Goal: Task Accomplishment & Management: Manage account settings

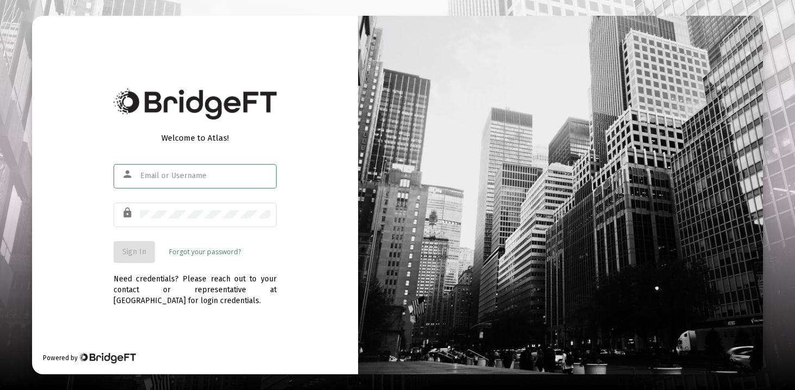
type input "[EMAIL_ADDRESS][DOMAIN_NAME]"
click at [133, 254] on span "Sign In" at bounding box center [134, 251] width 24 height 9
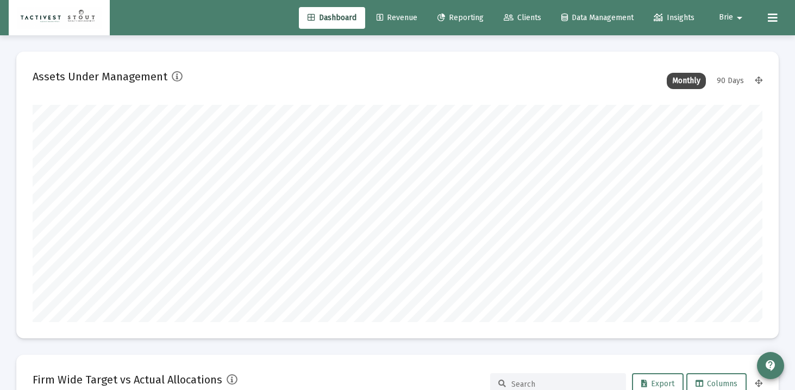
scroll to position [217, 730]
click at [527, 14] on span "Clients" at bounding box center [522, 17] width 37 height 9
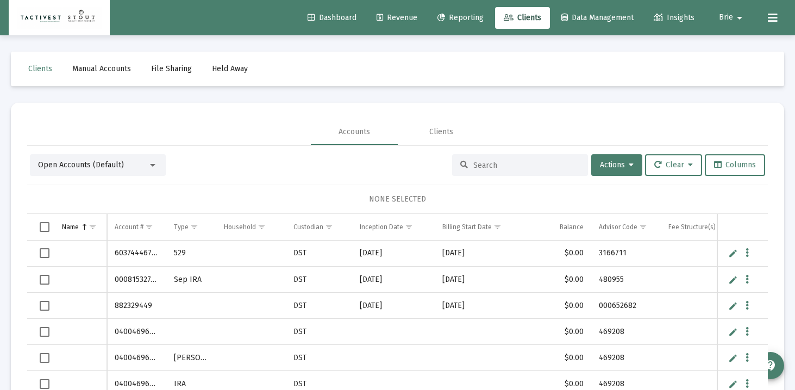
scroll to position [0, 238]
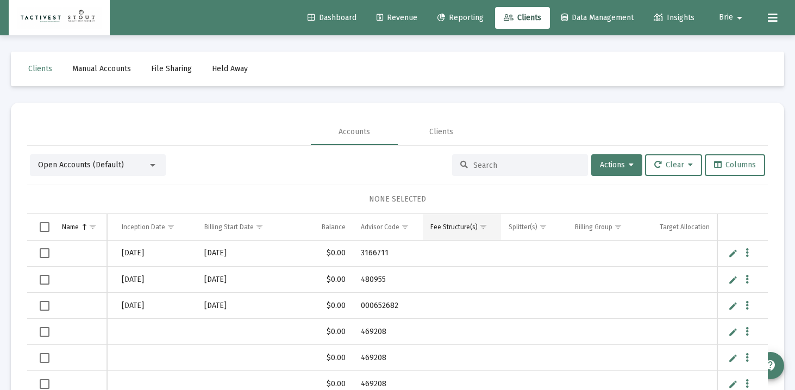
click at [482, 227] on span "Show filter options for column 'Fee Structure(s)'" at bounding box center [483, 227] width 8 height 8
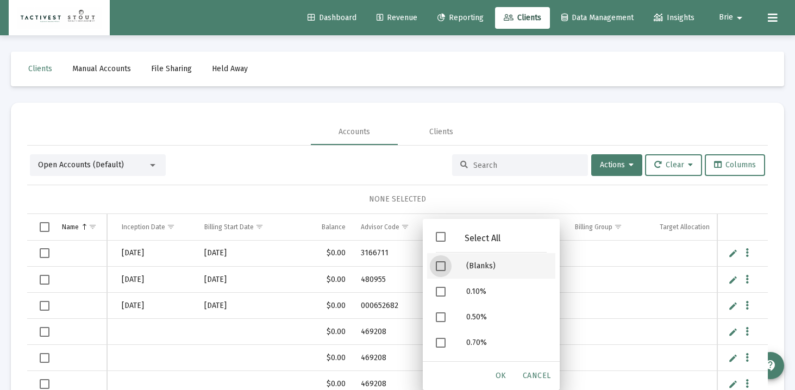
click at [439, 265] on span "Filter options" at bounding box center [441, 266] width 10 height 10
click at [504, 371] on span "OK" at bounding box center [501, 375] width 11 height 9
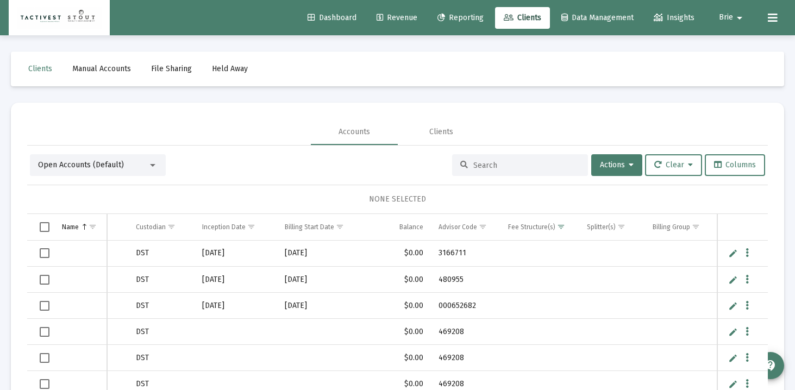
scroll to position [0, 0]
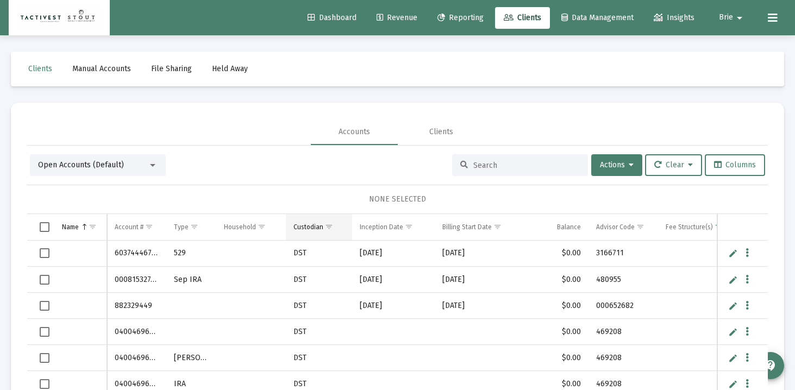
click at [327, 228] on span "Show filter options for column 'Custodian'" at bounding box center [329, 227] width 8 height 8
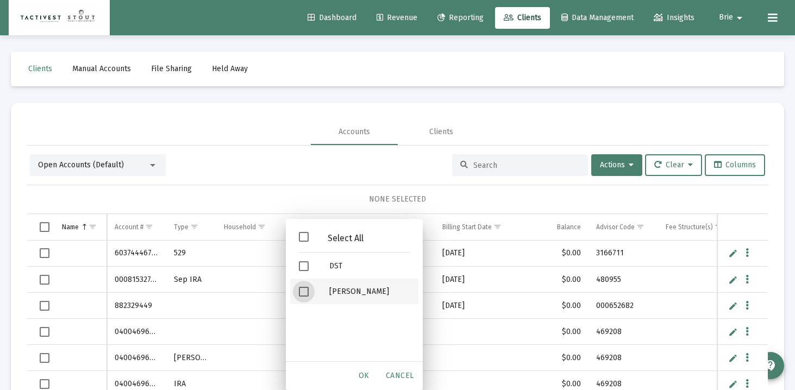
click at [302, 294] on span "Filter options" at bounding box center [304, 292] width 10 height 10
click at [366, 379] on span "OK" at bounding box center [364, 375] width 11 height 9
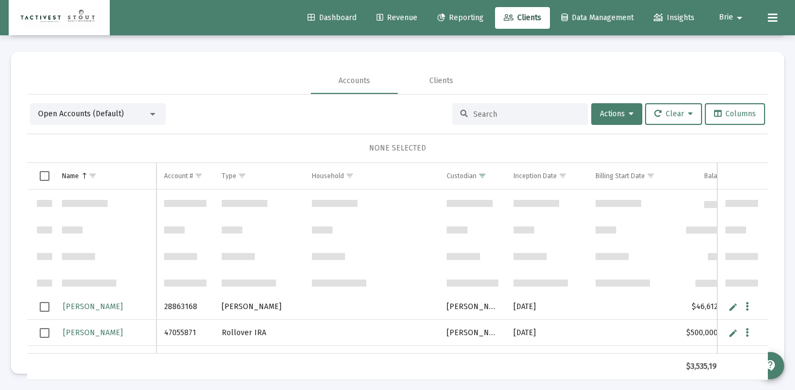
scroll to position [332, 0]
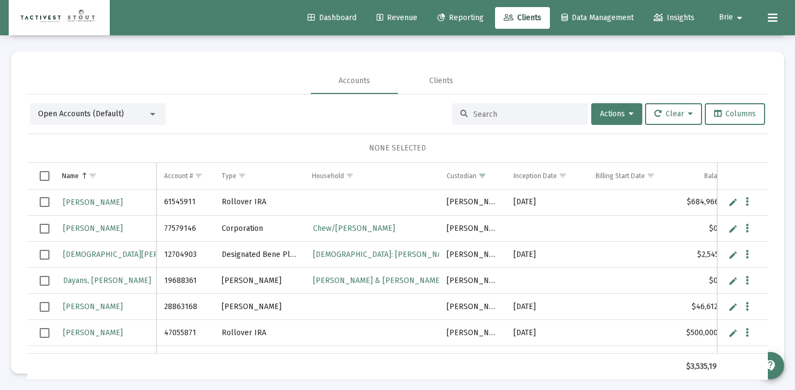
click at [45, 202] on span "Select row" at bounding box center [45, 202] width 10 height 10
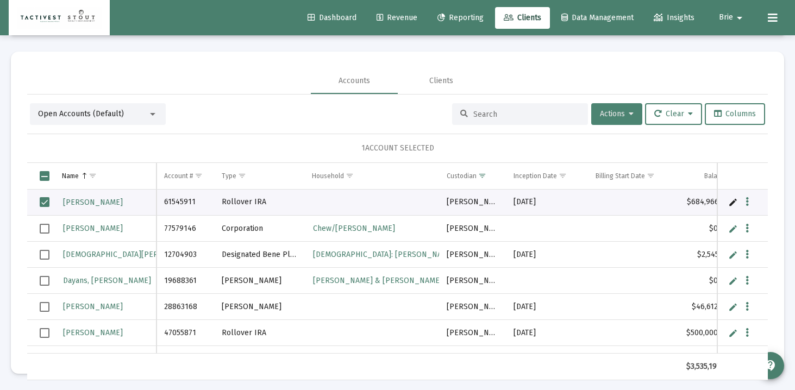
click at [629, 118] on icon at bounding box center [631, 114] width 5 height 8
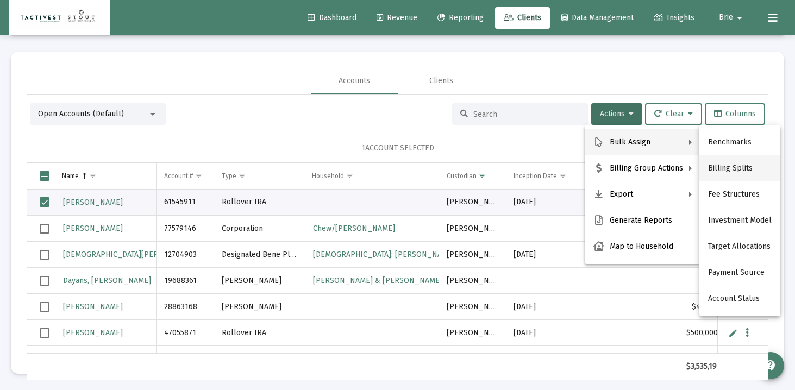
click at [724, 168] on button "Billing Splits" at bounding box center [739, 168] width 81 height 26
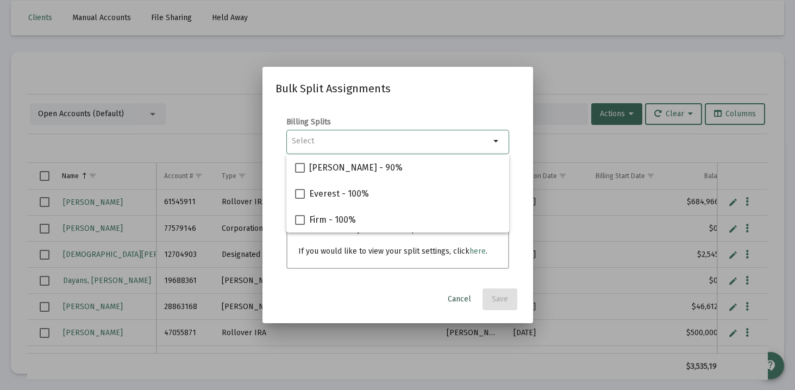
click at [465, 301] on span "Cancel" at bounding box center [459, 298] width 23 height 9
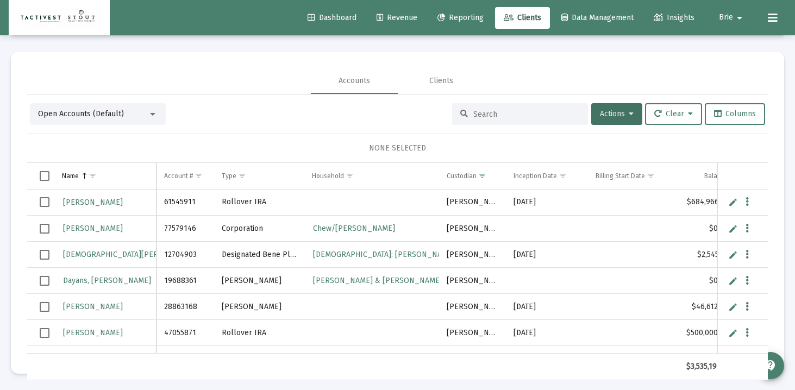
click at [46, 202] on span "Select row" at bounding box center [45, 202] width 10 height 10
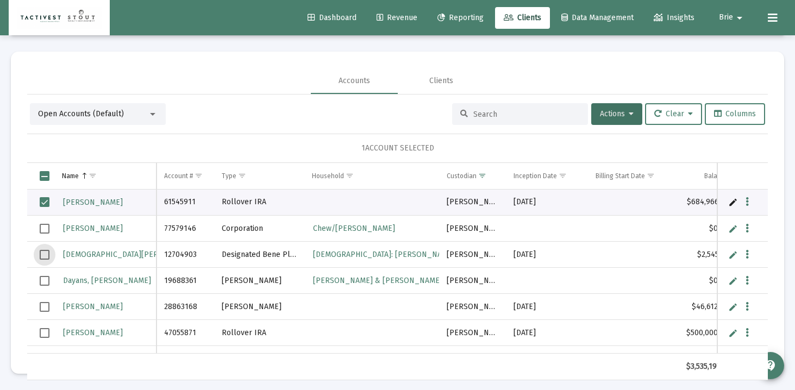
click at [43, 254] on span "Select row" at bounding box center [45, 255] width 10 height 10
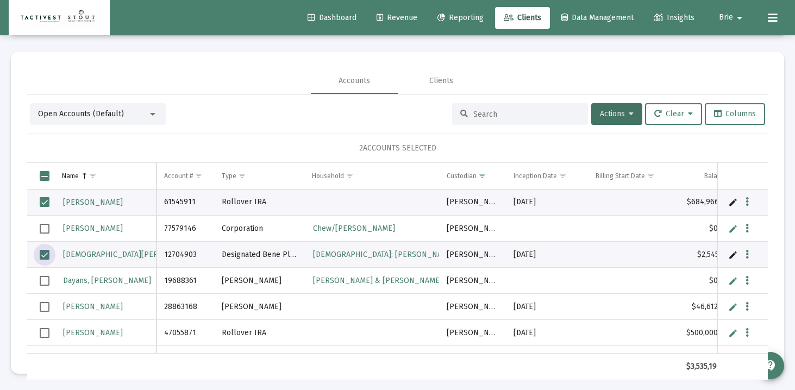
click at [47, 307] on span "Select row" at bounding box center [45, 307] width 10 height 10
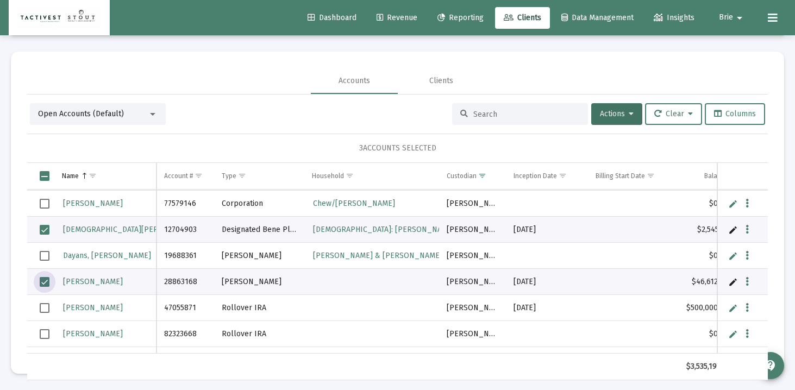
click at [47, 308] on span "Select row" at bounding box center [45, 308] width 10 height 10
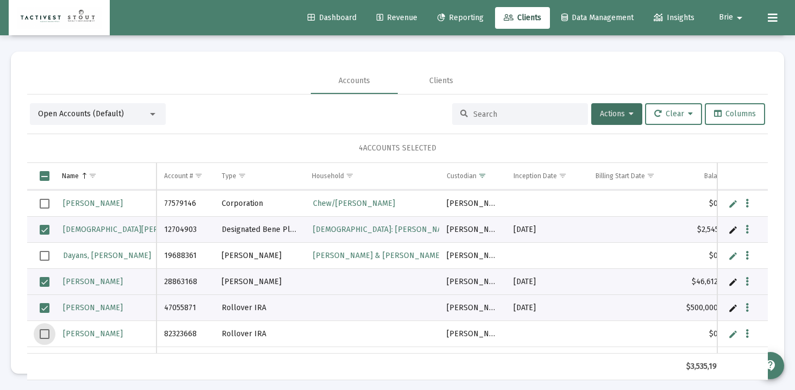
click at [45, 331] on span "Select row" at bounding box center [45, 334] width 10 height 10
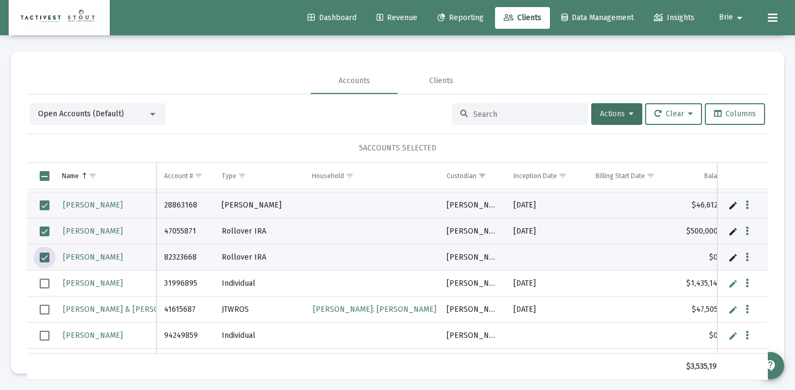
click at [46, 309] on span "Select row" at bounding box center [45, 310] width 10 height 10
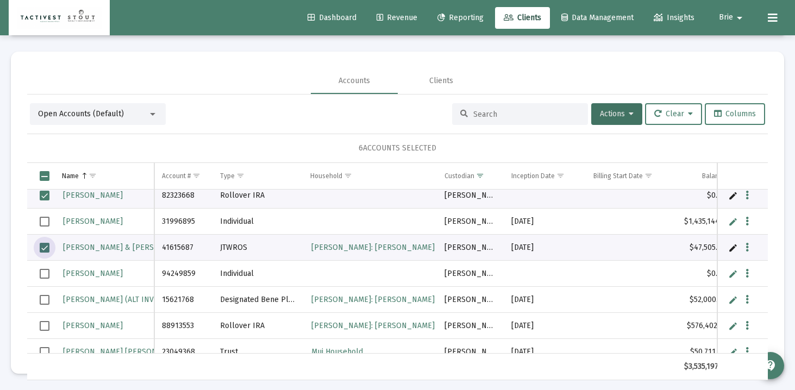
click at [45, 300] on span "Select row" at bounding box center [45, 300] width 10 height 10
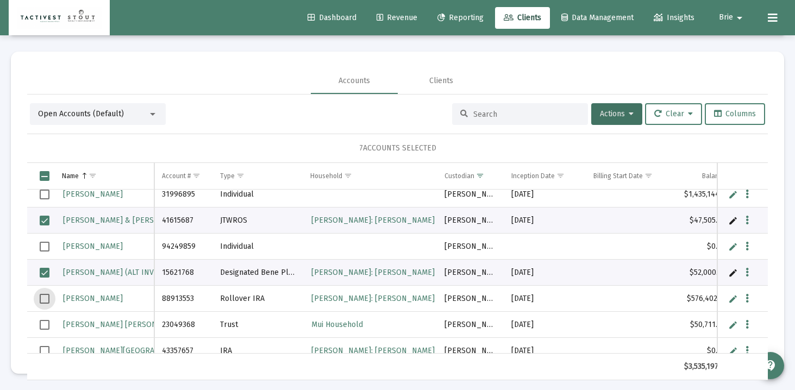
click at [45, 300] on span "Select row" at bounding box center [45, 299] width 10 height 10
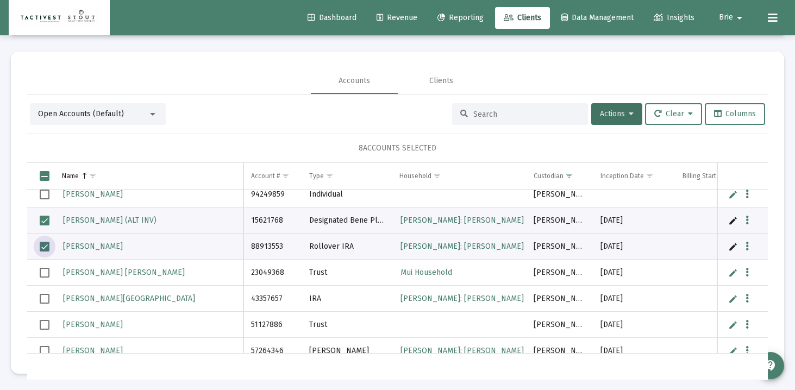
click at [45, 300] on span "Select row" at bounding box center [45, 299] width 10 height 10
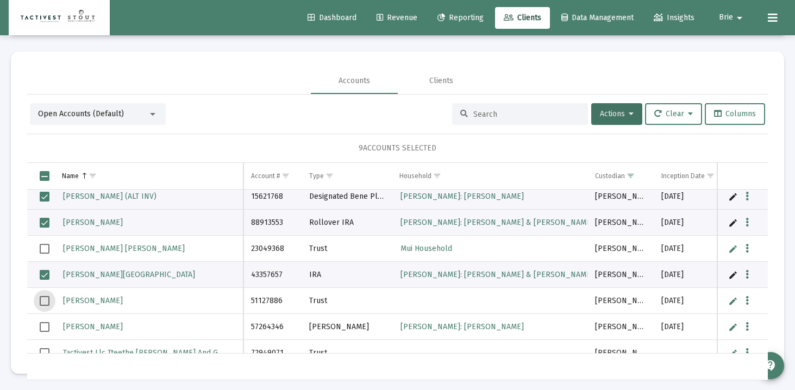
click at [45, 300] on span "Select row" at bounding box center [45, 301] width 10 height 10
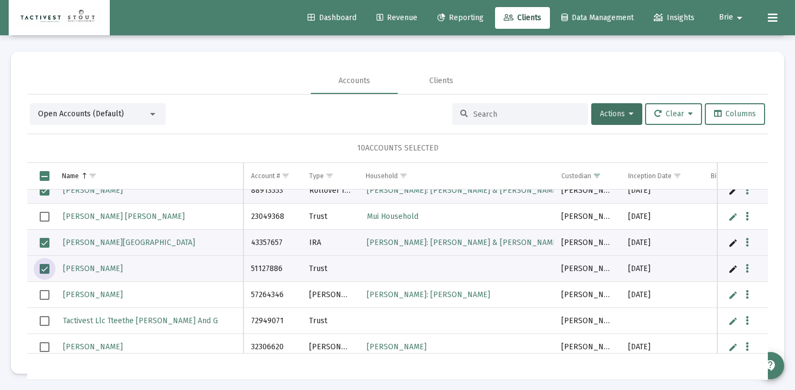
click at [45, 299] on span "Select row" at bounding box center [45, 295] width 10 height 10
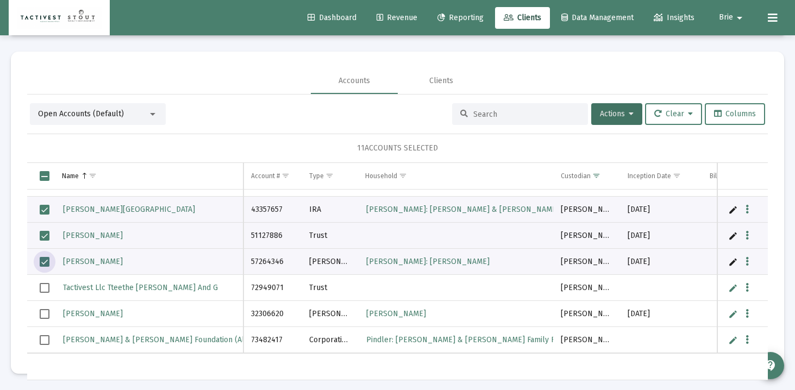
click at [45, 339] on span "Select row" at bounding box center [45, 340] width 10 height 10
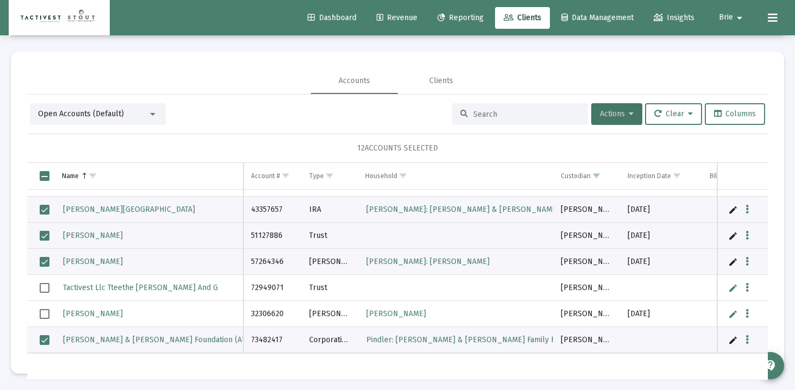
click at [605, 122] on button "Actions" at bounding box center [616, 114] width 51 height 22
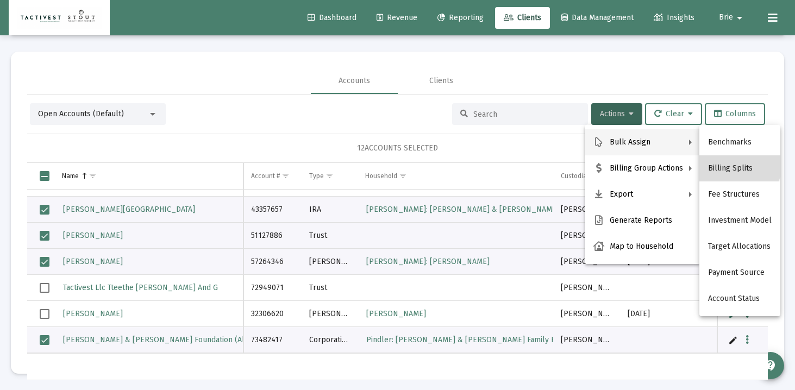
click at [724, 159] on button "Billing Splits" at bounding box center [739, 168] width 81 height 26
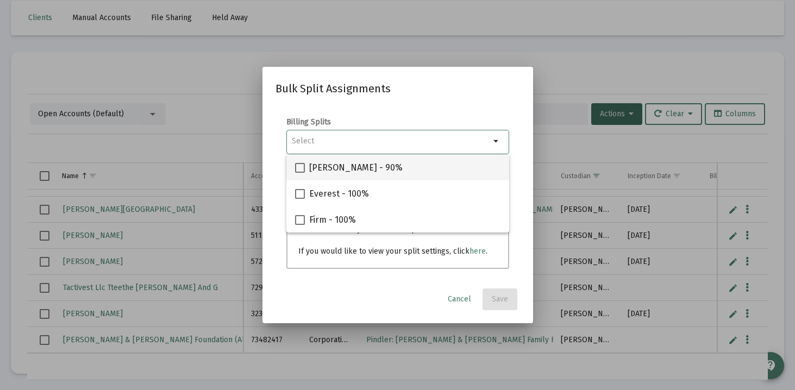
click at [405, 167] on div "[PERSON_NAME] - 90%" at bounding box center [397, 167] width 205 height 26
checkbox input "true"
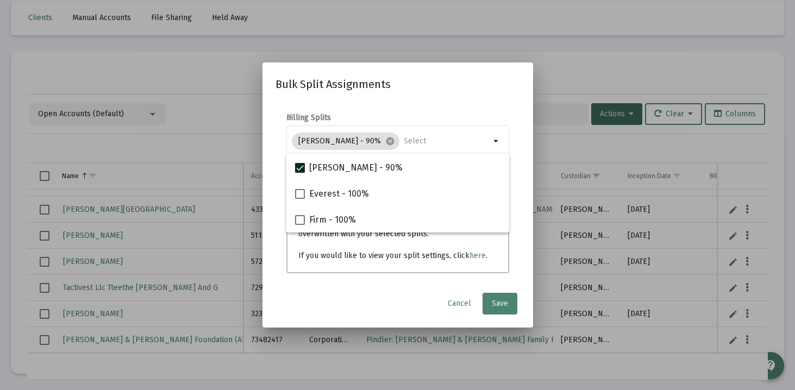
click at [503, 302] on span "Save" at bounding box center [500, 303] width 16 height 9
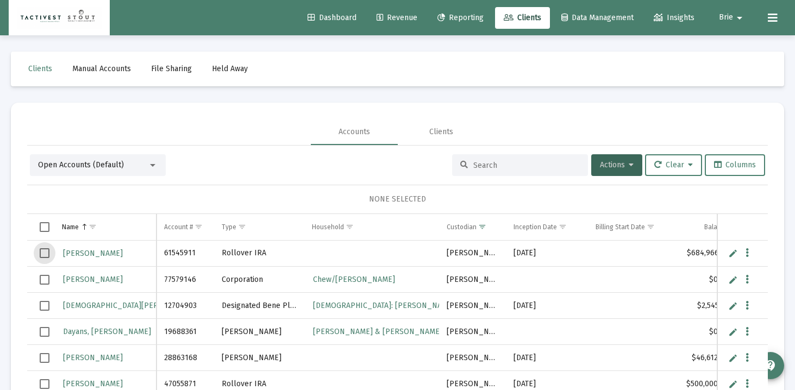
click at [44, 253] on span "Select row" at bounding box center [45, 253] width 10 height 10
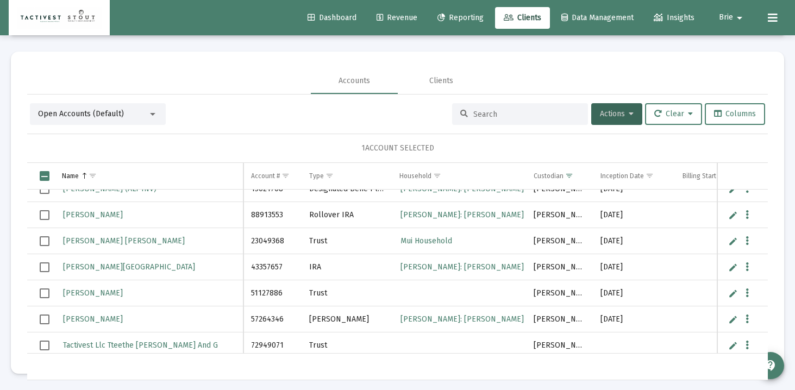
click at [44, 216] on span "Select row" at bounding box center [45, 215] width 10 height 10
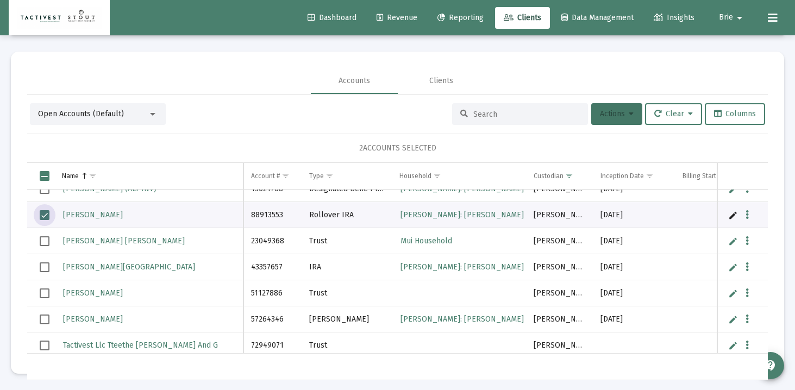
click at [620, 120] on button "Actions" at bounding box center [616, 114] width 51 height 22
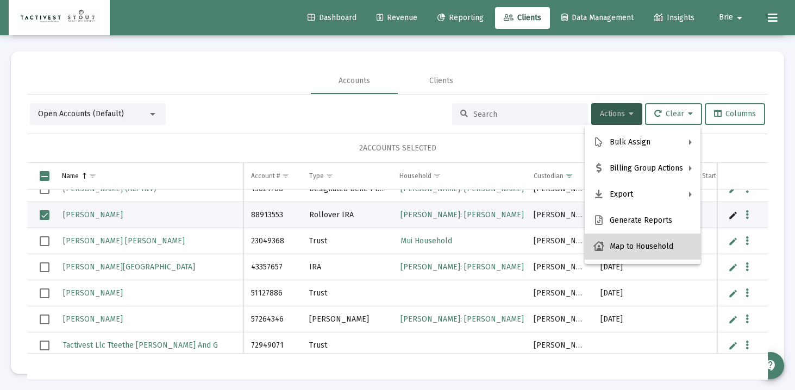
click at [657, 240] on button "Map to Household" at bounding box center [643, 247] width 116 height 26
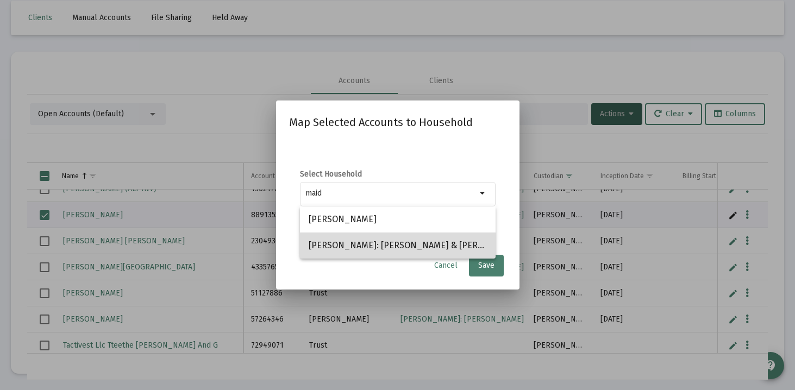
click at [388, 244] on span "[PERSON_NAME]: [PERSON_NAME] & [PERSON_NAME]" at bounding box center [398, 246] width 178 height 26
type input "[PERSON_NAME]: [PERSON_NAME] & [PERSON_NAME]"
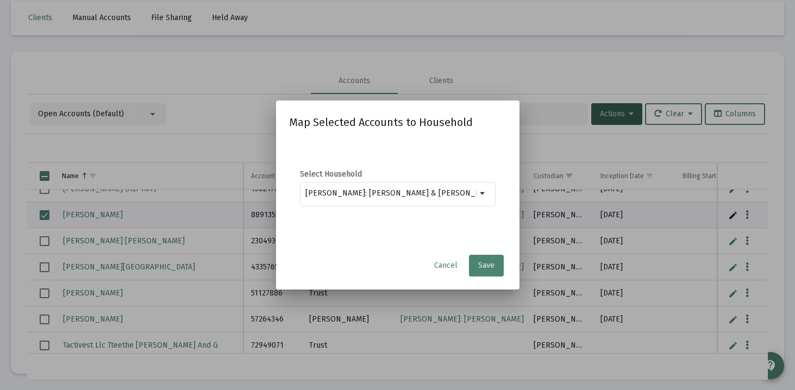
click at [492, 261] on span "Save" at bounding box center [486, 265] width 16 height 9
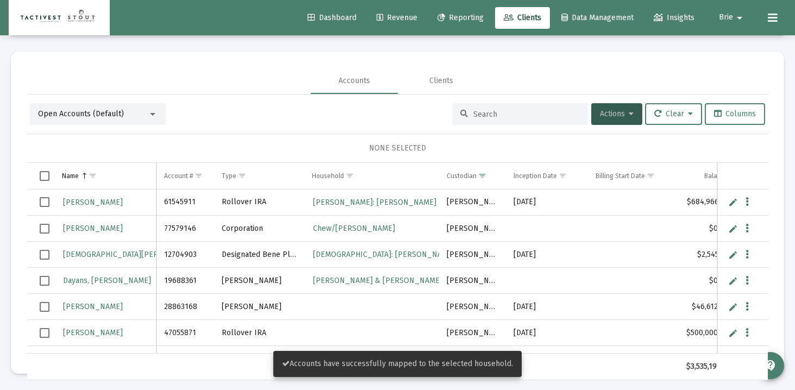
click at [731, 204] on link "Edit" at bounding box center [733, 202] width 10 height 10
click at [75, 199] on input "[PERSON_NAME]" at bounding box center [105, 203] width 102 height 26
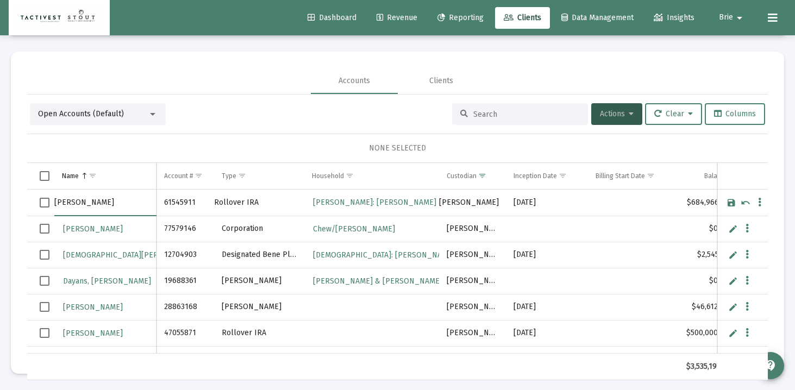
click at [64, 199] on input "[PERSON_NAME]" at bounding box center [105, 203] width 102 height 26
click at [80, 201] on input "Maidy" at bounding box center [105, 203] width 102 height 26
type input "[PERSON_NAME]"
click at [732, 202] on link "Save" at bounding box center [731, 203] width 10 height 10
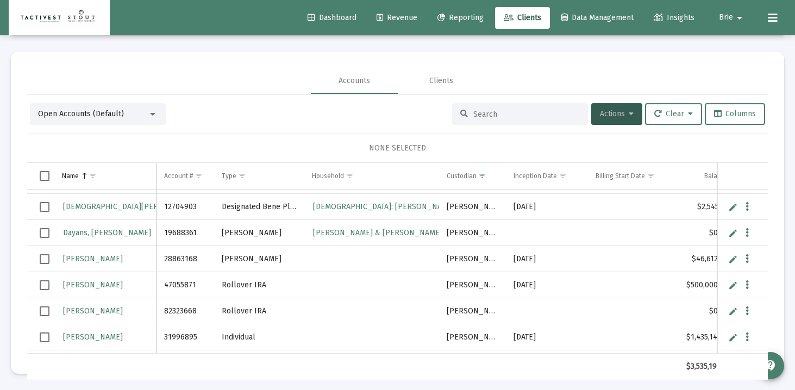
click at [732, 262] on link "Edit" at bounding box center [733, 259] width 10 height 10
click at [61, 260] on input "[PERSON_NAME]" at bounding box center [105, 259] width 102 height 26
click at [98, 257] on input "[DEMOGRAPHIC_DATA]" at bounding box center [105, 259] width 102 height 26
type input "[DEMOGRAPHIC_DATA][PERSON_NAME]"
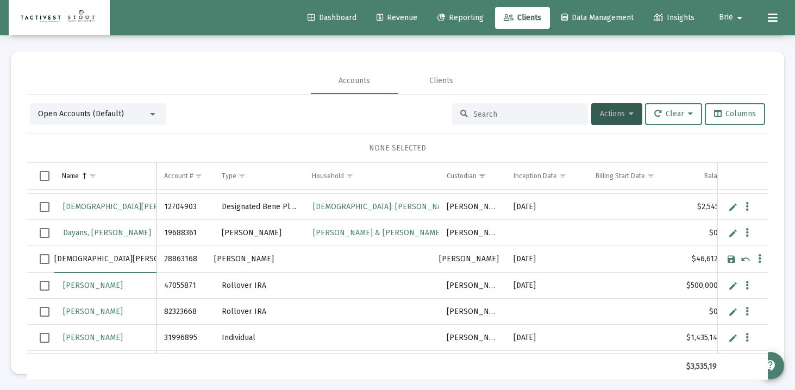
click at [728, 257] on link "Save" at bounding box center [731, 259] width 10 height 10
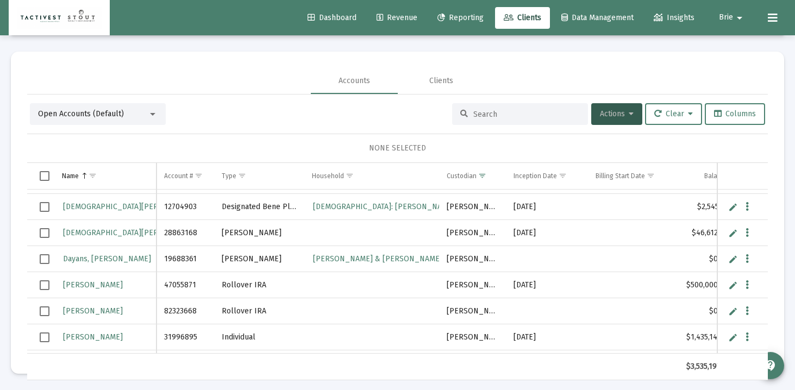
click at [733, 287] on link "Edit" at bounding box center [733, 285] width 10 height 10
click at [60, 287] on input "[PERSON_NAME]" at bounding box center [105, 285] width 102 height 26
click at [91, 284] on input "[PERSON_NAME]" at bounding box center [105, 285] width 102 height 26
click at [106, 290] on input "[PERSON_NAME]" at bounding box center [105, 285] width 102 height 26
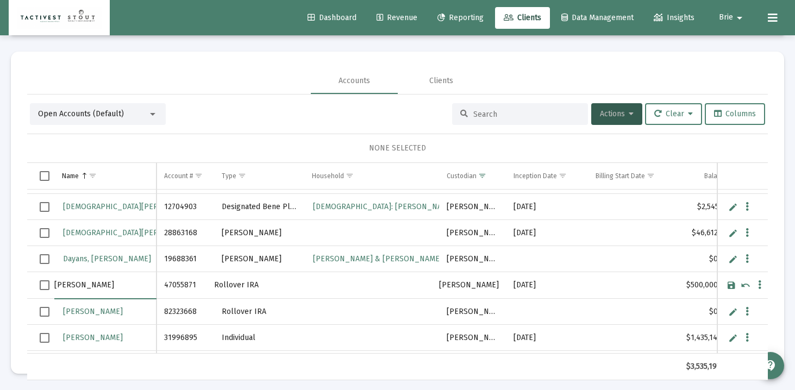
click at [106, 290] on input "[PERSON_NAME]" at bounding box center [105, 285] width 102 height 26
type input "[PERSON_NAME]"
click at [731, 284] on link "Save" at bounding box center [731, 285] width 10 height 10
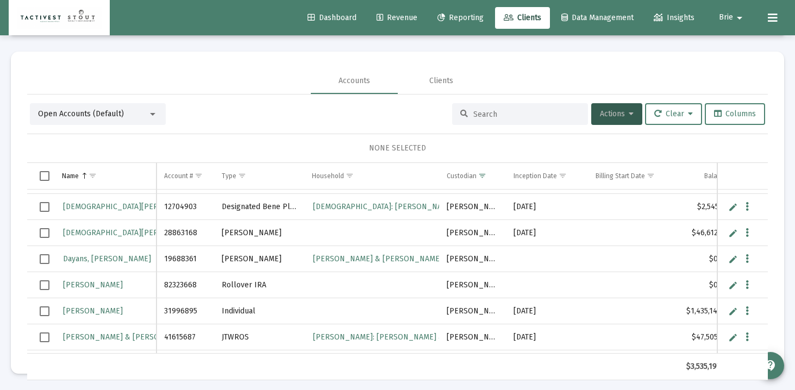
click at [733, 286] on link "Edit" at bounding box center [733, 285] width 10 height 10
click at [129, 283] on input "[PERSON_NAME]" at bounding box center [105, 285] width 102 height 26
type input "[PERSON_NAME]"
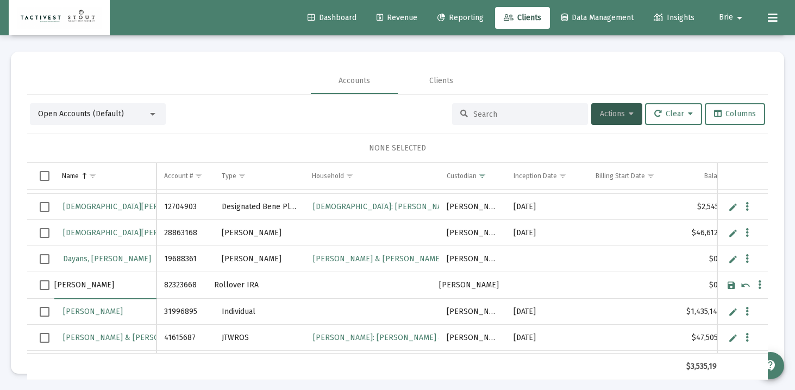
click at [732, 285] on link "Save" at bounding box center [731, 285] width 10 height 10
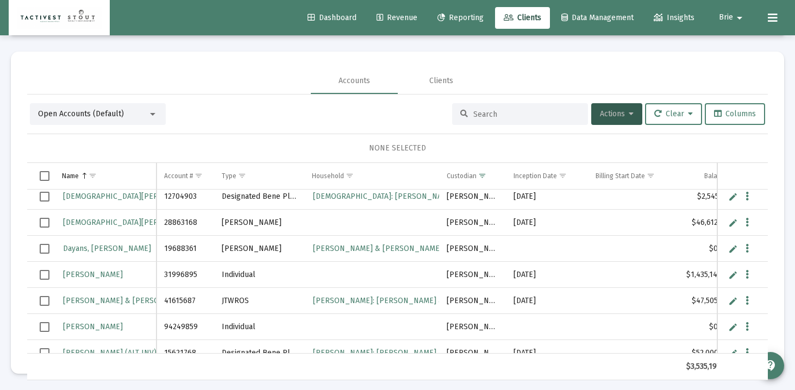
click at [42, 299] on span "Select row" at bounding box center [45, 301] width 10 height 10
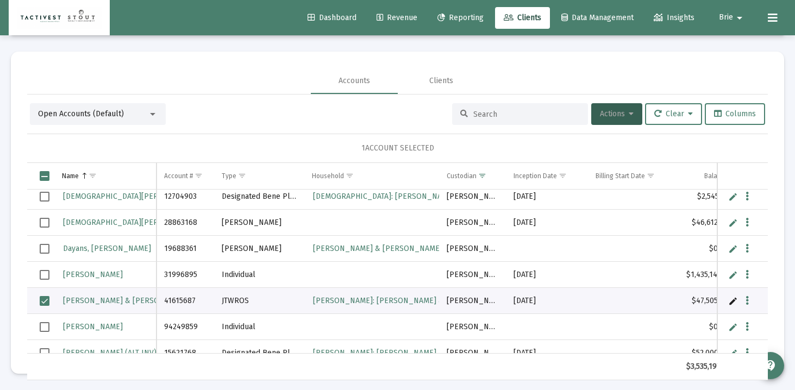
click at [629, 111] on icon at bounding box center [631, 114] width 5 height 8
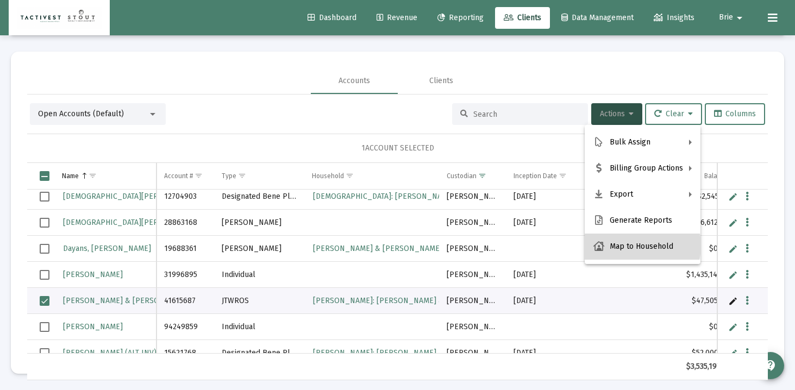
click at [637, 246] on button "Map to Household" at bounding box center [643, 247] width 116 height 26
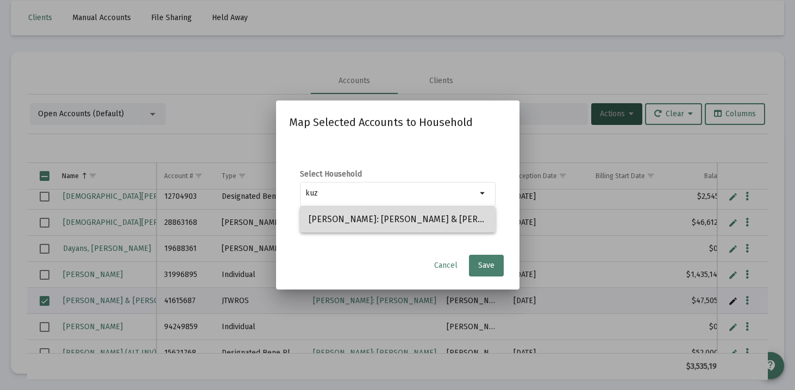
click at [373, 225] on span "[PERSON_NAME]: [PERSON_NAME] & [PERSON_NAME]" at bounding box center [398, 219] width 178 height 26
type input "[PERSON_NAME]: [PERSON_NAME] & [PERSON_NAME]"
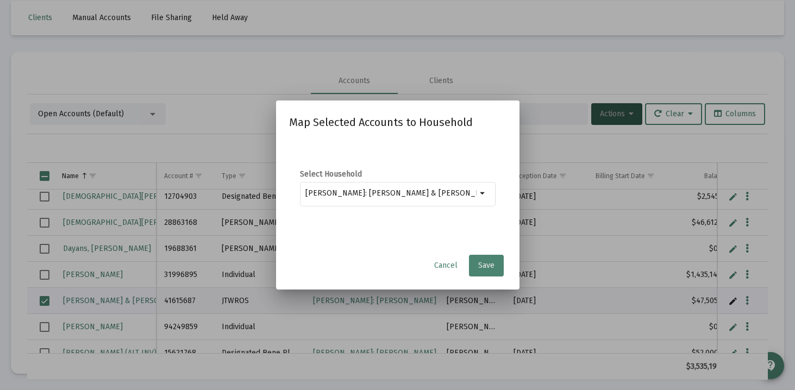
click at [484, 268] on span "Save" at bounding box center [486, 265] width 16 height 9
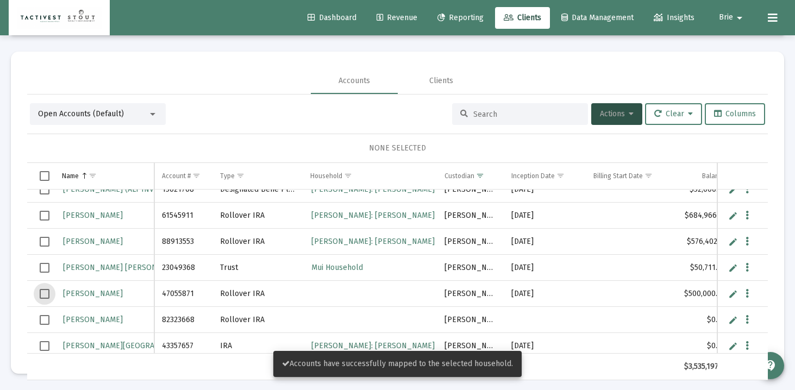
click at [46, 291] on span "Select row" at bounding box center [45, 294] width 10 height 10
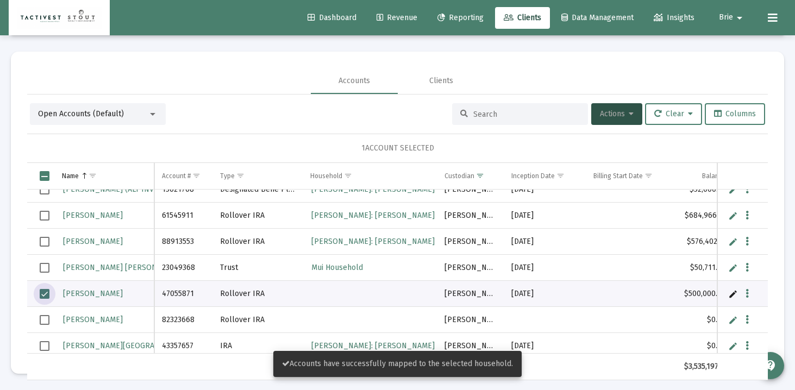
click at [46, 321] on span "Select row" at bounding box center [45, 320] width 10 height 10
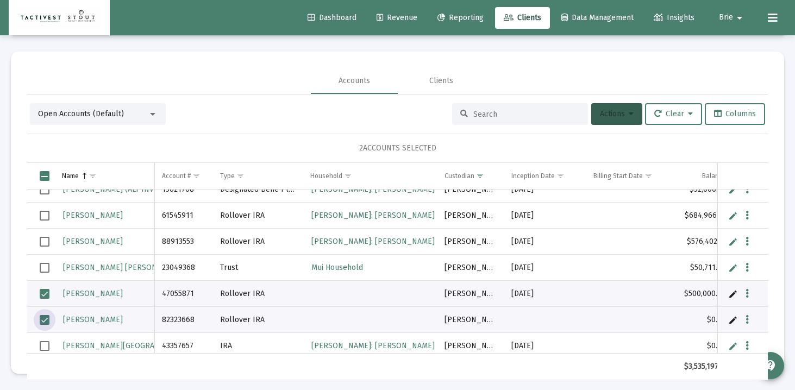
click at [613, 122] on button "Actions" at bounding box center [616, 114] width 51 height 22
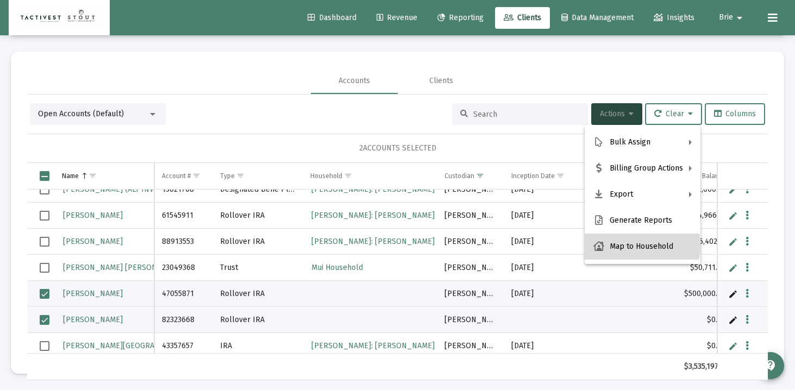
click at [630, 246] on button "Map to Household" at bounding box center [643, 247] width 116 height 26
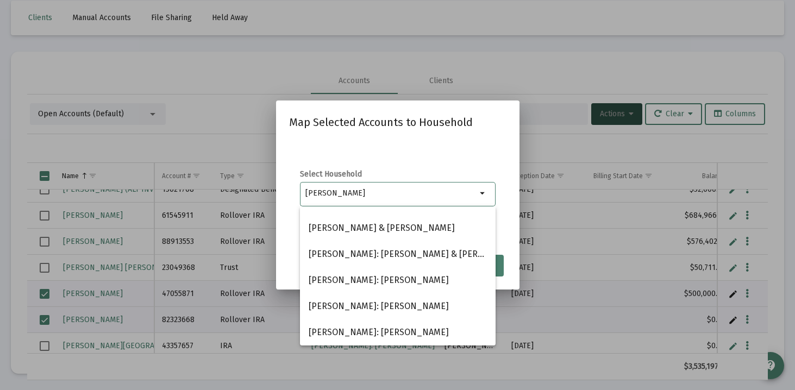
type input "[PERSON_NAME]"
click at [241, 121] on div at bounding box center [397, 195] width 795 height 390
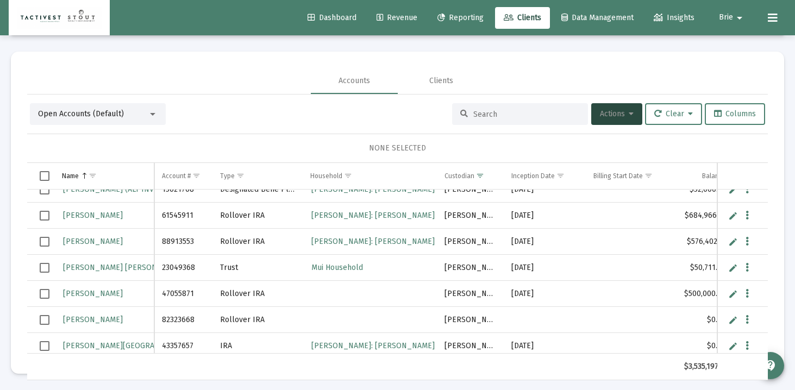
click at [525, 116] on input at bounding box center [526, 114] width 106 height 9
type input "t"
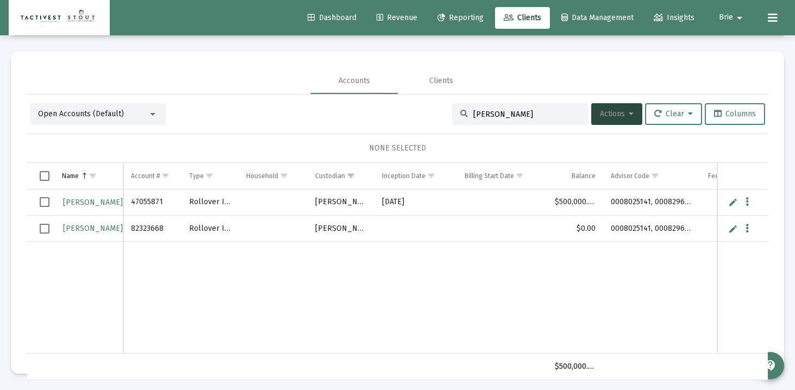
click at [135, 120] on div "Open Accounts (Default)" at bounding box center [98, 114] width 136 height 22
click at [145, 115] on div "Open Accounts (Default)" at bounding box center [93, 114] width 110 height 11
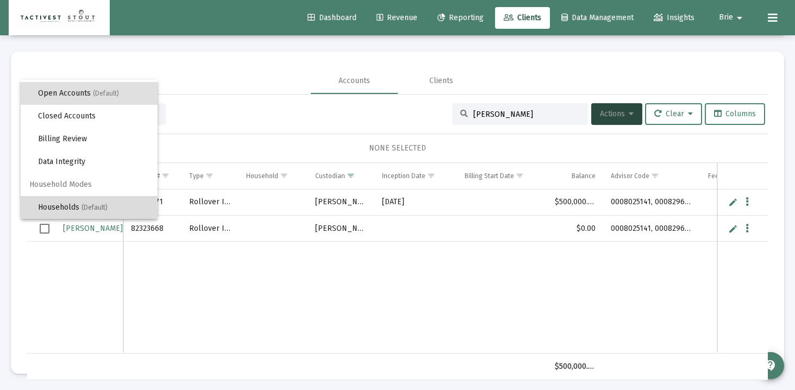
click at [115, 203] on span "Households (Default)" at bounding box center [93, 207] width 111 height 23
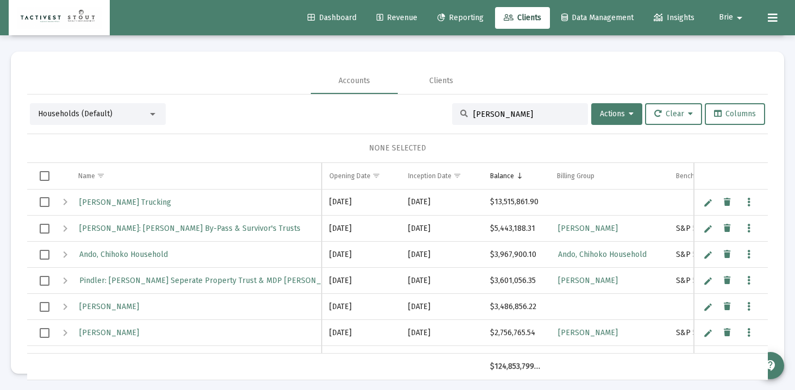
click at [490, 113] on input "[PERSON_NAME]" at bounding box center [526, 114] width 106 height 9
type input "[PERSON_NAME]"
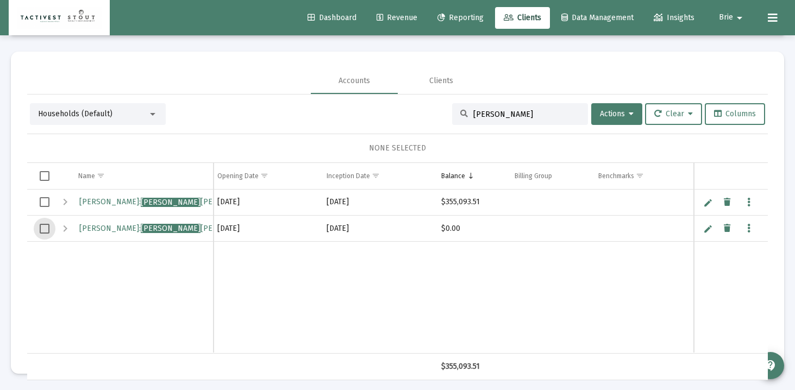
click at [42, 228] on span "Select row" at bounding box center [45, 229] width 10 height 10
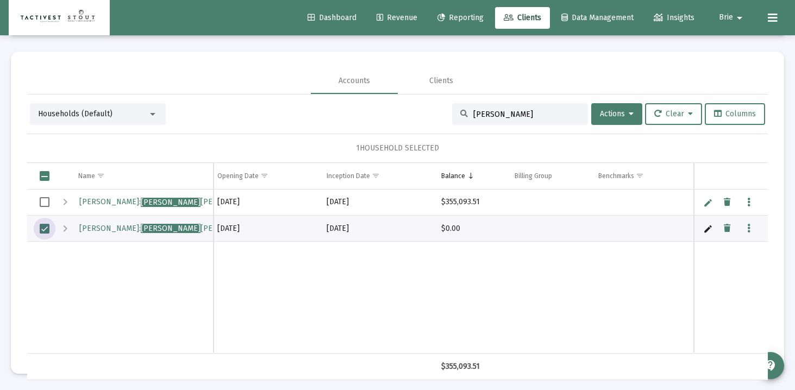
click at [66, 225] on div "Expand" at bounding box center [65, 228] width 13 height 13
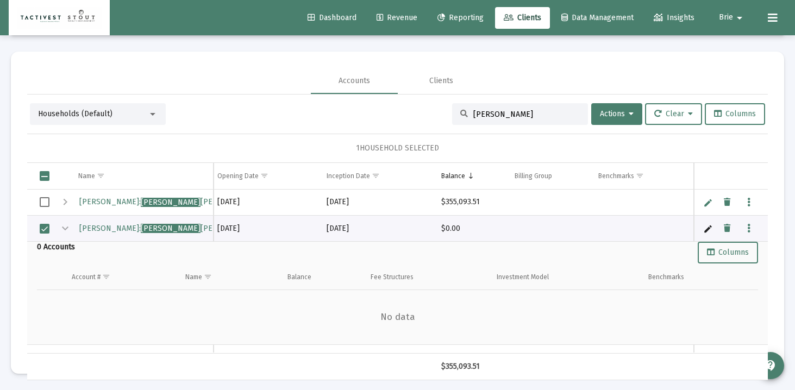
click at [66, 225] on div "Collapse" at bounding box center [65, 228] width 13 height 13
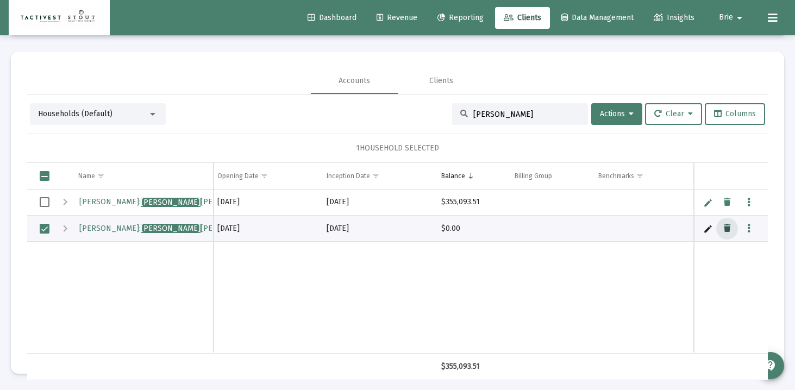
click at [728, 229] on icon "Data grid" at bounding box center [727, 228] width 7 height 13
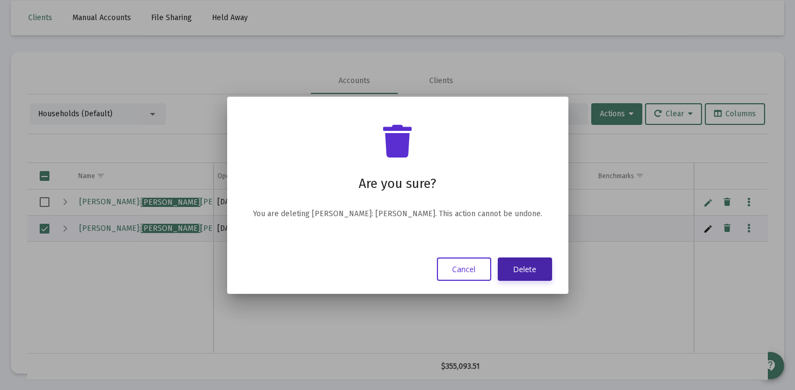
click at [507, 277] on button "Delete" at bounding box center [525, 269] width 54 height 23
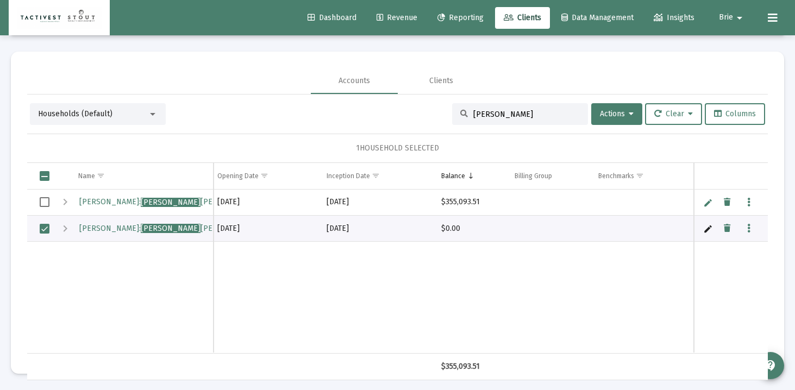
click at [706, 200] on link "Edit" at bounding box center [708, 203] width 10 height 10
click at [125, 201] on input "[PERSON_NAME]: [PERSON_NAME]" at bounding box center [142, 203] width 142 height 26
type input "[PERSON_NAME]: [PERSON_NAME] & [PERSON_NAME]"
click at [708, 204] on link "Save" at bounding box center [708, 203] width 10 height 10
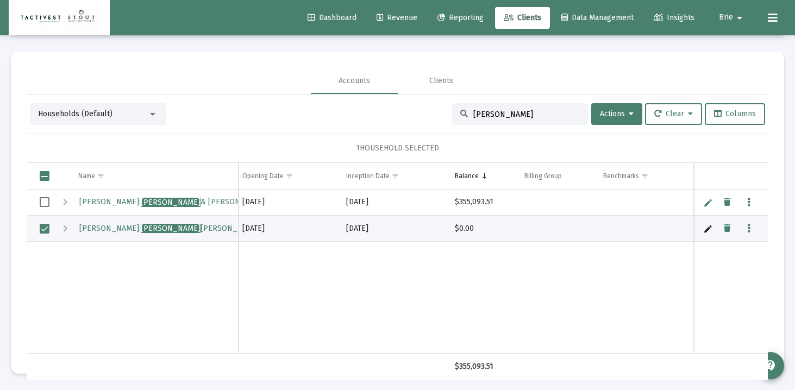
click at [120, 112] on div "Households (Default)" at bounding box center [93, 114] width 110 height 11
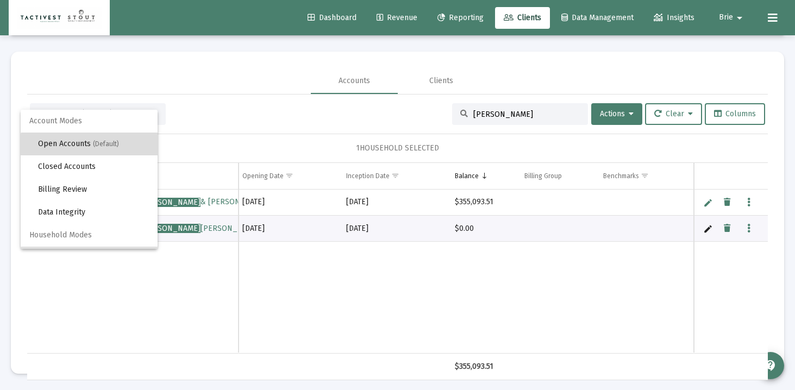
click at [90, 149] on span "Open Accounts (Default)" at bounding box center [93, 144] width 111 height 23
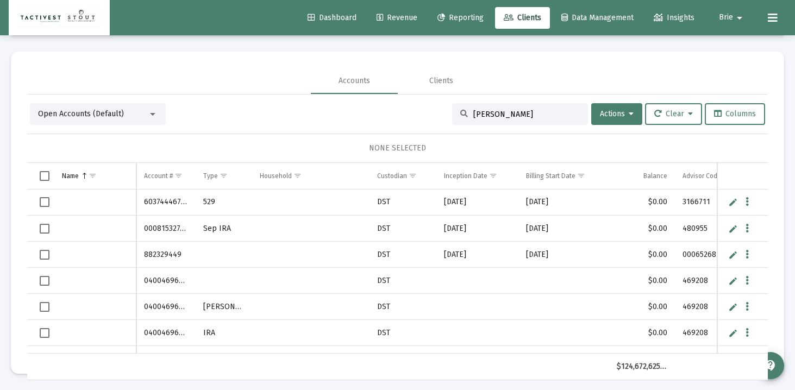
click at [498, 111] on input "[PERSON_NAME]" at bounding box center [526, 114] width 106 height 9
type input "s"
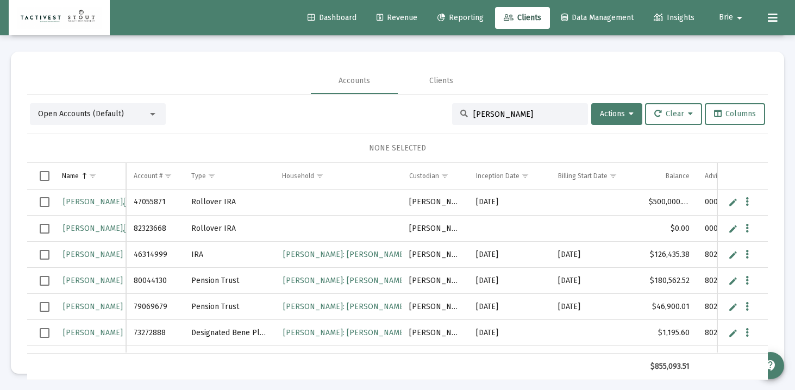
type input "[PERSON_NAME]"
click at [46, 201] on span "Select row" at bounding box center [45, 202] width 10 height 10
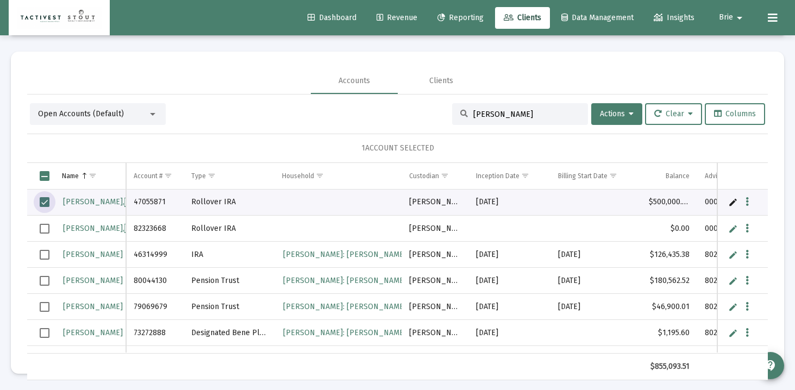
click at [46, 227] on span "Select row" at bounding box center [45, 229] width 10 height 10
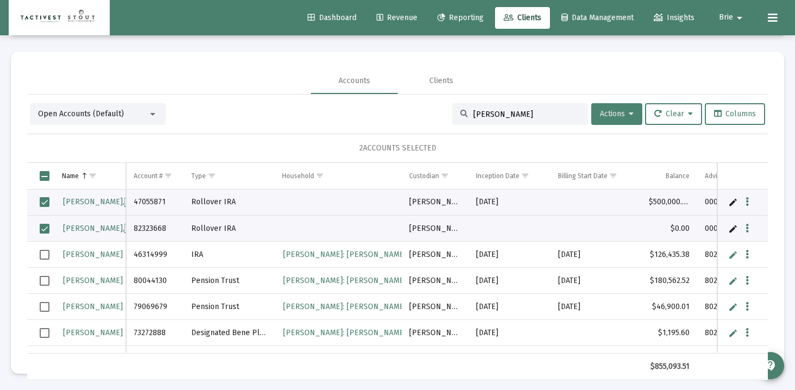
click at [629, 113] on icon at bounding box center [631, 114] width 5 height 8
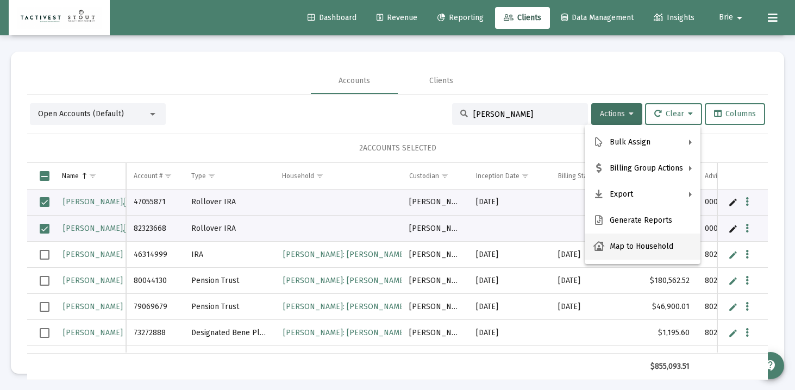
click at [644, 242] on button "Map to Household" at bounding box center [643, 247] width 116 height 26
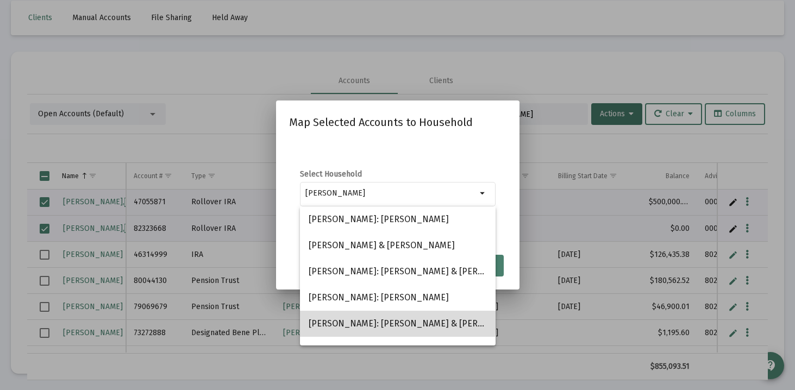
click at [361, 320] on span "[PERSON_NAME]: [PERSON_NAME] & [PERSON_NAME]" at bounding box center [398, 324] width 178 height 26
type input "[PERSON_NAME]: [PERSON_NAME] & [PERSON_NAME]"
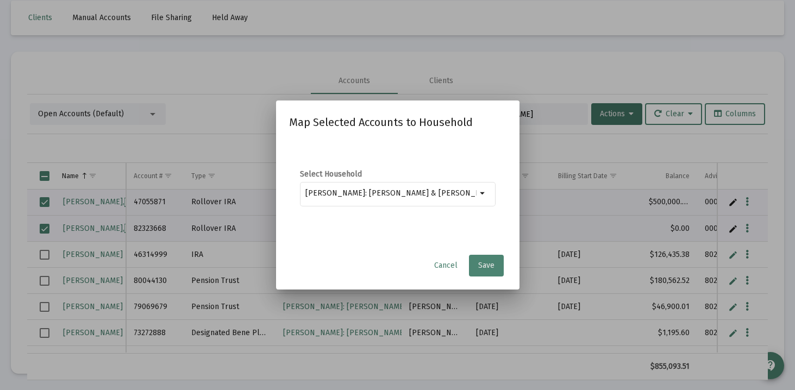
click at [493, 261] on span "Save" at bounding box center [486, 265] width 16 height 9
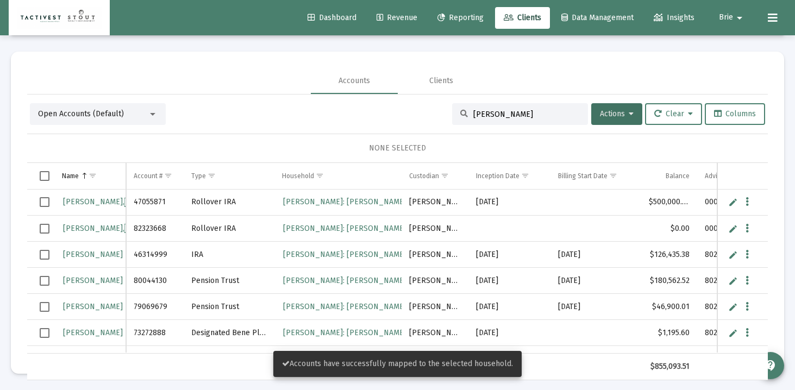
click at [536, 110] on input "[PERSON_NAME]" at bounding box center [526, 114] width 106 height 9
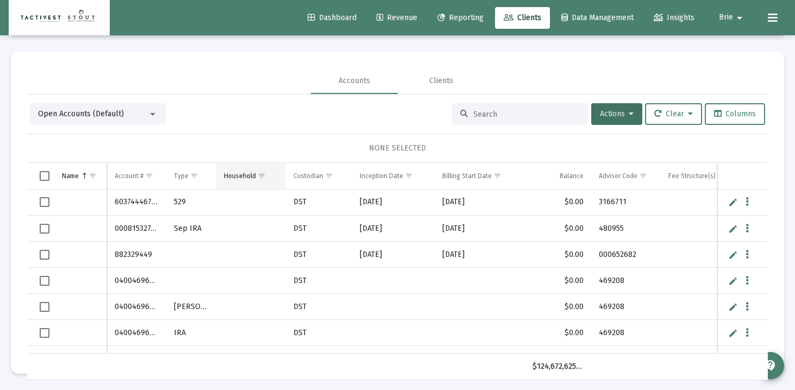
click at [258, 174] on span "Show filter options for column 'Household'" at bounding box center [262, 176] width 8 height 8
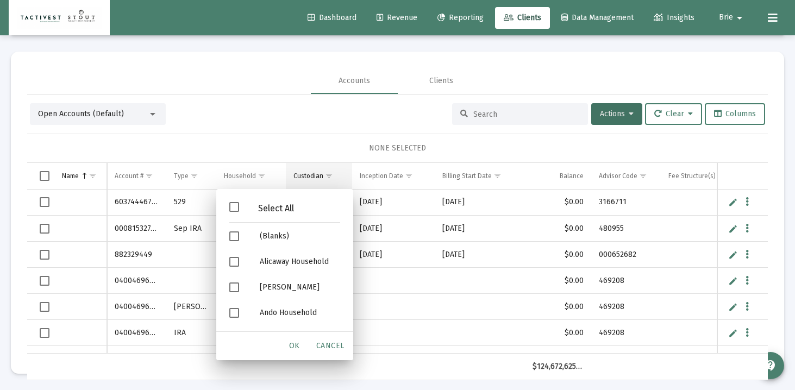
click at [329, 174] on span "Show filter options for column 'Custodian'" at bounding box center [329, 176] width 8 height 8
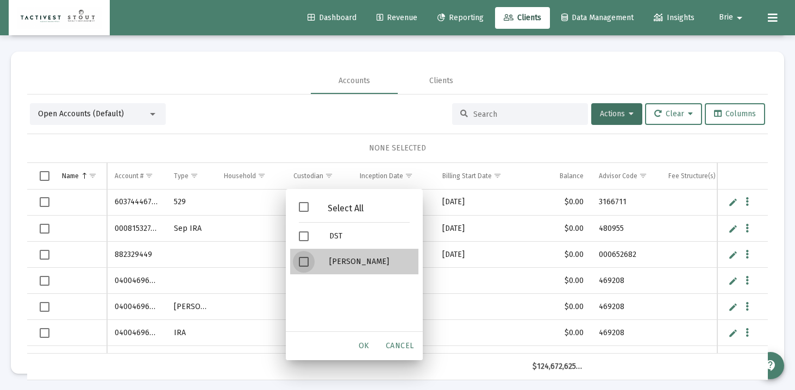
click at [308, 256] on div "Filter options" at bounding box center [305, 262] width 30 height 26
click at [369, 349] on span "OK" at bounding box center [364, 345] width 11 height 9
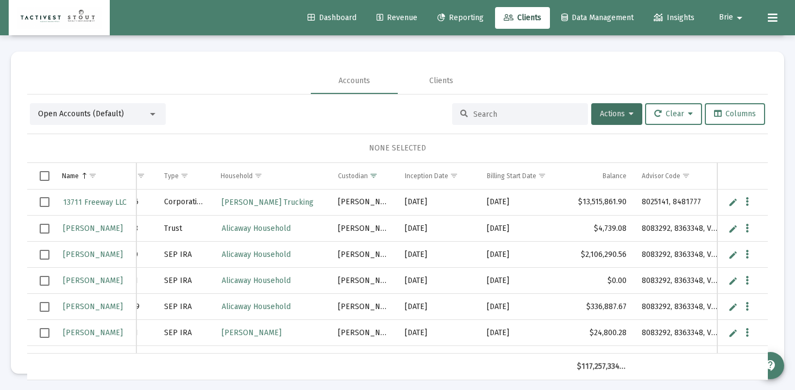
scroll to position [0, 72]
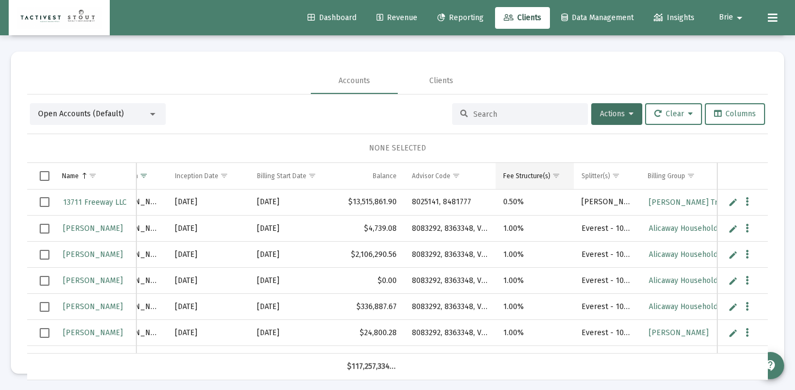
click at [555, 175] on span "Show filter options for column 'Fee Structure(s)'" at bounding box center [556, 176] width 8 height 8
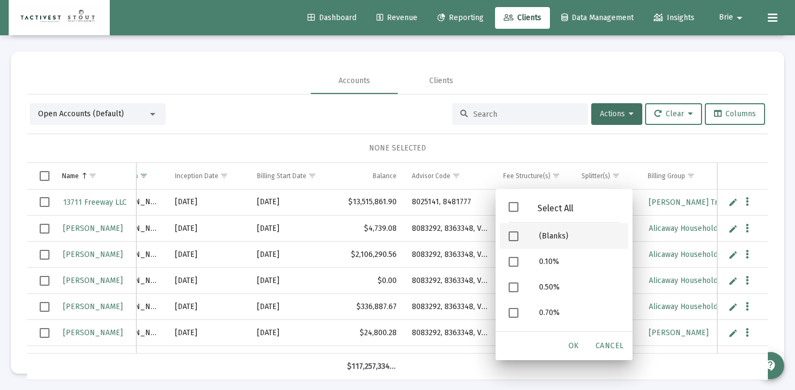
click at [517, 237] on span "Filter options" at bounding box center [514, 236] width 10 height 10
click at [576, 348] on span "OK" at bounding box center [573, 345] width 11 height 9
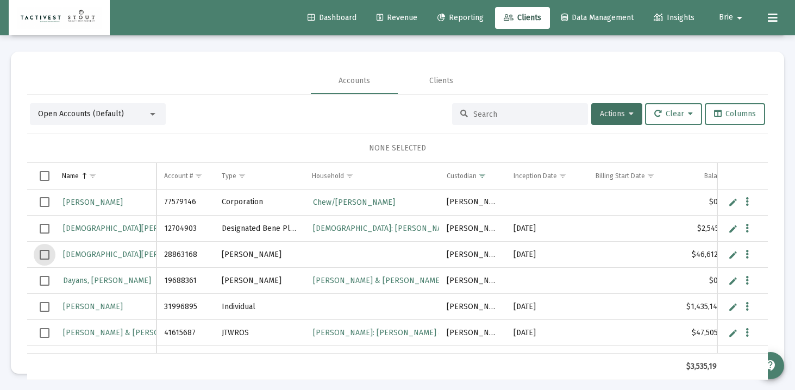
click at [43, 250] on span "Select row" at bounding box center [45, 255] width 10 height 10
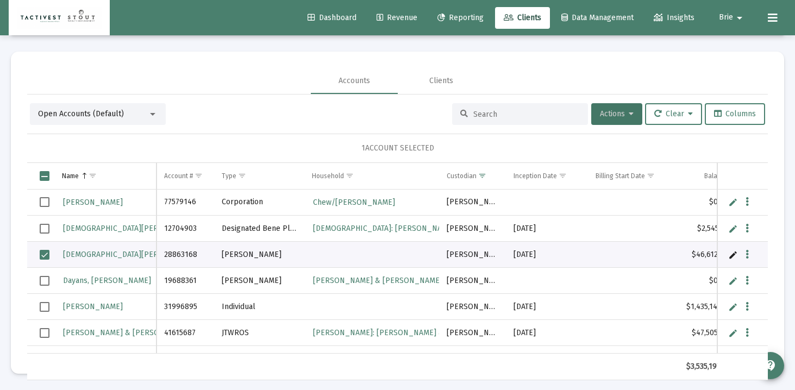
click at [629, 117] on icon at bounding box center [631, 114] width 5 height 8
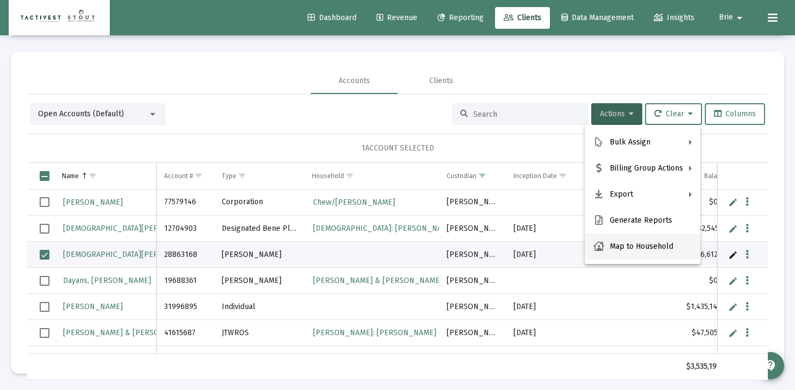
click at [620, 244] on button "Map to Household" at bounding box center [643, 247] width 116 height 26
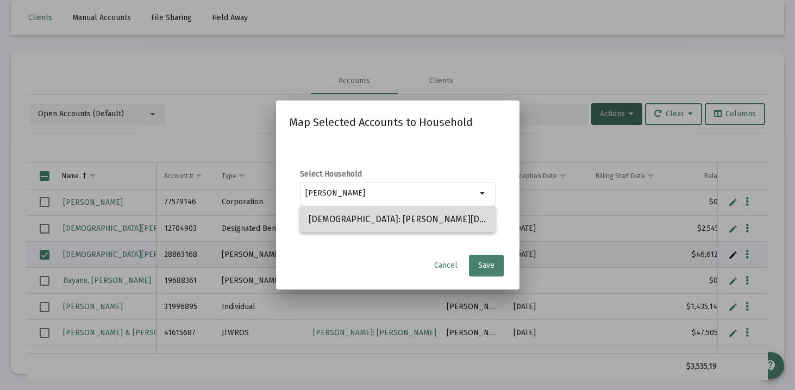
click at [386, 220] on span "[DEMOGRAPHIC_DATA]: [PERSON_NAME][DEMOGRAPHIC_DATA]" at bounding box center [398, 219] width 178 height 26
type input "[DEMOGRAPHIC_DATA]: [PERSON_NAME][DEMOGRAPHIC_DATA]"
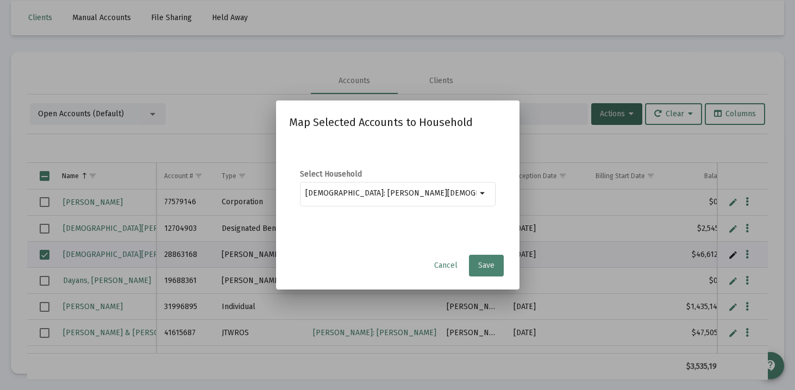
click at [497, 269] on button "Save" at bounding box center [486, 266] width 35 height 22
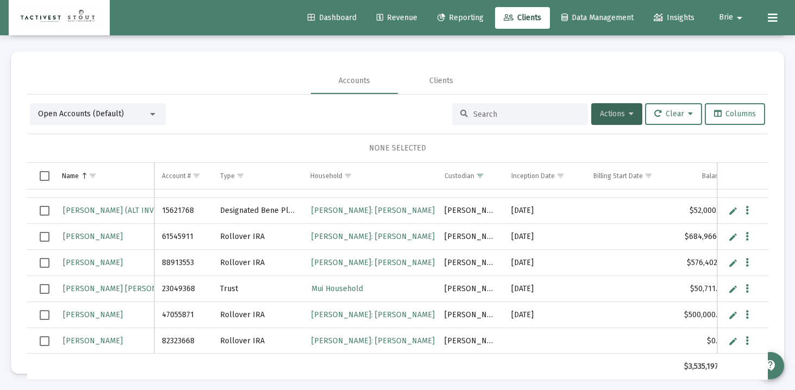
click at [41, 206] on span "Select row" at bounding box center [45, 211] width 10 height 10
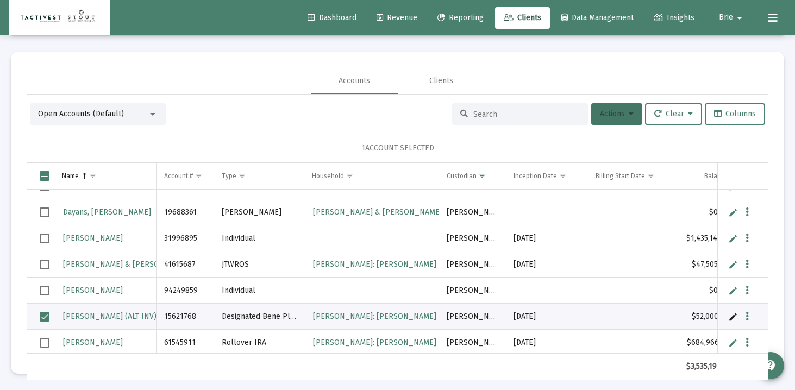
click at [629, 110] on button "Actions" at bounding box center [616, 114] width 51 height 22
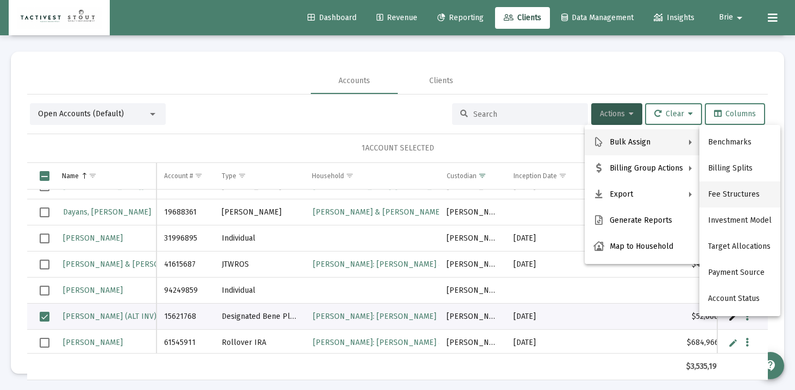
click at [719, 185] on button "Fee Structures" at bounding box center [739, 194] width 81 height 26
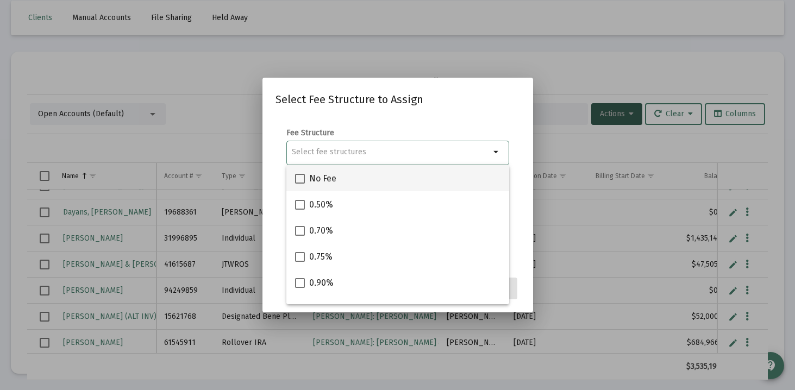
click at [330, 186] on mat-checkbox "No Fee" at bounding box center [315, 178] width 41 height 26
click at [298, 180] on span at bounding box center [300, 179] width 10 height 10
click at [299, 184] on input "No Fee" at bounding box center [299, 184] width 1 height 1
checkbox input "true"
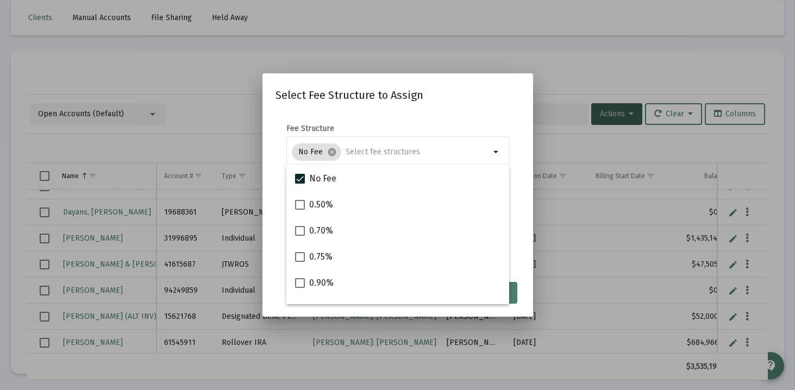
click at [520, 266] on mat-dialog-content "Fee Structure No Fee cancel arrow_drop_down Notes You are assigning 1 account t…" at bounding box center [397, 193] width 271 height 162
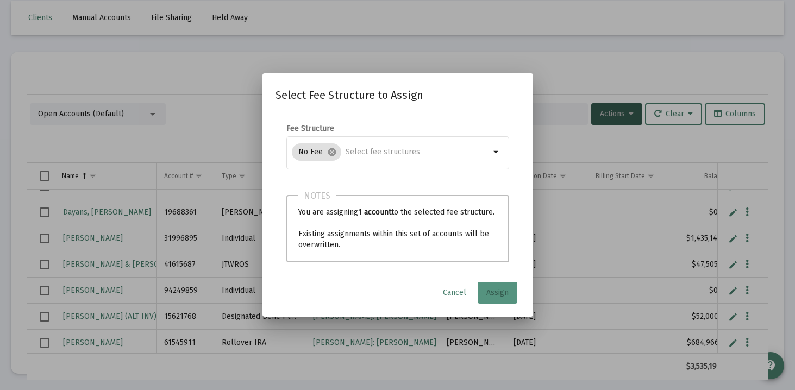
click at [501, 292] on span "Assign" at bounding box center [497, 292] width 22 height 9
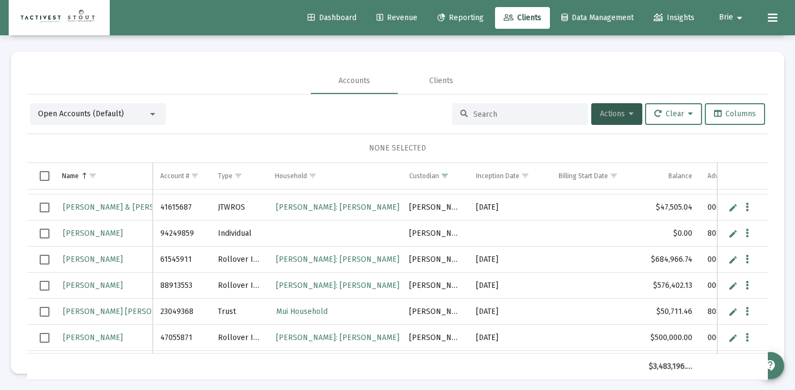
scroll to position [127, 0]
click at [48, 205] on span "Select row" at bounding box center [45, 206] width 10 height 10
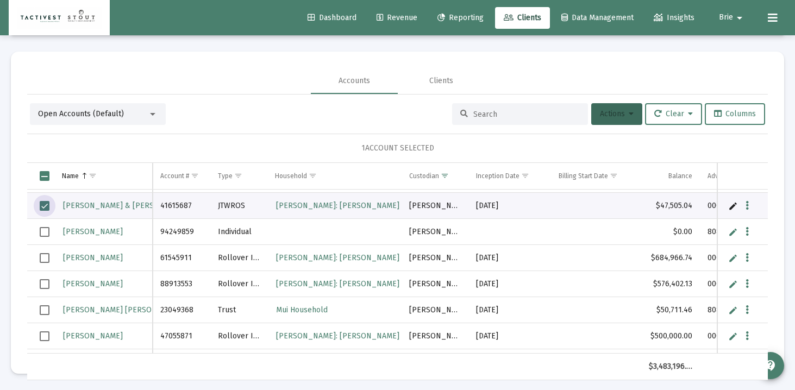
click at [630, 115] on button "Actions" at bounding box center [616, 114] width 51 height 22
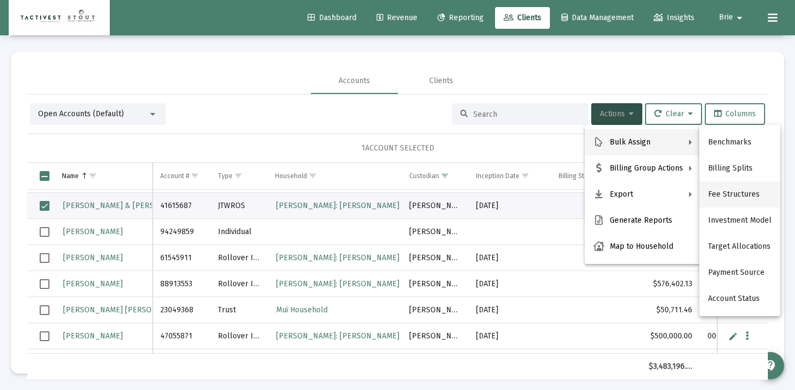
click at [723, 190] on button "Fee Structures" at bounding box center [739, 194] width 81 height 26
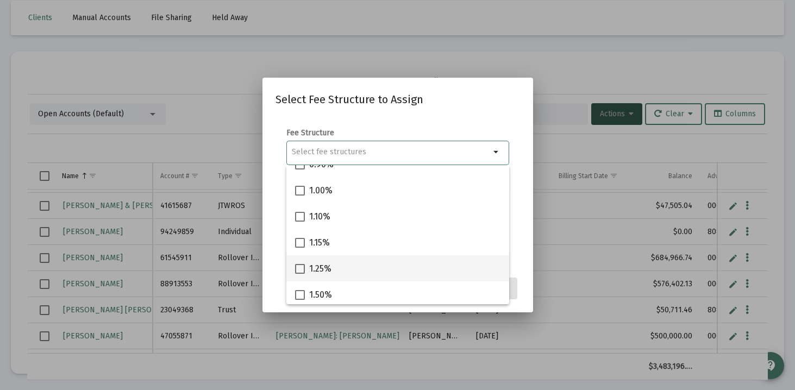
scroll to position [123, 0]
click at [299, 262] on span at bounding box center [300, 264] width 10 height 10
click at [299, 269] on input "1.25%" at bounding box center [299, 269] width 1 height 1
checkbox input "true"
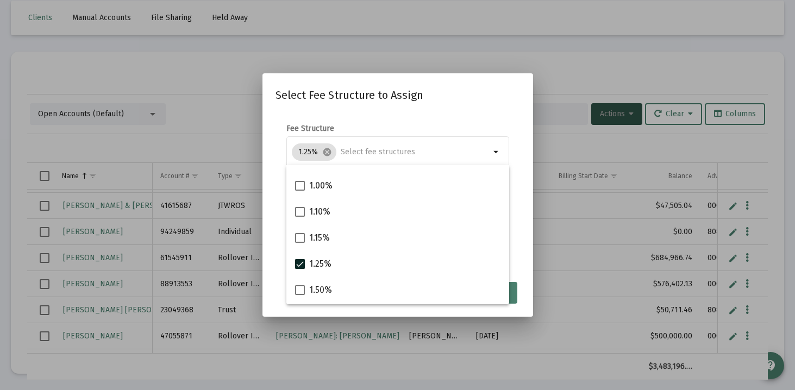
click at [512, 224] on form "Fee Structure 1.25% cancel arrow_drop_down Notes You are assigning 1 account to…" at bounding box center [397, 192] width 244 height 139
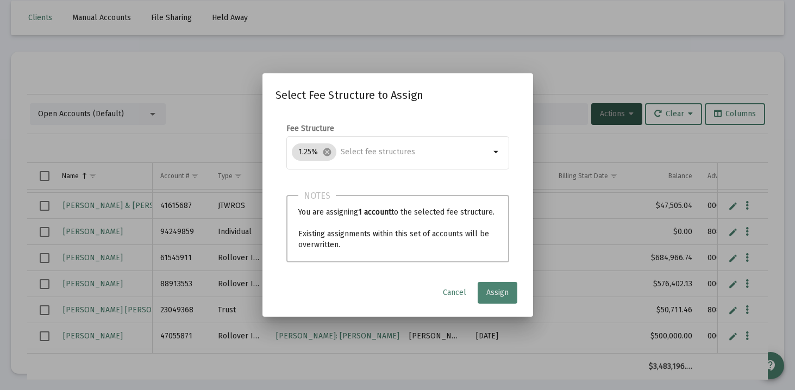
click at [507, 288] on span "Assign" at bounding box center [497, 292] width 22 height 9
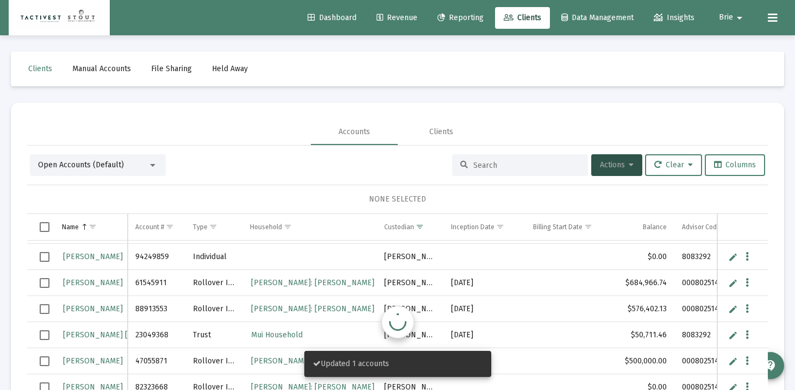
scroll to position [51, 0]
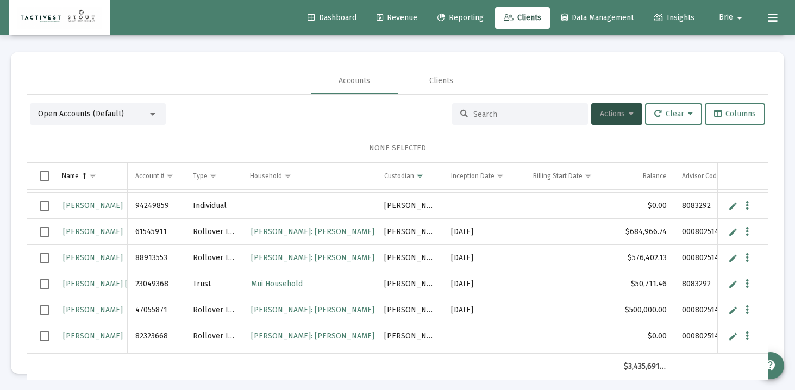
click at [45, 232] on span "Select row" at bounding box center [45, 232] width 10 height 10
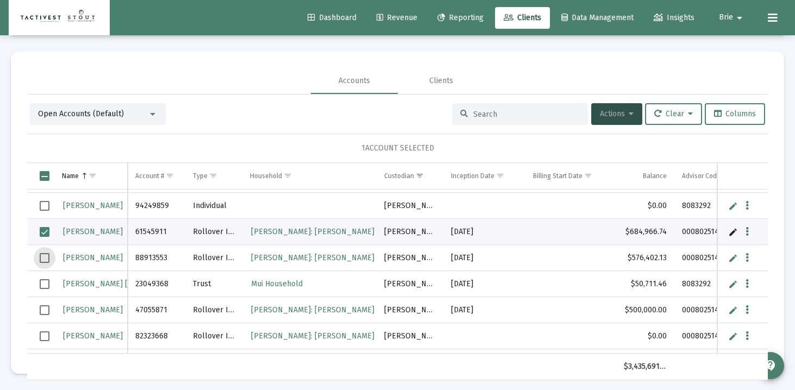
click at [45, 259] on span "Select row" at bounding box center [45, 258] width 10 height 10
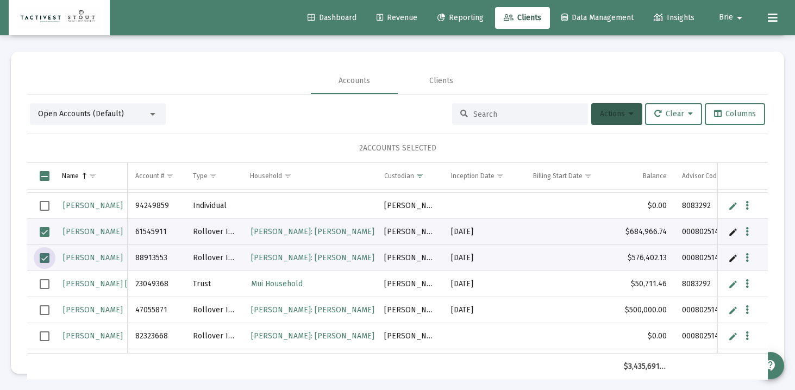
click at [619, 123] on button "Actions" at bounding box center [616, 114] width 51 height 22
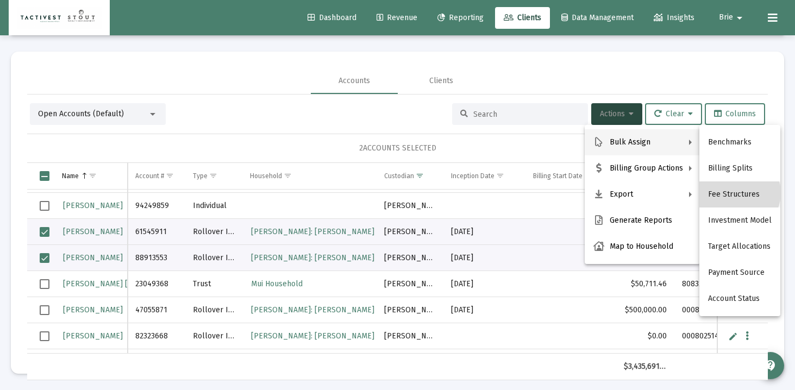
click at [738, 193] on button "Fee Structures" at bounding box center [739, 194] width 81 height 26
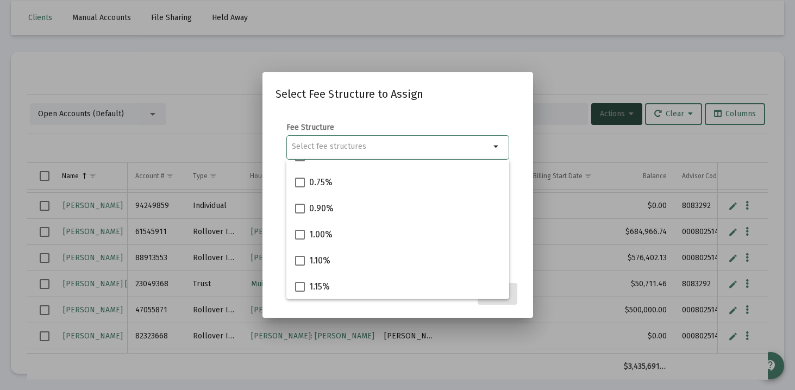
scroll to position [72, 0]
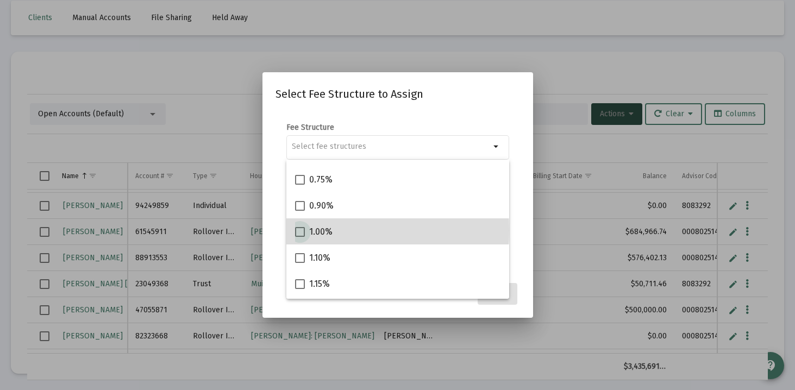
click at [298, 230] on span at bounding box center [300, 232] width 10 height 10
click at [299, 237] on input "1.00%" at bounding box center [299, 237] width 1 height 1
checkbox input "true"
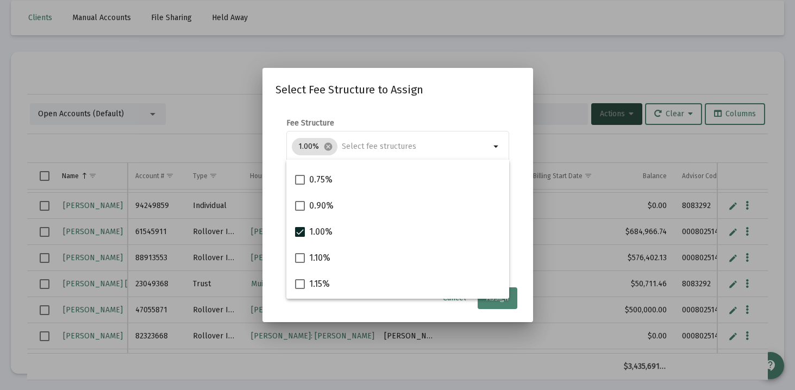
click at [500, 304] on button "Assign" at bounding box center [498, 298] width 40 height 22
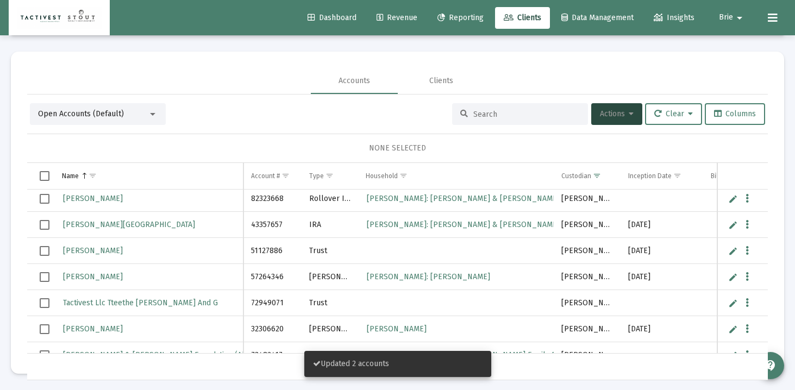
scroll to position [223, 0]
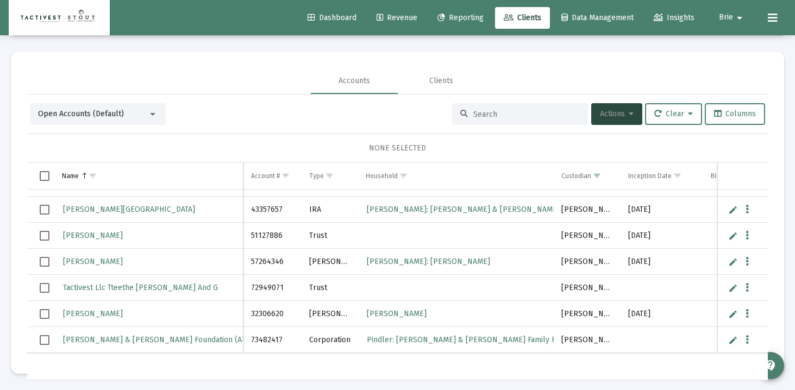
click at [277, 286] on td "72949071" at bounding box center [272, 288] width 58 height 26
copy td "72949071"
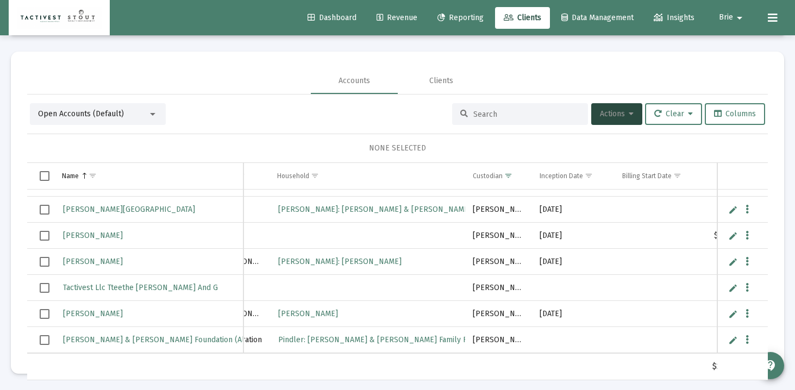
scroll to position [228, 144]
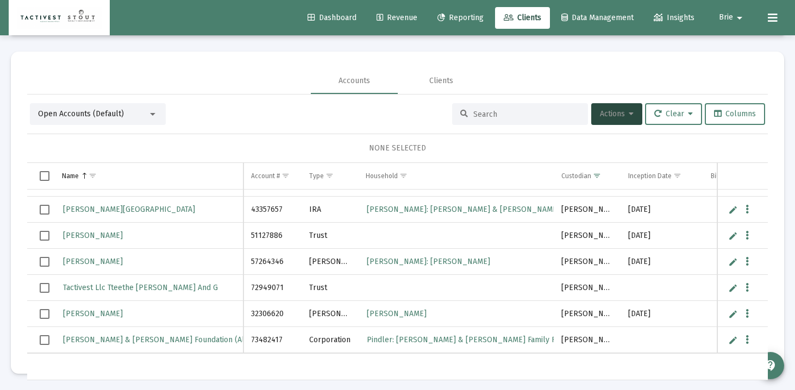
click at [730, 287] on link "Edit" at bounding box center [733, 288] width 10 height 10
click at [91, 287] on input "Tactivest Llc Tteethe [PERSON_NAME] And G" at bounding box center [148, 288] width 189 height 26
click at [101, 288] on input "Tactivest Tteethe [PERSON_NAME] And G" at bounding box center [148, 288] width 189 height 26
click at [221, 288] on input "Tactivest TTEE The [PERSON_NAME] And G" at bounding box center [148, 288] width 189 height 26
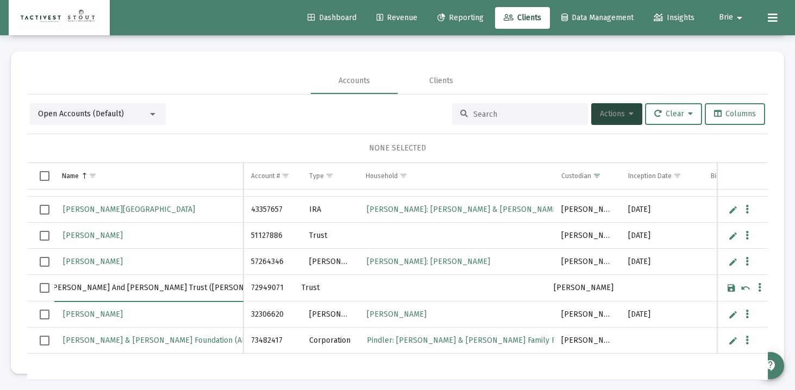
type input "Tactivest TTEE The [PERSON_NAME] And [PERSON_NAME] Trust ([PERSON_NAME])"
click at [729, 288] on link "Save" at bounding box center [731, 288] width 10 height 10
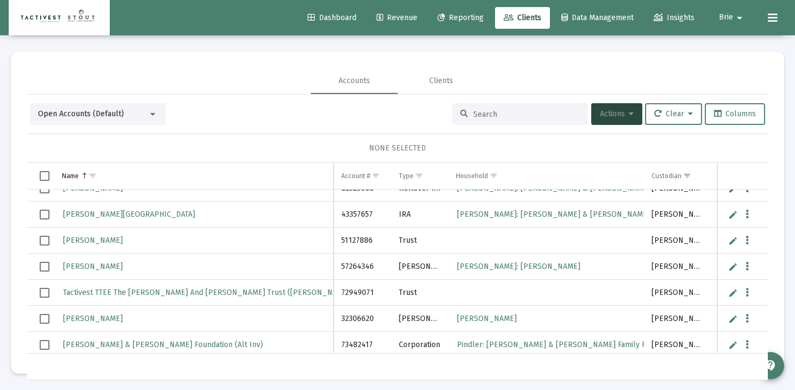
click at [47, 291] on span "Select row" at bounding box center [45, 293] width 10 height 10
click at [630, 114] on button "Actions" at bounding box center [616, 114] width 51 height 22
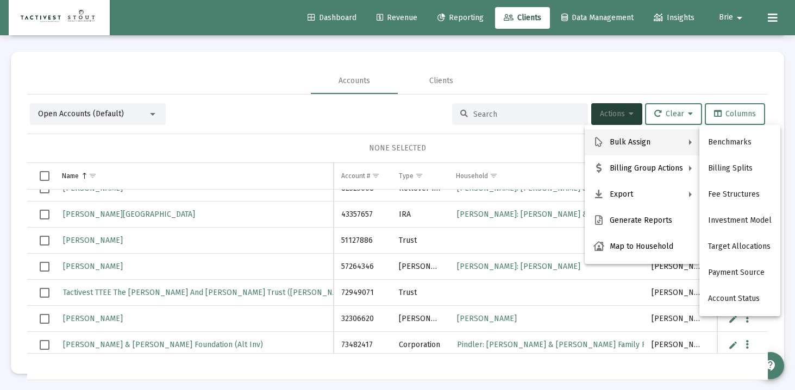
click at [43, 292] on div at bounding box center [397, 195] width 795 height 390
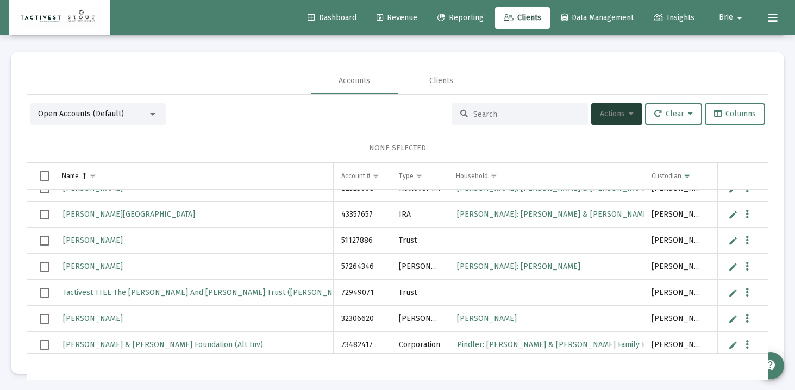
click at [43, 292] on span "Select row" at bounding box center [45, 293] width 10 height 10
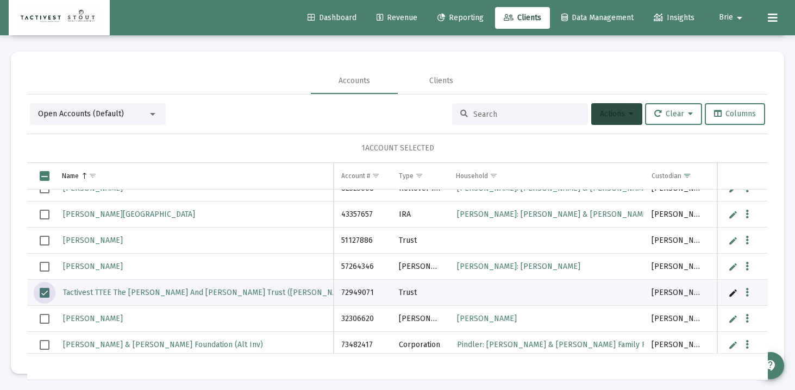
click at [617, 114] on span "Actions" at bounding box center [617, 113] width 34 height 9
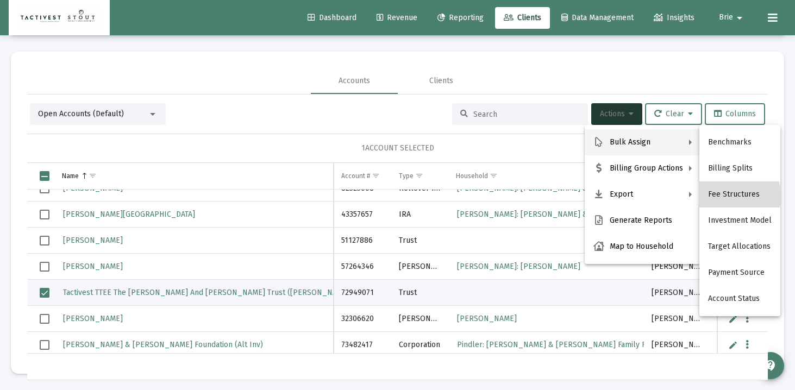
click at [727, 196] on button "Fee Structures" at bounding box center [739, 194] width 81 height 26
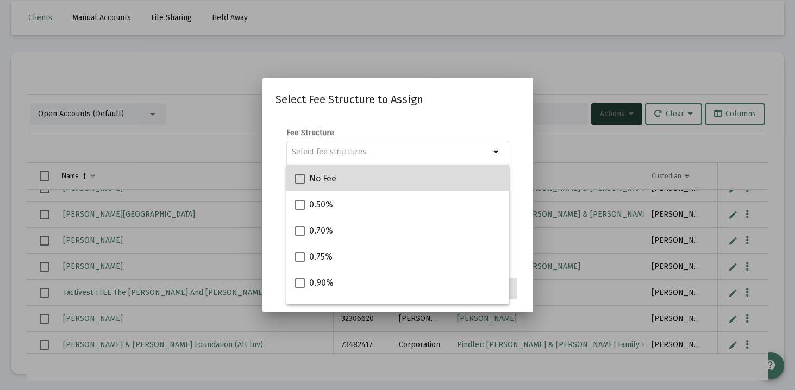
click at [359, 179] on div "No Fee" at bounding box center [397, 178] width 205 height 26
checkbox input "true"
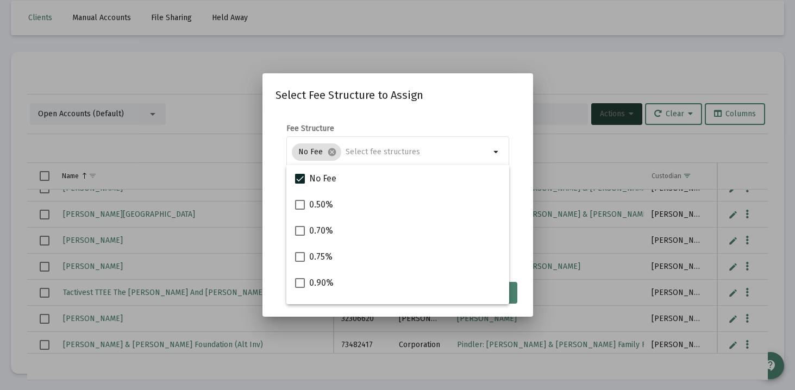
click at [528, 239] on mat-dialog-content "Fee Structure No Fee cancel arrow_drop_down Notes You are assigning 1 account t…" at bounding box center [397, 193] width 271 height 162
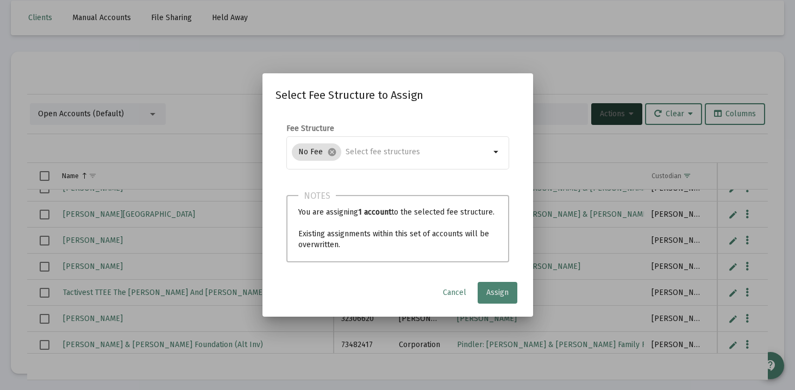
click at [497, 298] on button "Assign" at bounding box center [498, 293] width 40 height 22
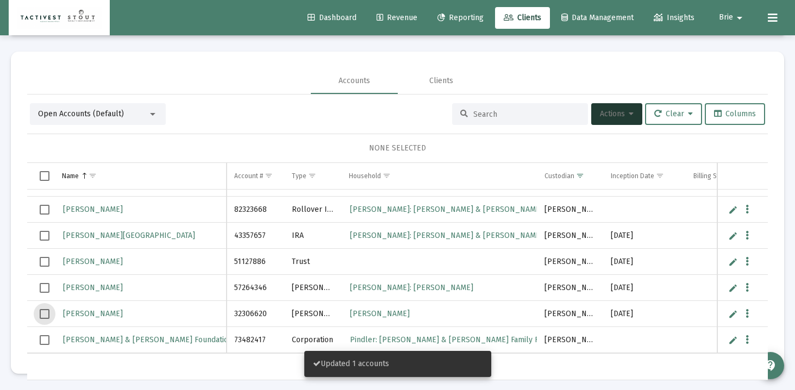
click at [43, 315] on span "Select row" at bounding box center [45, 314] width 10 height 10
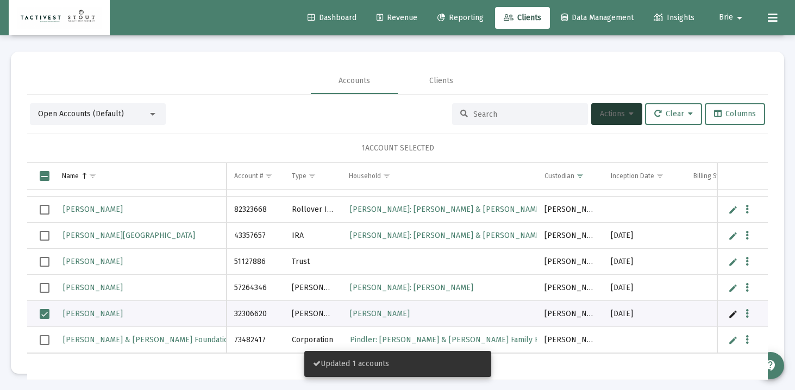
click at [620, 121] on button "Actions" at bounding box center [616, 114] width 51 height 22
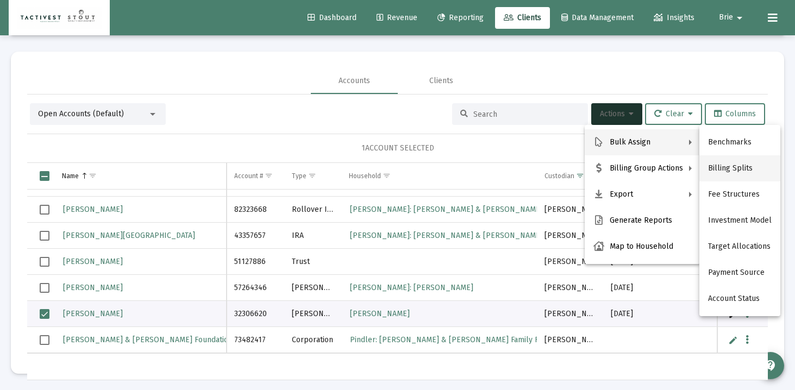
click at [732, 171] on button "Billing Splits" at bounding box center [739, 168] width 81 height 26
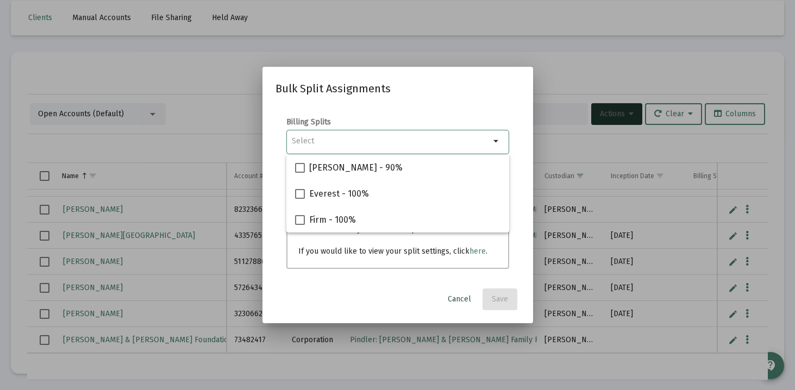
click at [458, 298] on span "Cancel" at bounding box center [459, 298] width 23 height 9
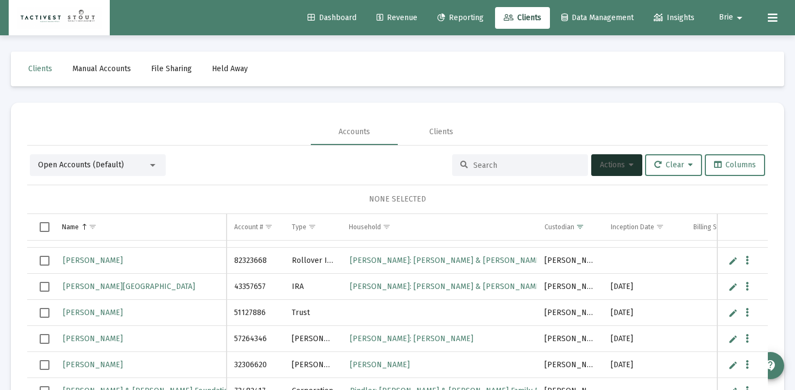
scroll to position [51, 0]
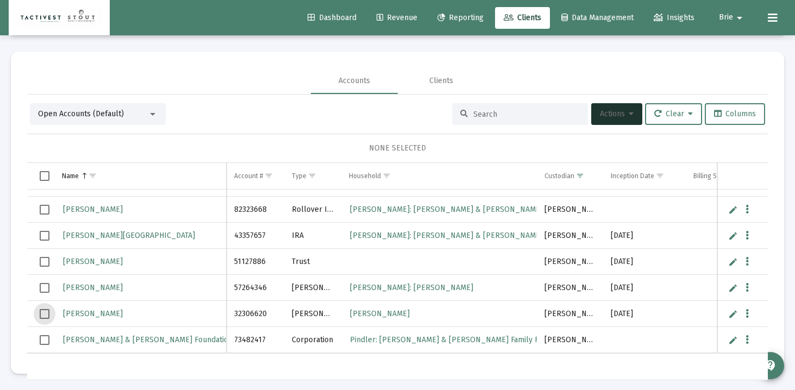
click at [41, 312] on span "Select row" at bounding box center [45, 314] width 10 height 10
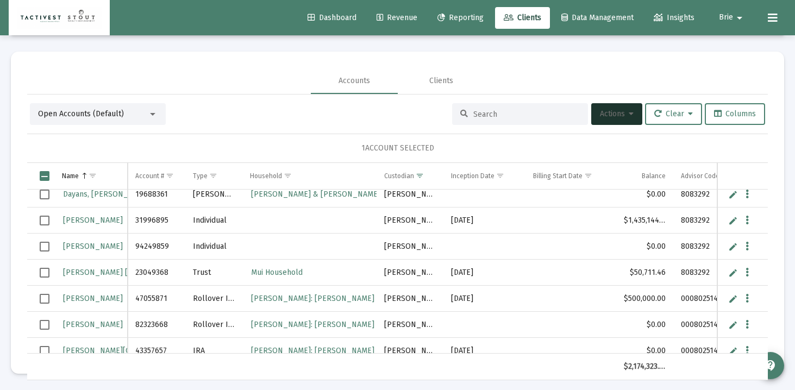
scroll to position [72, 0]
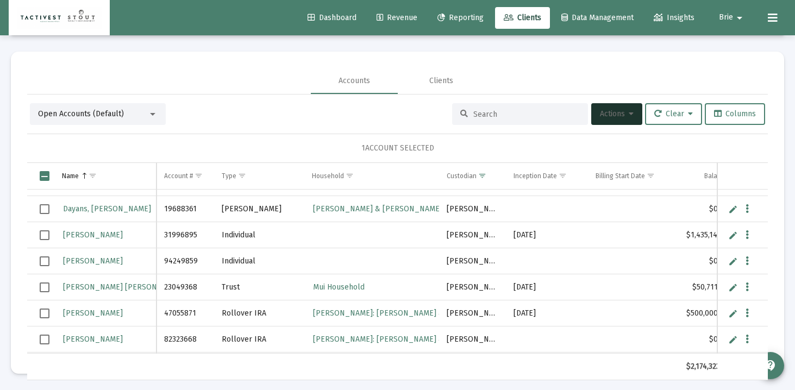
click at [45, 287] on span "Select row" at bounding box center [45, 288] width 10 height 10
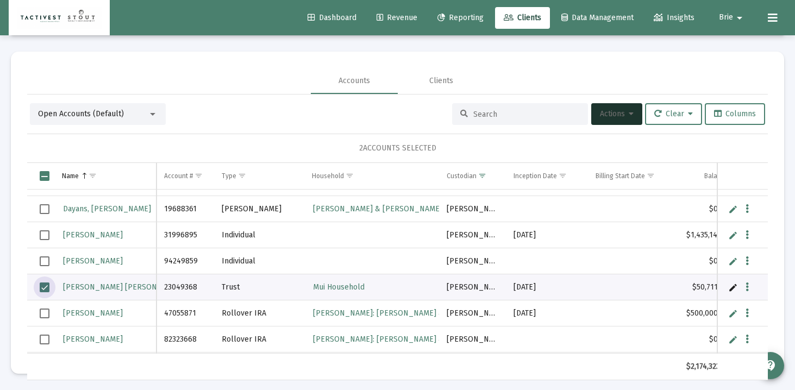
scroll to position [47, 0]
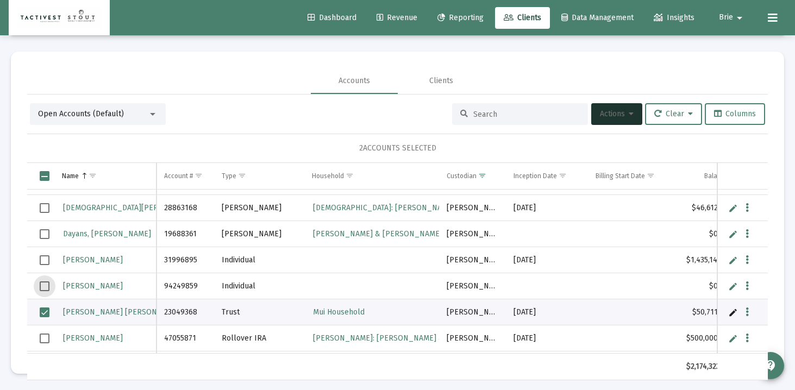
click at [45, 287] on span "Select row" at bounding box center [45, 286] width 10 height 10
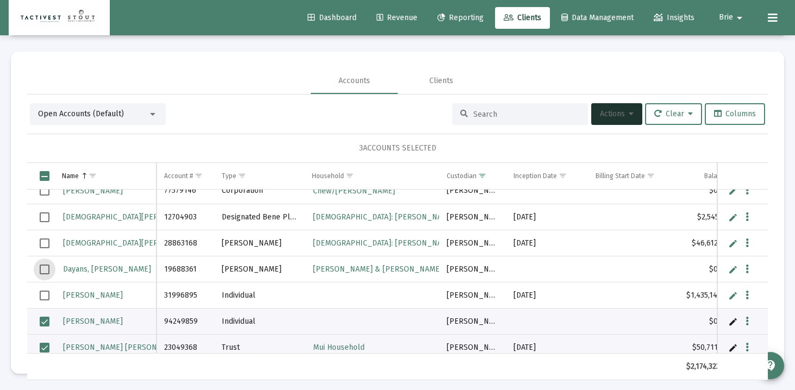
click at [42, 267] on span "Select row" at bounding box center [45, 270] width 10 height 10
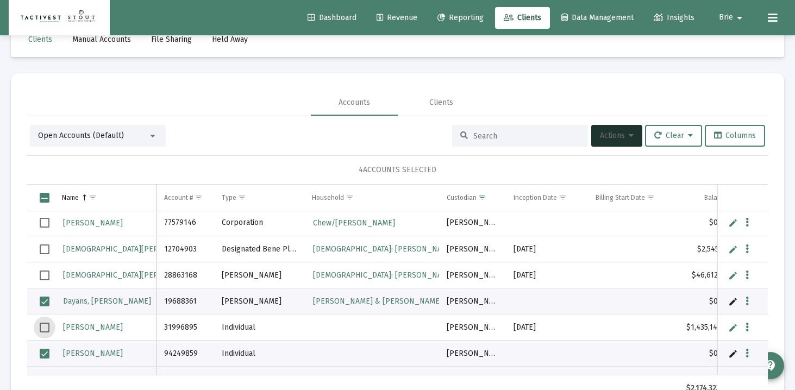
click at [45, 324] on span "Select row" at bounding box center [45, 328] width 10 height 10
click at [45, 223] on span "Select row" at bounding box center [45, 223] width 10 height 10
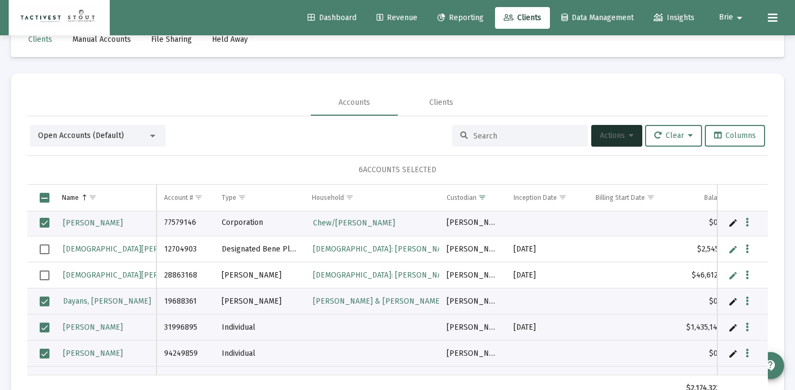
click at [606, 147] on div "Open Accounts (Default) Actions Clear Columns 6 ACCOUNTS SELECTED Name Name Acc…" at bounding box center [397, 263] width 741 height 277
click at [625, 131] on span "Actions" at bounding box center [617, 135] width 34 height 9
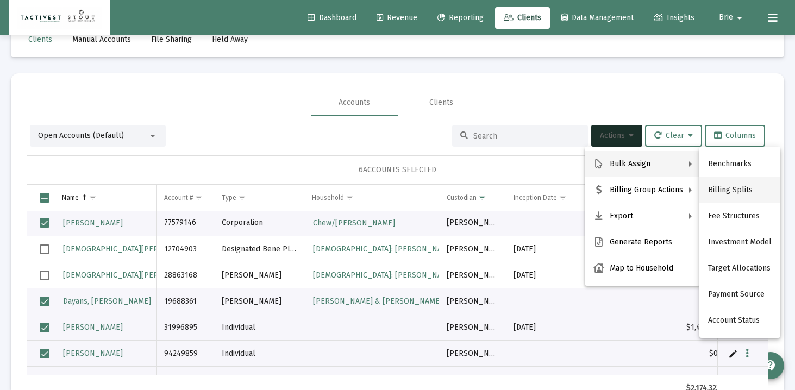
click at [742, 194] on button "Billing Splits" at bounding box center [739, 190] width 81 height 26
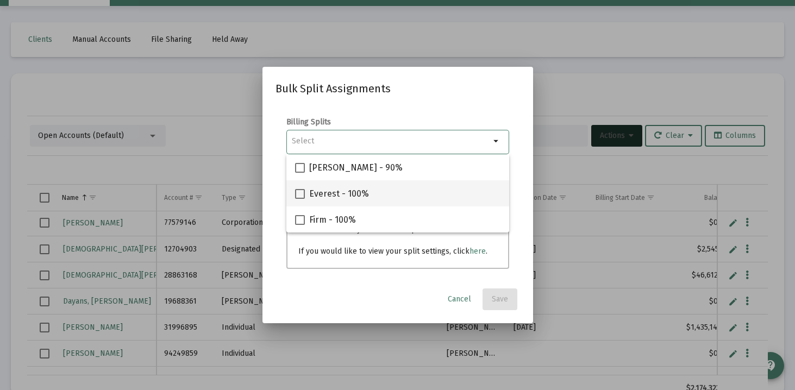
click at [300, 193] on span at bounding box center [300, 194] width 10 height 10
click at [300, 199] on input "Everest - 100%" at bounding box center [299, 199] width 1 height 1
checkbox input "true"
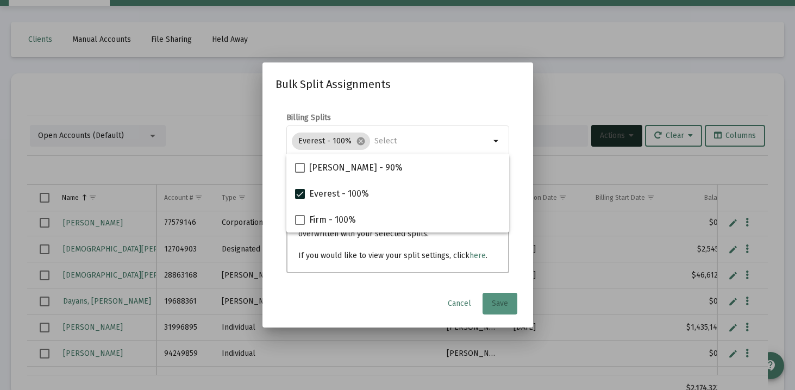
click at [500, 310] on button "Save" at bounding box center [499, 304] width 35 height 22
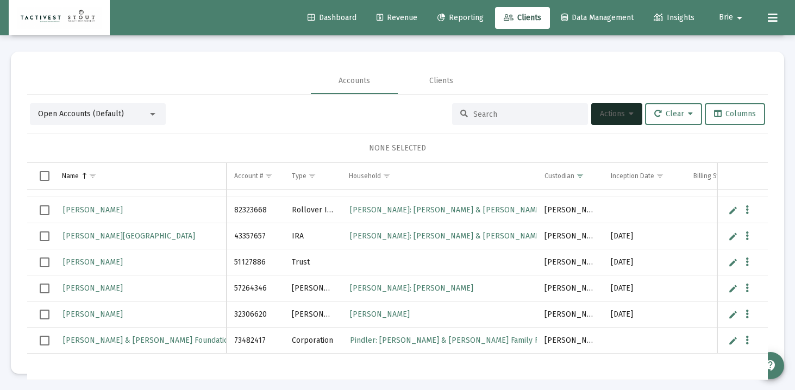
click at [42, 312] on span "Select row" at bounding box center [45, 315] width 10 height 10
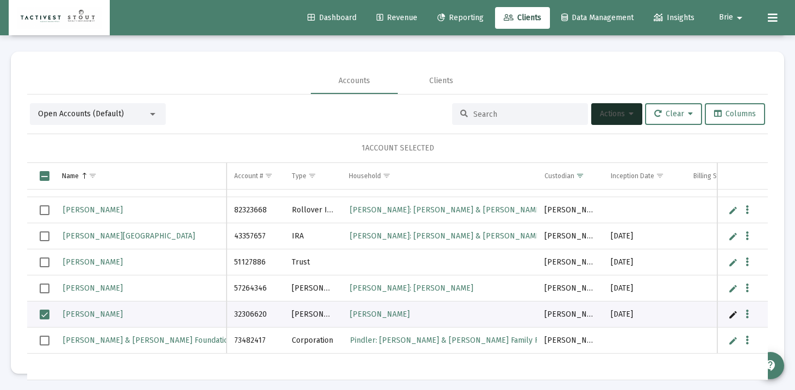
click at [618, 116] on span "Actions" at bounding box center [617, 113] width 34 height 9
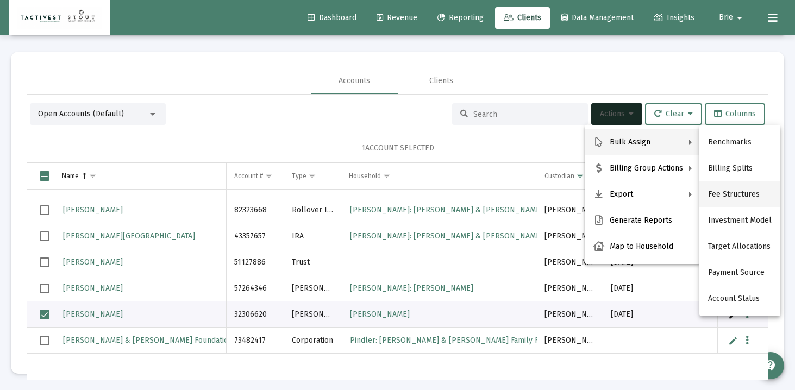
click at [738, 204] on button "Fee Structures" at bounding box center [739, 194] width 81 height 26
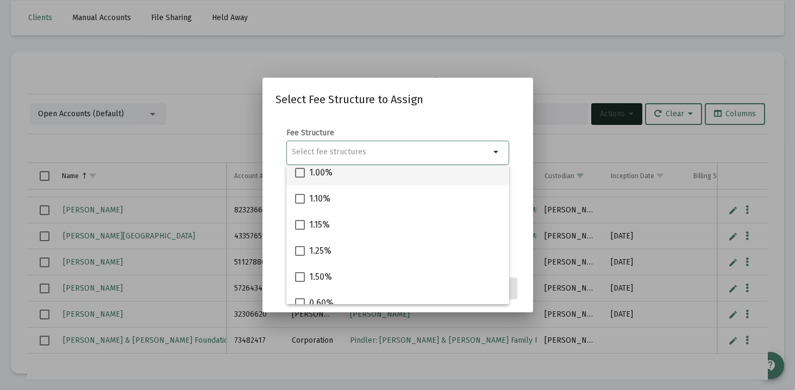
click at [305, 172] on label "1.00%" at bounding box center [313, 172] width 37 height 13
click at [300, 178] on input "1.00%" at bounding box center [299, 178] width 1 height 1
checkbox input "true"
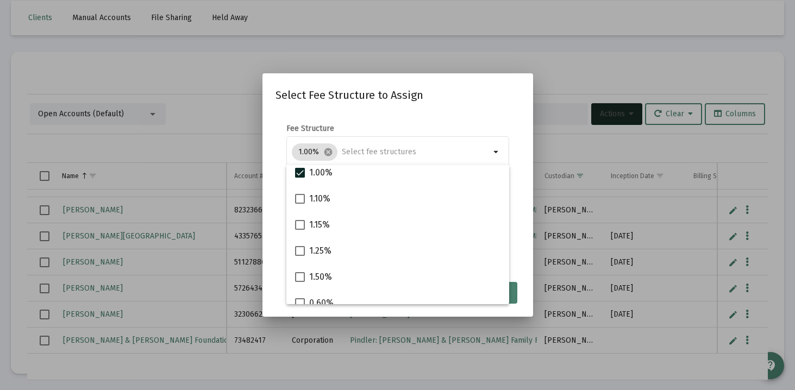
click at [513, 226] on form "Fee Structure 1.00% cancel arrow_drop_down Notes You are assigning 1 account to…" at bounding box center [397, 192] width 244 height 139
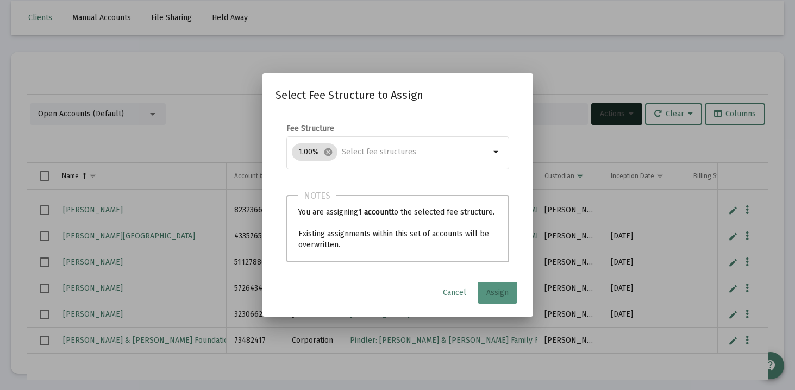
click at [497, 299] on button "Assign" at bounding box center [498, 293] width 40 height 22
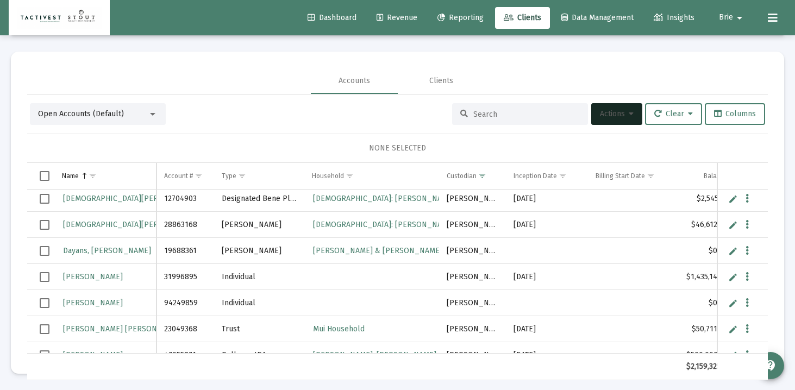
click at [40, 277] on span "Select row" at bounding box center [45, 277] width 10 height 10
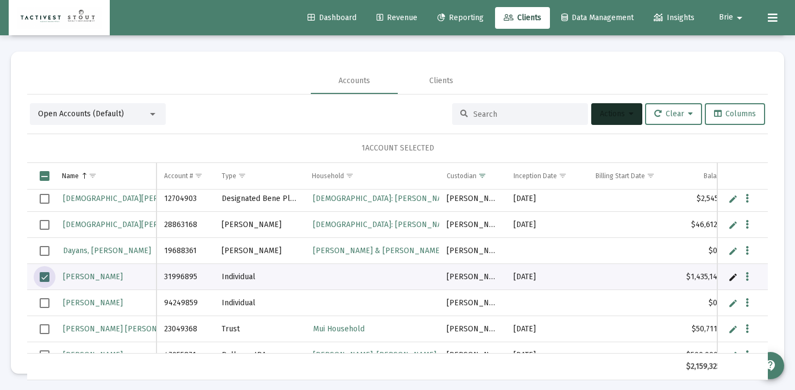
click at [634, 118] on button "Actions" at bounding box center [616, 114] width 51 height 22
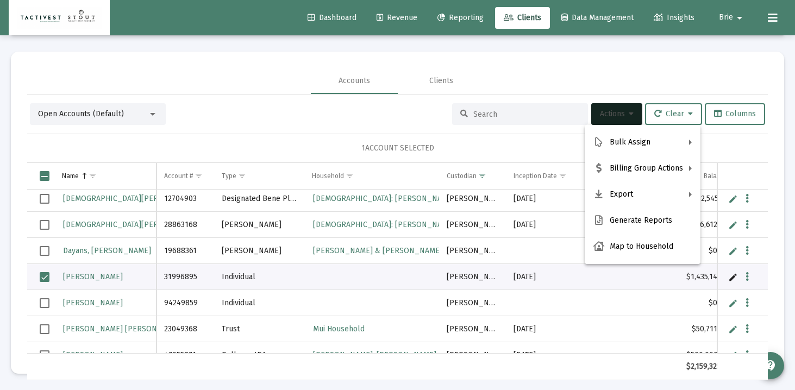
click at [622, 118] on div at bounding box center [397, 195] width 795 height 390
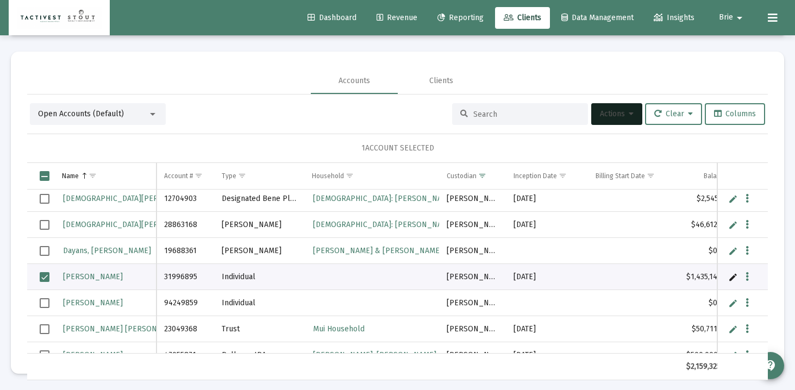
click at [45, 279] on span "Select row" at bounding box center [45, 277] width 10 height 10
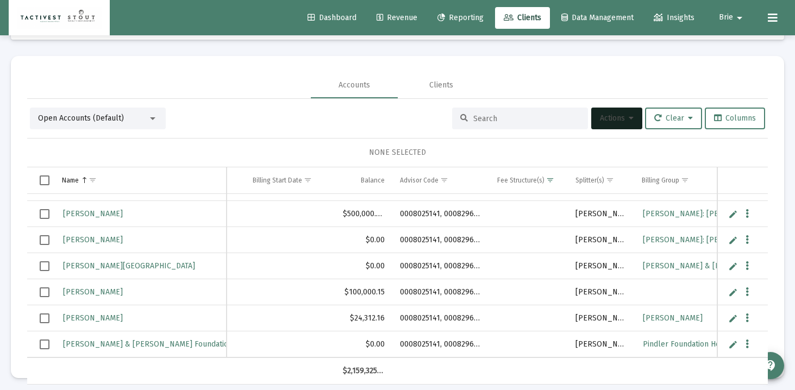
click at [43, 292] on span "Select row" at bounding box center [45, 292] width 10 height 10
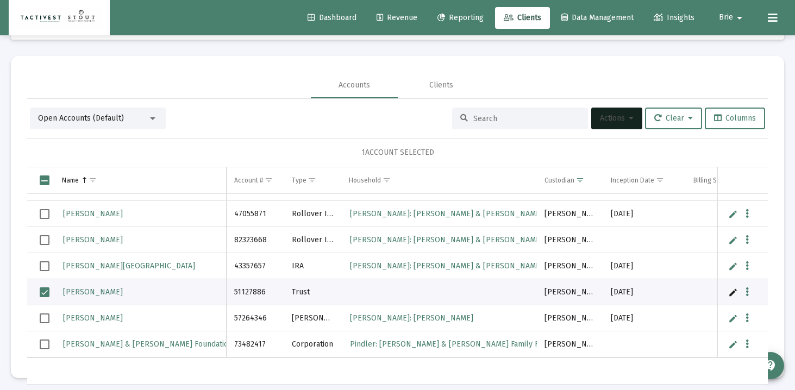
click at [733, 292] on link "Edit" at bounding box center [733, 292] width 10 height 10
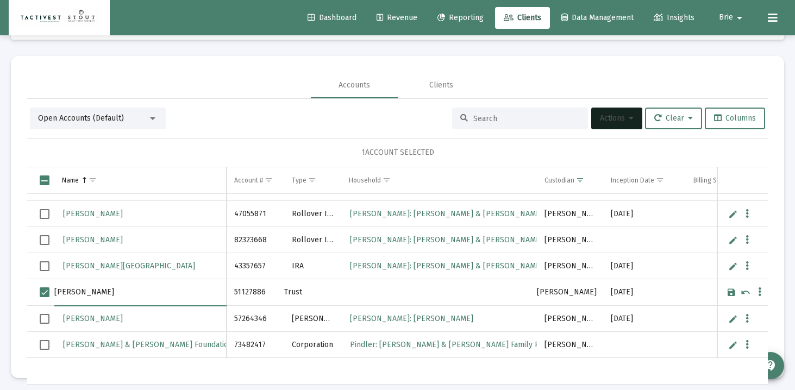
click at [136, 294] on input "[PERSON_NAME]" at bounding box center [140, 292] width 172 height 26
type input "[PERSON_NAME] (Bypass Trust - ALT INV)"
click at [731, 294] on link "Save" at bounding box center [731, 292] width 10 height 10
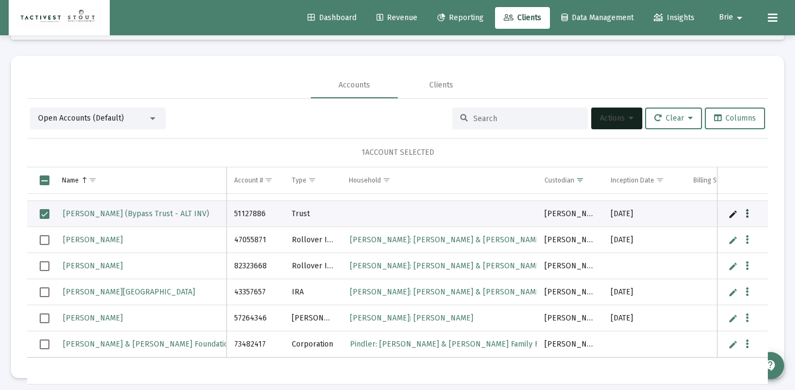
click at [744, 210] on button "Data grid" at bounding box center [747, 214] width 10 height 10
click at [702, 286] on button "Map to Household" at bounding box center [703, 288] width 97 height 26
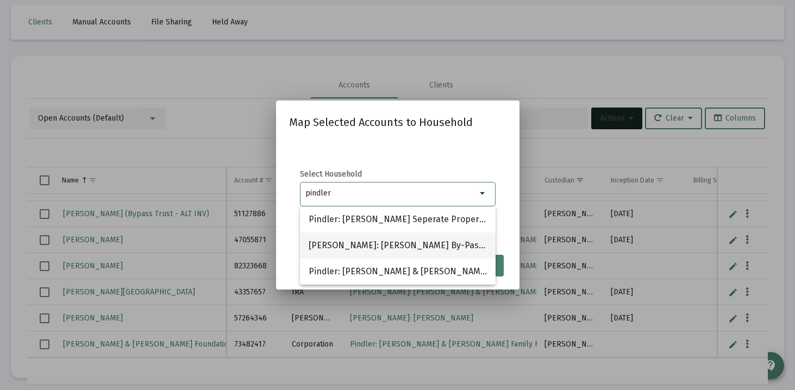
click at [321, 247] on span "[PERSON_NAME]: [PERSON_NAME] By-Pass & Survivor's Trusts" at bounding box center [398, 246] width 178 height 26
type input "[PERSON_NAME]: [PERSON_NAME] By-Pass & Survivor's Trusts"
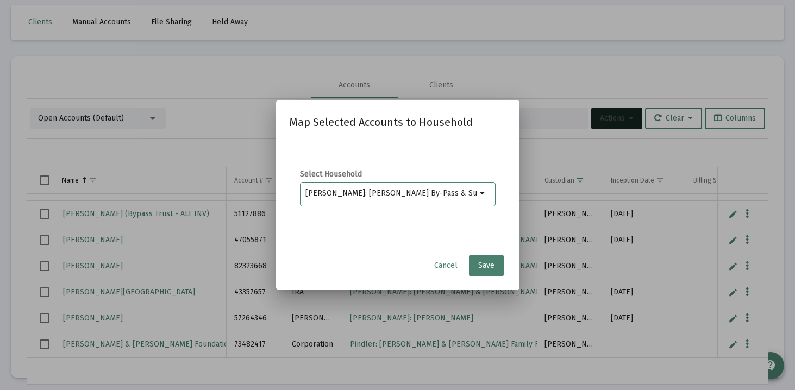
click at [450, 193] on input "[PERSON_NAME]: [PERSON_NAME] By-Pass & Survivor's Trusts" at bounding box center [390, 193] width 171 height 9
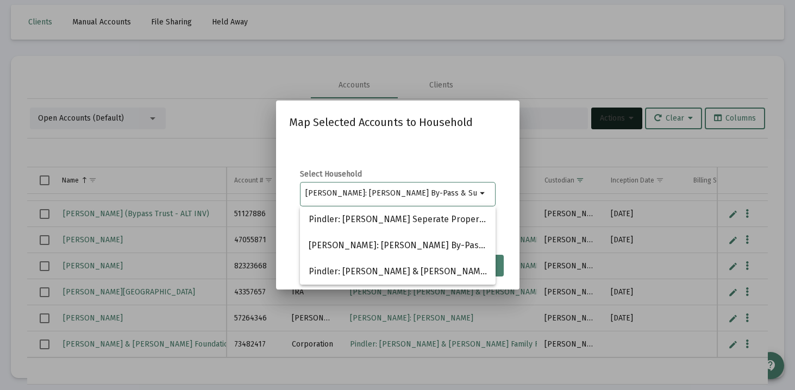
click at [450, 193] on input "[PERSON_NAME]: [PERSON_NAME] By-Pass & Survivor's Trusts" at bounding box center [390, 193] width 171 height 9
click at [423, 162] on div "Select Household [PERSON_NAME]: [PERSON_NAME] By-Pass & Survivor's Trusts arrow…" at bounding box center [397, 194] width 217 height 109
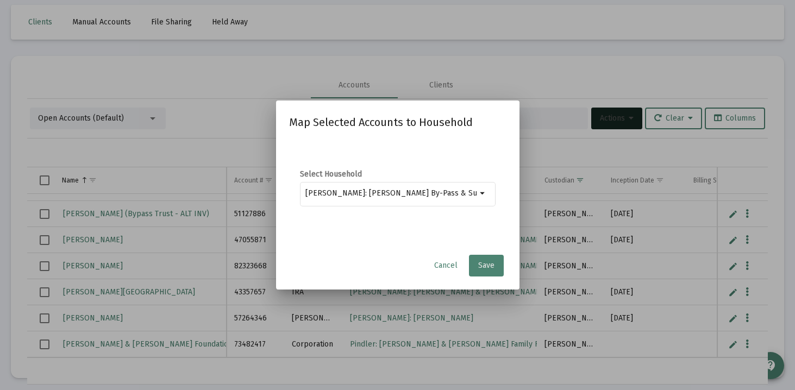
click at [490, 265] on span "Save" at bounding box center [486, 265] width 16 height 9
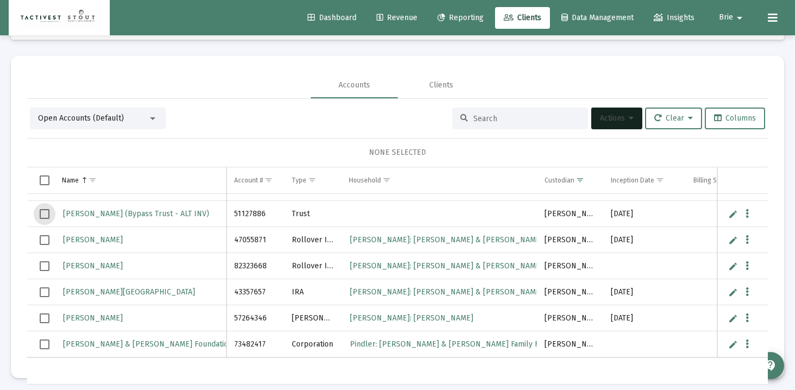
click at [43, 214] on span "Select row" at bounding box center [45, 214] width 10 height 10
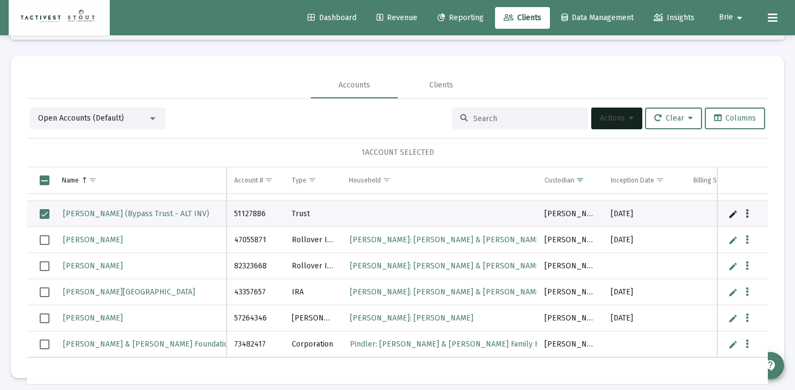
click at [747, 214] on icon "Data grid" at bounding box center [746, 214] width 3 height 13
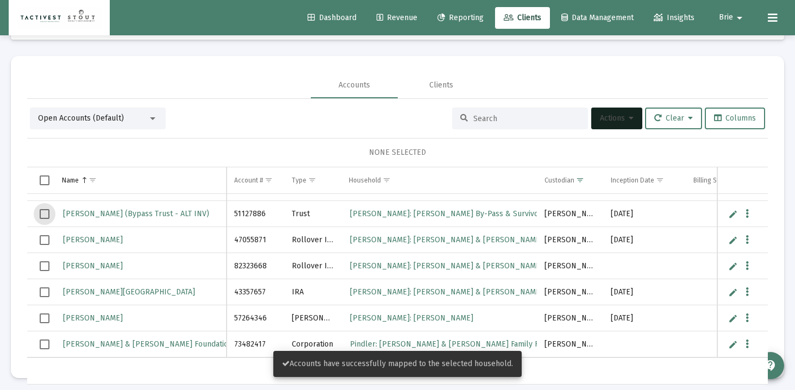
click at [43, 214] on span "Select row" at bounding box center [45, 214] width 10 height 10
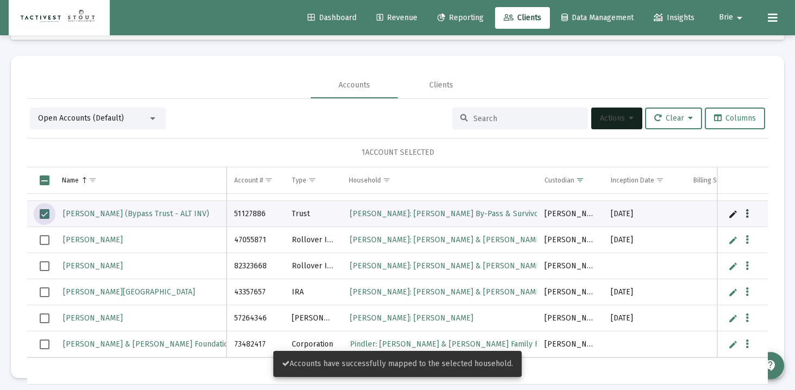
click at [748, 220] on span "Data grid" at bounding box center [746, 214] width 3 height 22
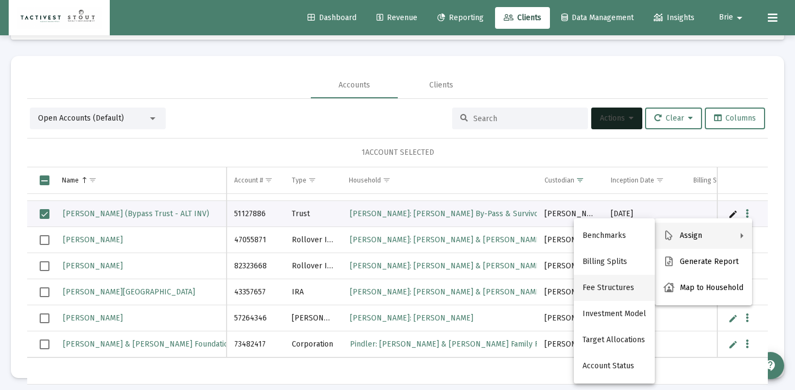
click at [608, 285] on button "Fee Structures" at bounding box center [614, 288] width 81 height 26
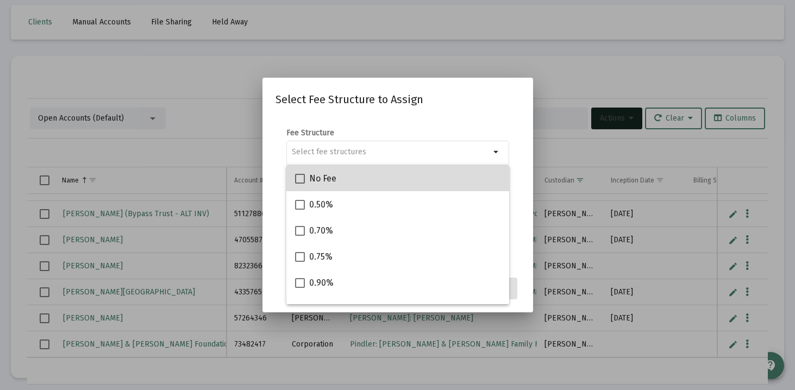
click at [380, 183] on div "No Fee" at bounding box center [397, 178] width 205 height 26
checkbox input "true"
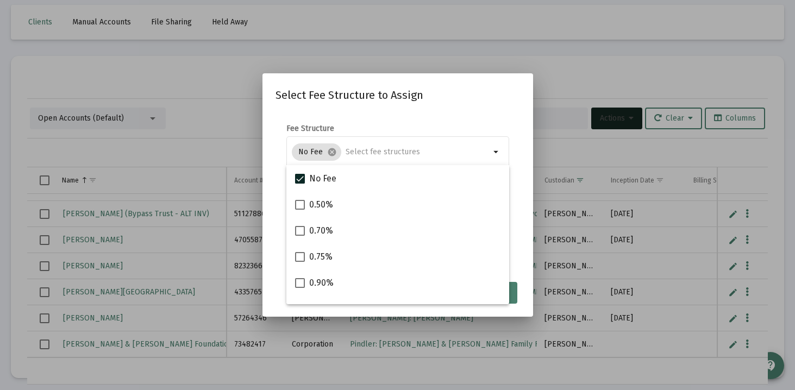
click at [519, 253] on form "Fee Structure No Fee cancel arrow_drop_down Notes You are assigning 1 account t…" at bounding box center [397, 192] width 244 height 139
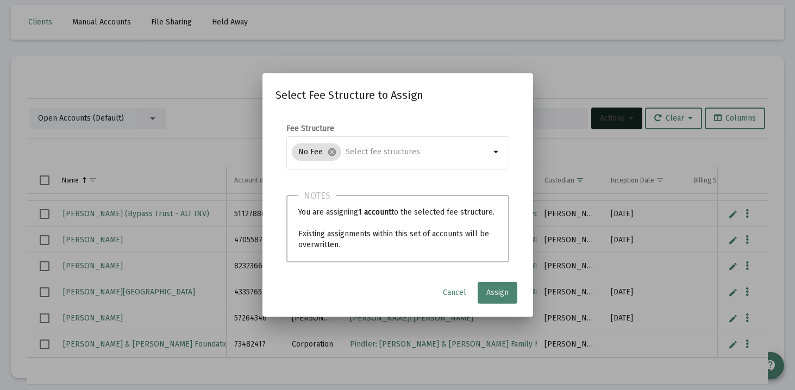
click at [510, 287] on button "Assign" at bounding box center [498, 293] width 40 height 22
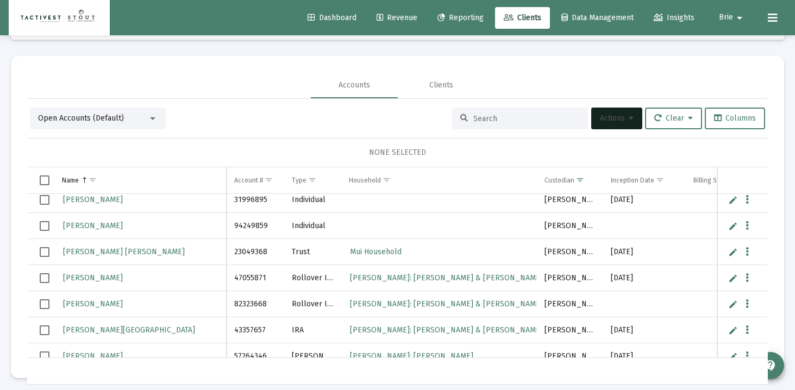
scroll to position [108, 0]
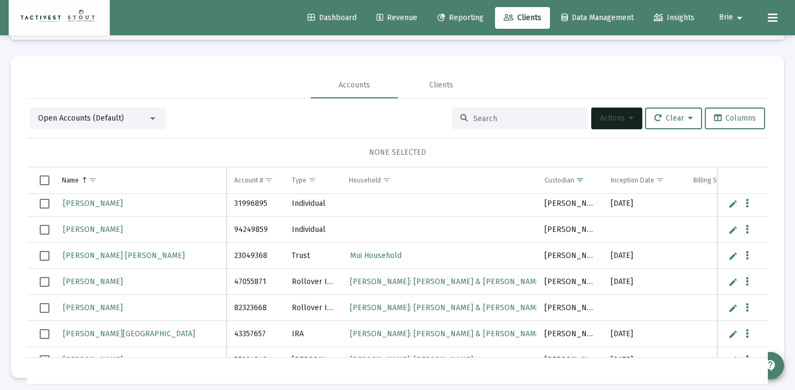
click at [47, 255] on span "Select row" at bounding box center [45, 256] width 10 height 10
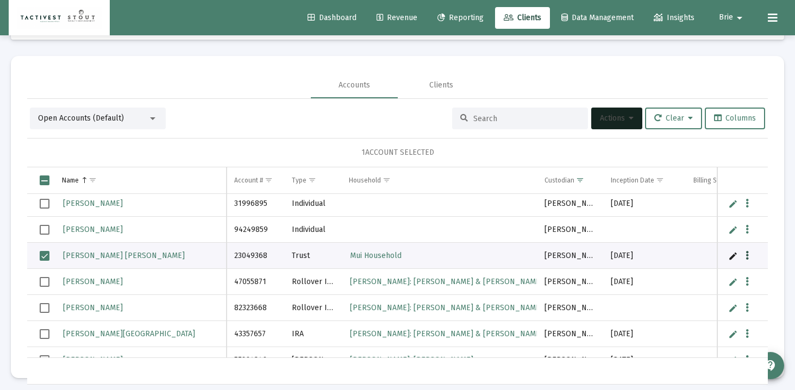
click at [748, 255] on icon "Data grid" at bounding box center [746, 255] width 3 height 13
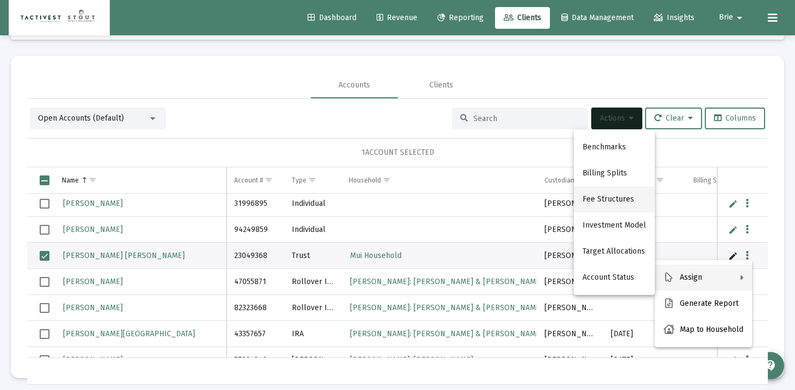
click at [621, 198] on button "Fee Structures" at bounding box center [614, 199] width 81 height 26
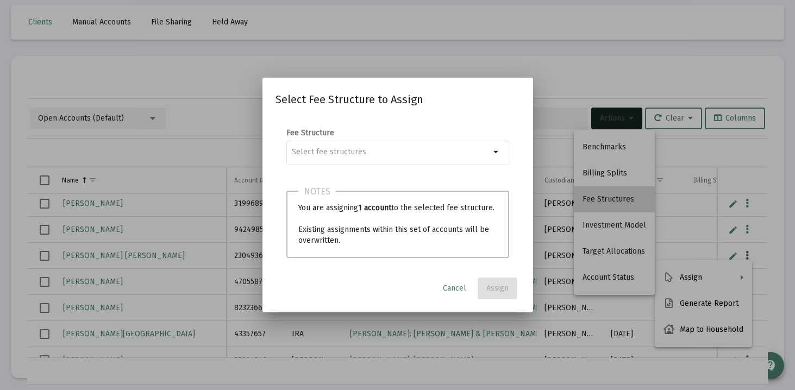
scroll to position [0, 0]
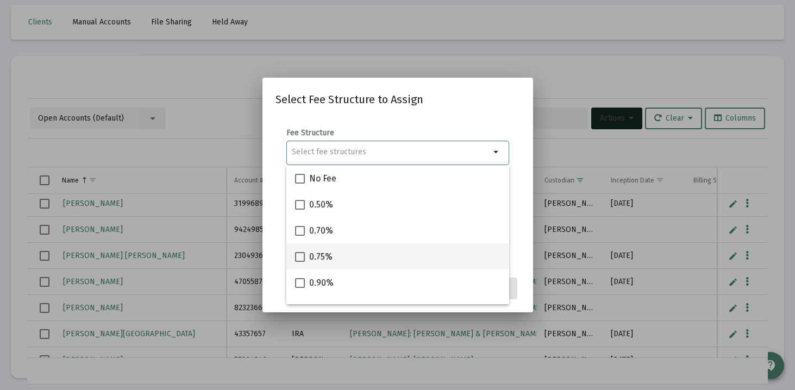
click at [298, 256] on span at bounding box center [300, 257] width 10 height 10
click at [299, 262] on input "0.75%" at bounding box center [299, 262] width 1 height 1
checkbox input "true"
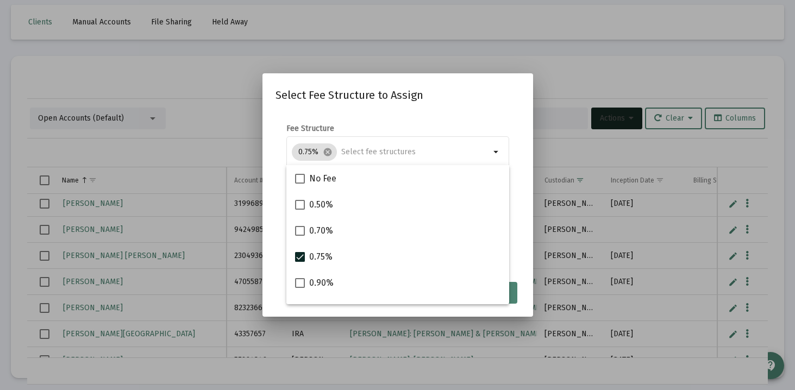
click at [515, 294] on button "Assign" at bounding box center [498, 293] width 40 height 22
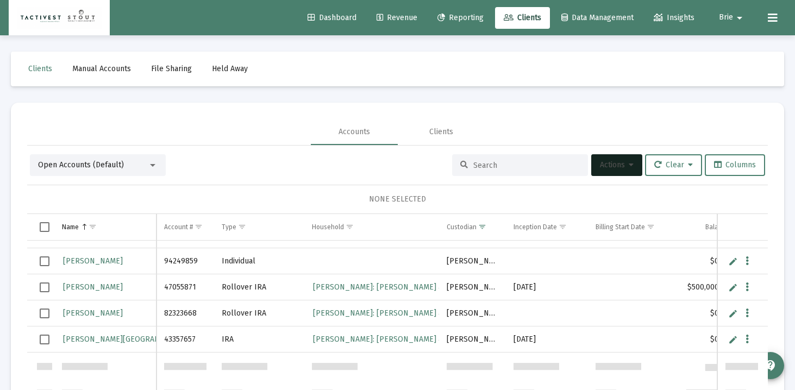
scroll to position [51, 0]
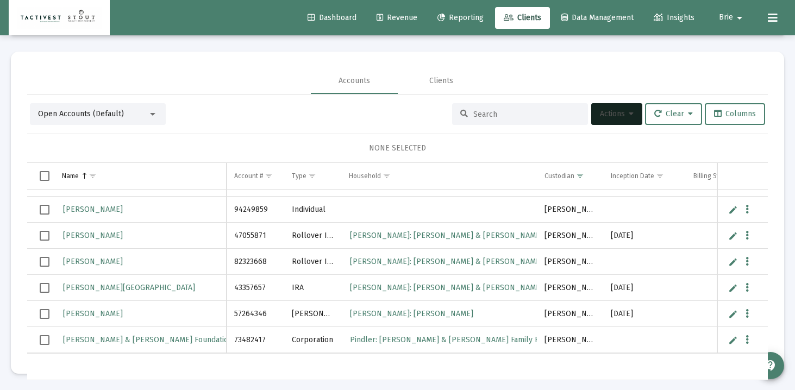
click at [473, 112] on input at bounding box center [526, 114] width 106 height 9
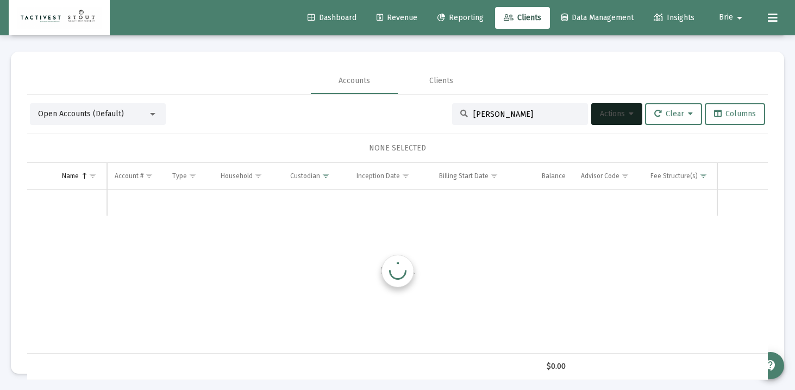
scroll to position [0, 0]
type input "[PERSON_NAME]"
click at [125, 109] on div "Open Accounts (Default)" at bounding box center [93, 114] width 110 height 11
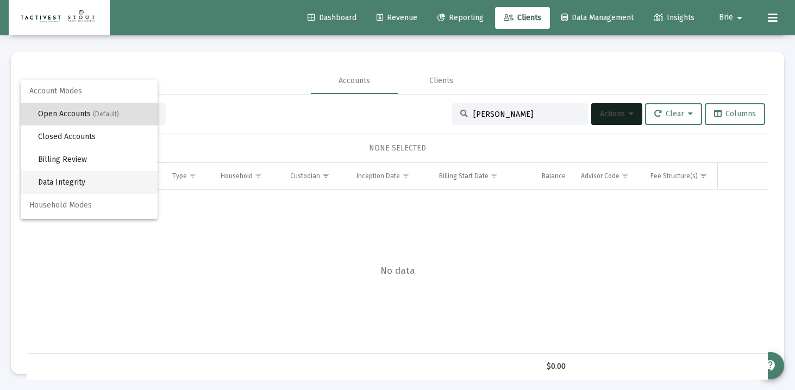
scroll to position [21, 0]
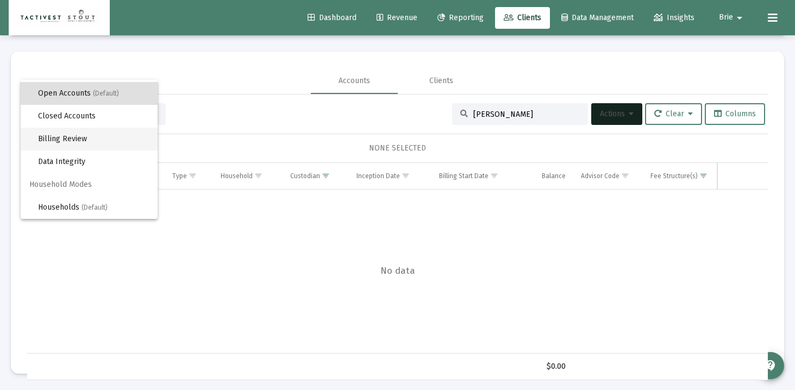
click at [88, 140] on span "Billing Review" at bounding box center [93, 139] width 111 height 23
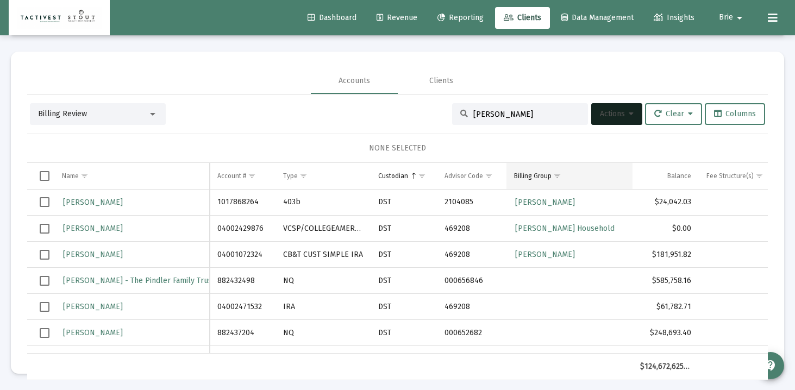
click at [557, 173] on span "Show filter options for column 'Billing Group'" at bounding box center [557, 176] width 8 height 8
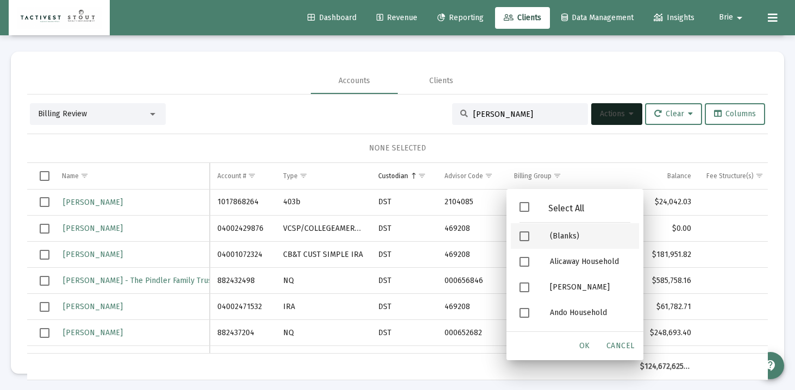
click at [522, 236] on span "Filter options" at bounding box center [524, 236] width 10 height 10
click at [581, 342] on span "OK" at bounding box center [584, 345] width 11 height 9
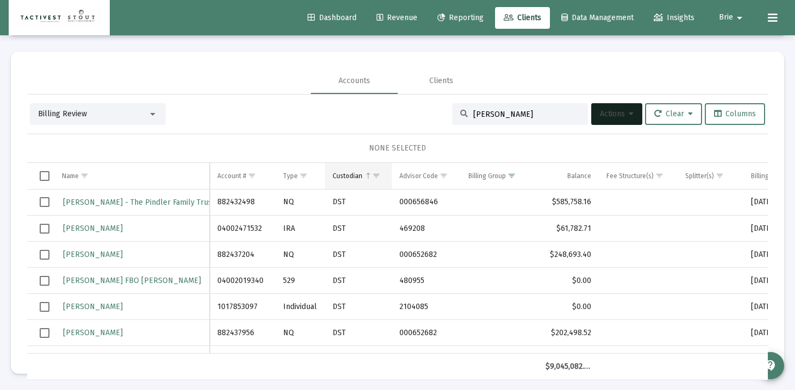
click at [376, 174] on span "Show filter options for column 'Custodian'" at bounding box center [376, 176] width 8 height 8
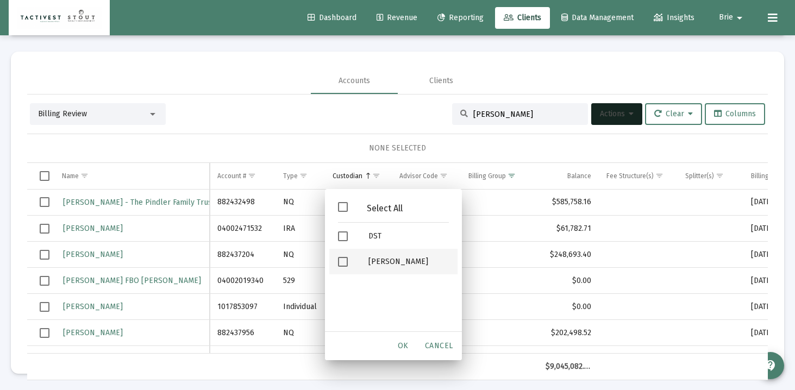
click at [345, 254] on div "Filter options" at bounding box center [344, 262] width 30 height 26
click at [399, 344] on span "OK" at bounding box center [403, 345] width 11 height 9
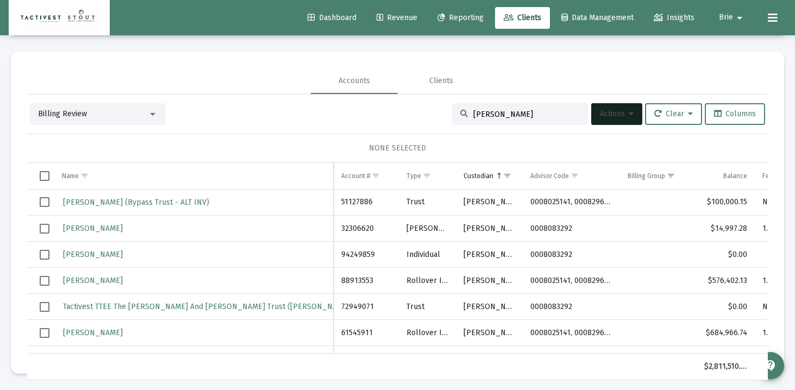
click at [42, 202] on span "Select row" at bounding box center [45, 202] width 10 height 10
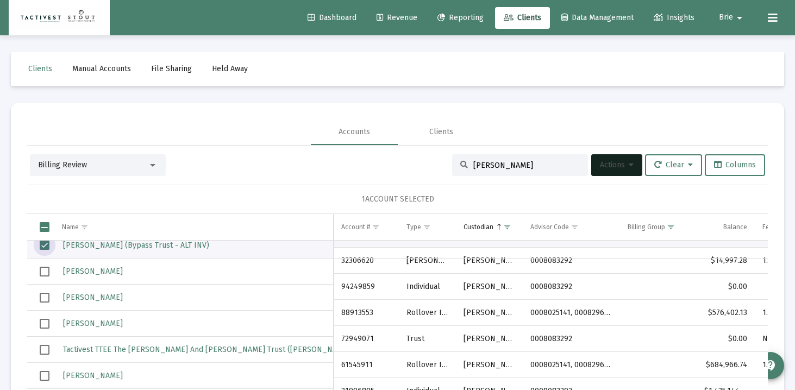
scroll to position [19, 0]
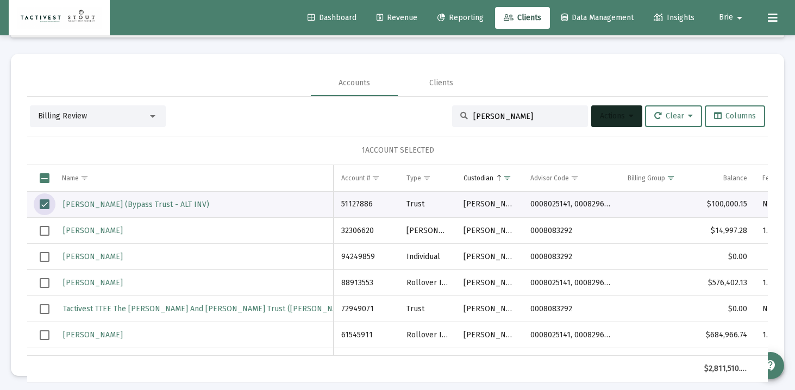
click at [629, 118] on button "Actions" at bounding box center [616, 116] width 51 height 22
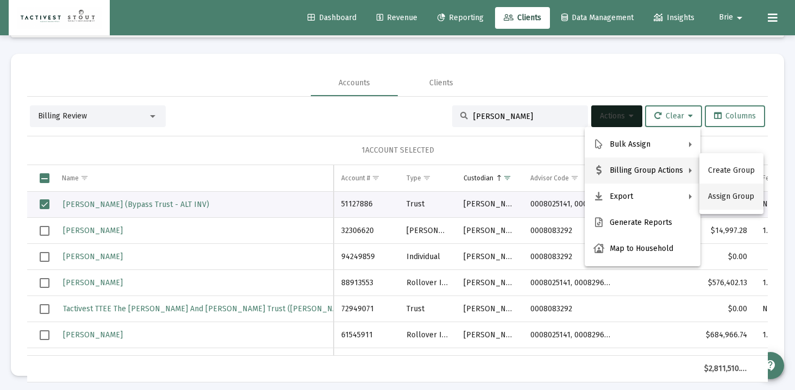
click at [735, 201] on button "Assign Group" at bounding box center [731, 197] width 64 height 26
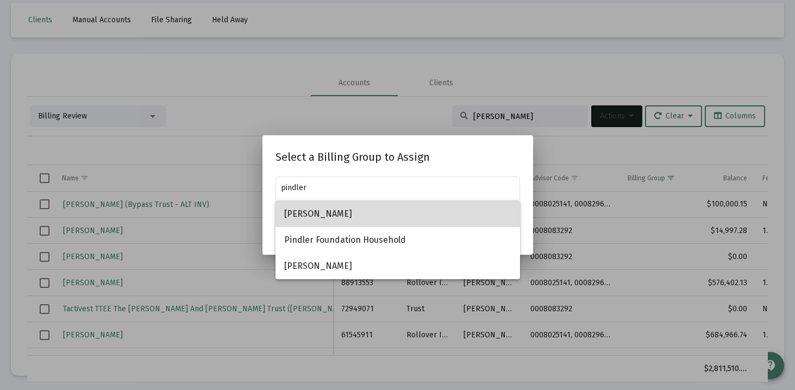
click at [412, 208] on span "[PERSON_NAME]" at bounding box center [397, 214] width 227 height 26
type input "[PERSON_NAME]"
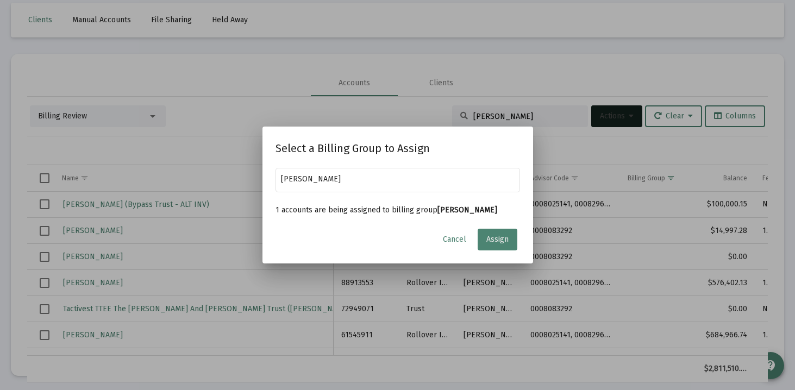
click at [502, 239] on button "Assign" at bounding box center [498, 240] width 40 height 22
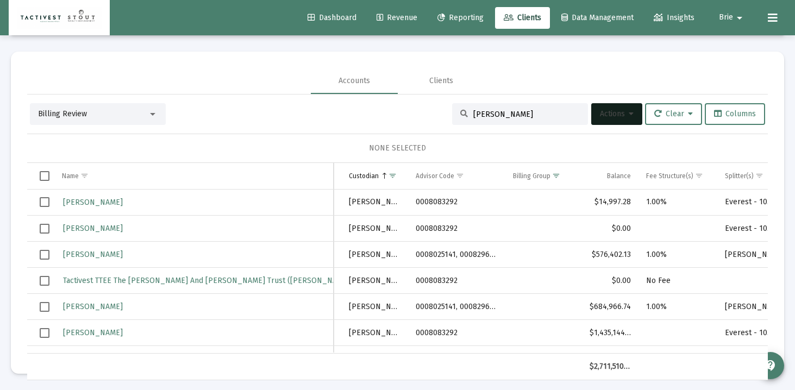
scroll to position [0, 72]
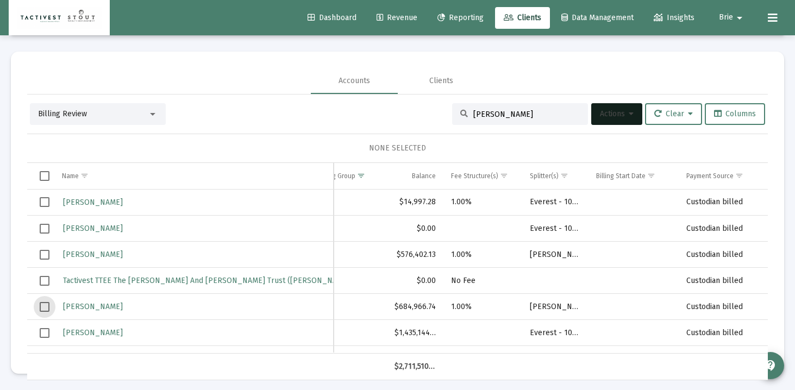
click at [44, 306] on span "Select row" at bounding box center [45, 307] width 10 height 10
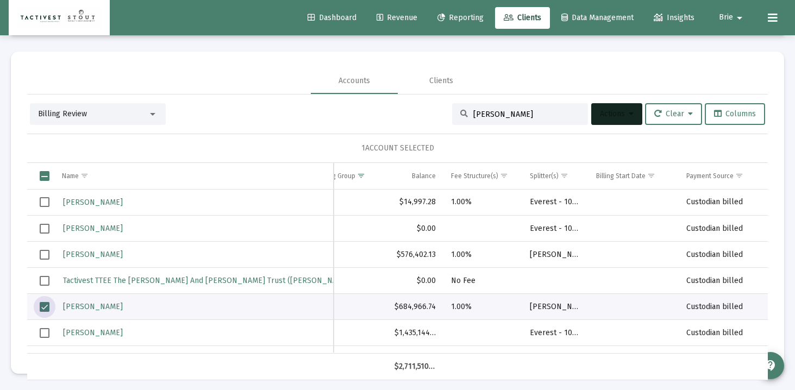
click at [617, 124] on button "Actions" at bounding box center [616, 114] width 51 height 22
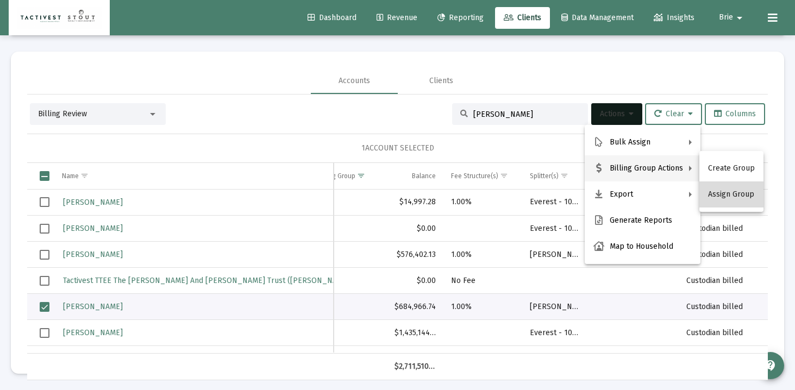
click at [732, 192] on button "Assign Group" at bounding box center [731, 194] width 64 height 26
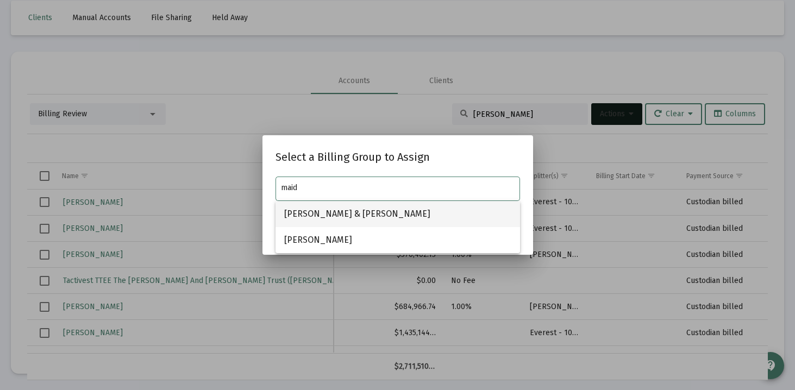
click at [309, 217] on span "[PERSON_NAME] & [PERSON_NAME]" at bounding box center [397, 214] width 227 height 26
type input "[PERSON_NAME] & [PERSON_NAME]"
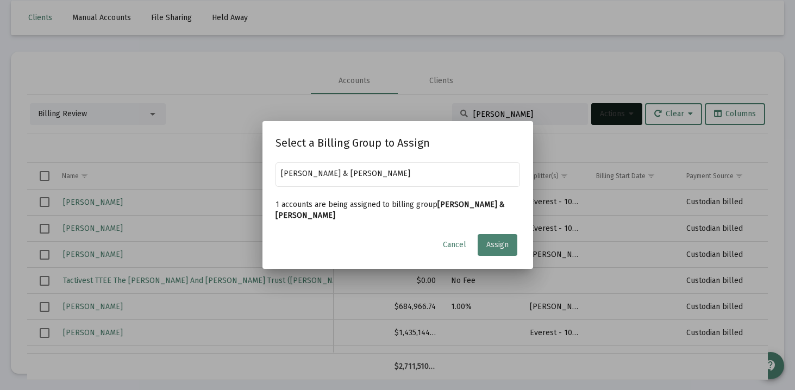
click at [507, 241] on span "Assign" at bounding box center [497, 244] width 22 height 9
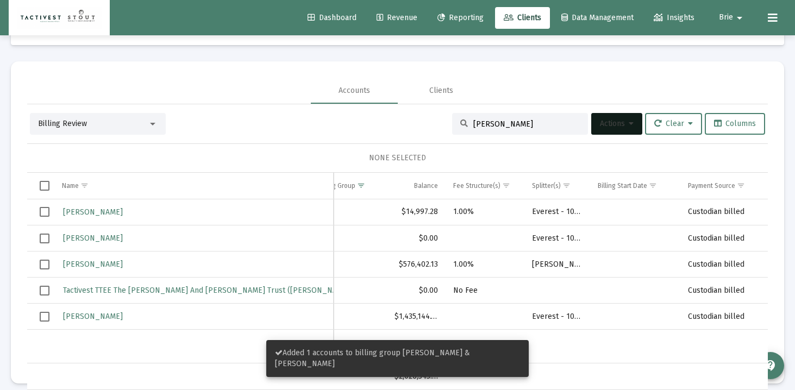
click at [43, 209] on span "Select row" at bounding box center [45, 212] width 10 height 10
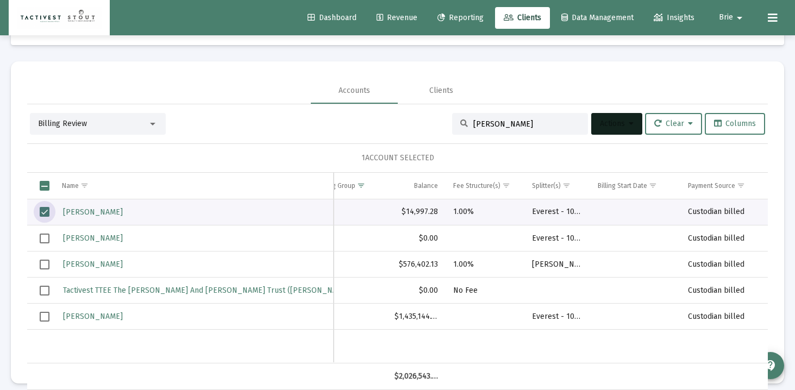
click at [608, 128] on button "Actions" at bounding box center [616, 124] width 51 height 22
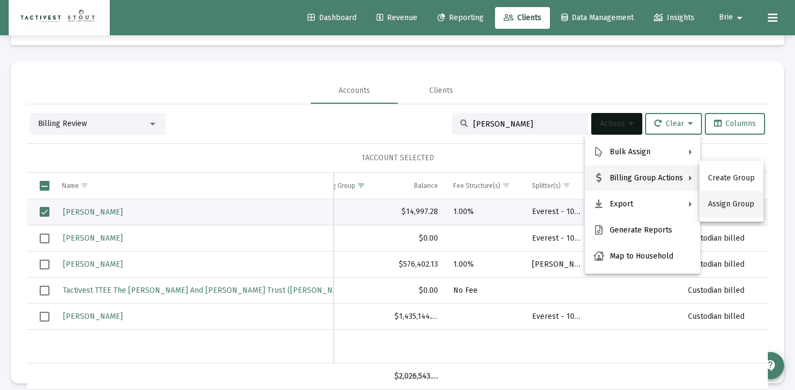
click at [730, 198] on button "Assign Group" at bounding box center [731, 204] width 64 height 26
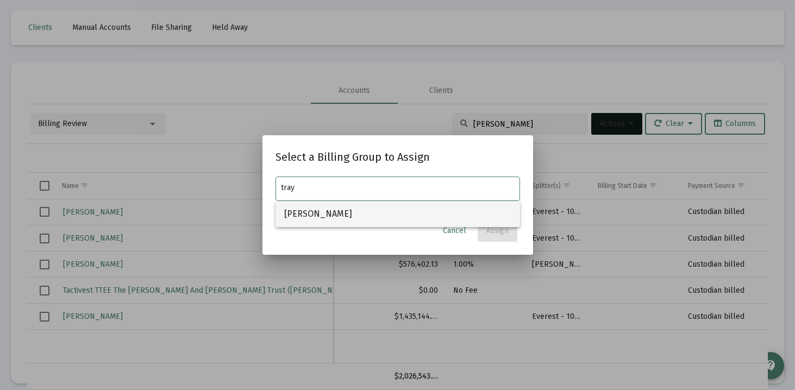
click at [489, 215] on span "[PERSON_NAME]" at bounding box center [397, 214] width 227 height 26
type input "[PERSON_NAME]"
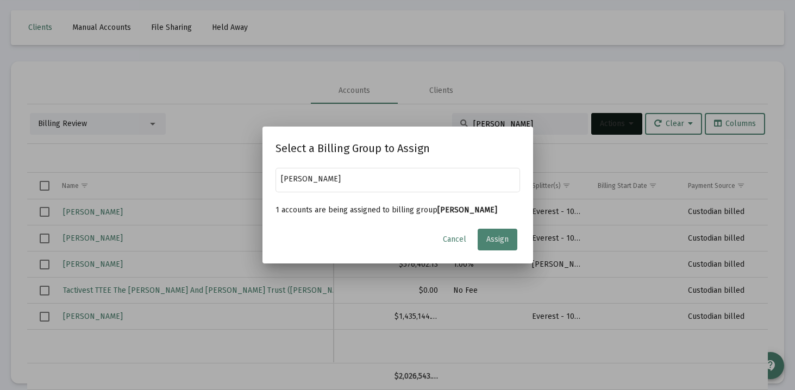
click at [500, 240] on span "Assign" at bounding box center [497, 239] width 22 height 9
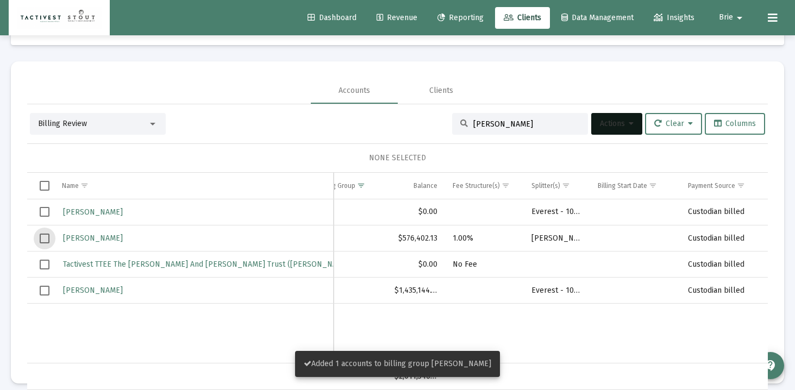
click at [45, 239] on span "Select row" at bounding box center [45, 239] width 10 height 10
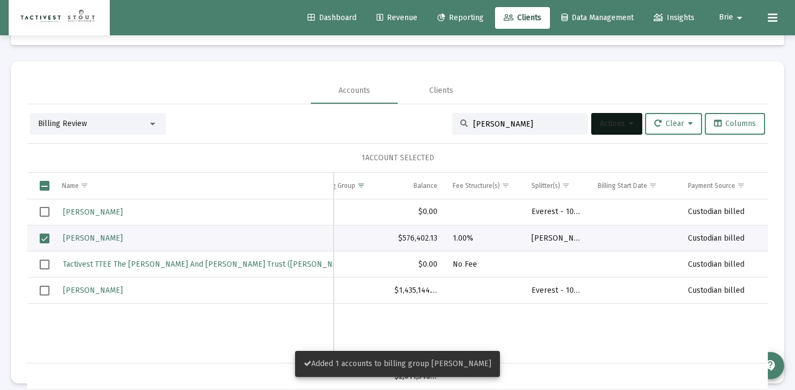
click at [620, 121] on span "Actions" at bounding box center [617, 123] width 34 height 9
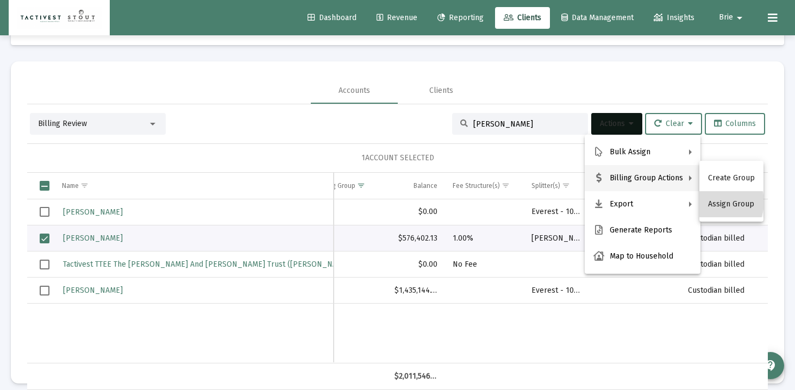
click at [715, 202] on button "Assign Group" at bounding box center [731, 204] width 64 height 26
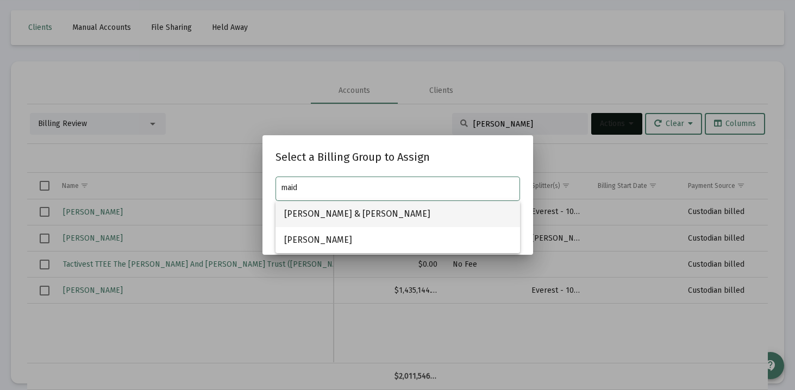
click at [411, 218] on span "[PERSON_NAME] & [PERSON_NAME]" at bounding box center [397, 214] width 227 height 26
type input "[PERSON_NAME] & [PERSON_NAME]"
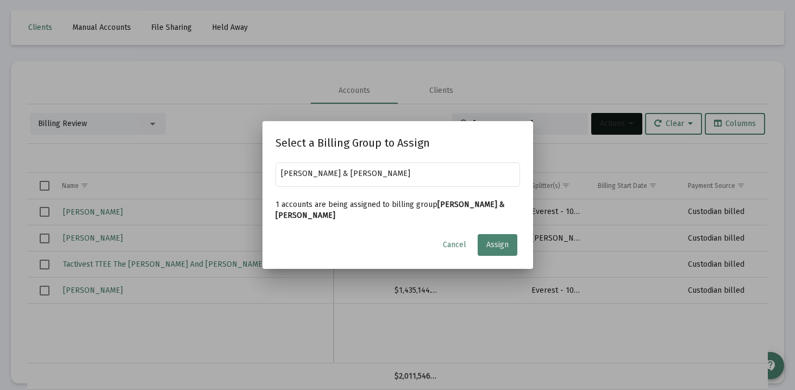
click at [493, 241] on span "Assign" at bounding box center [497, 244] width 22 height 9
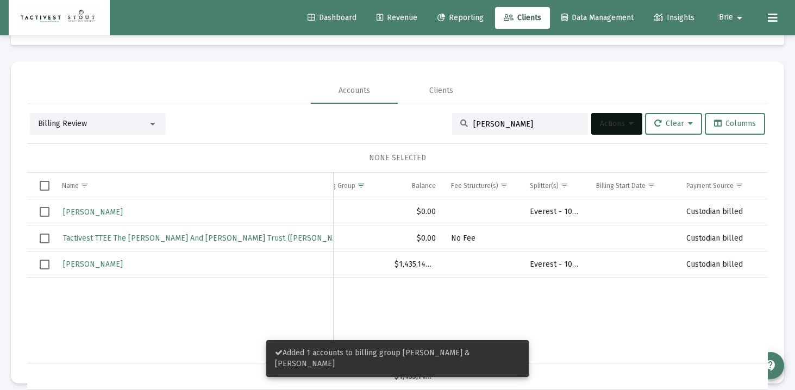
click at [42, 238] on span "Select row" at bounding box center [45, 239] width 10 height 10
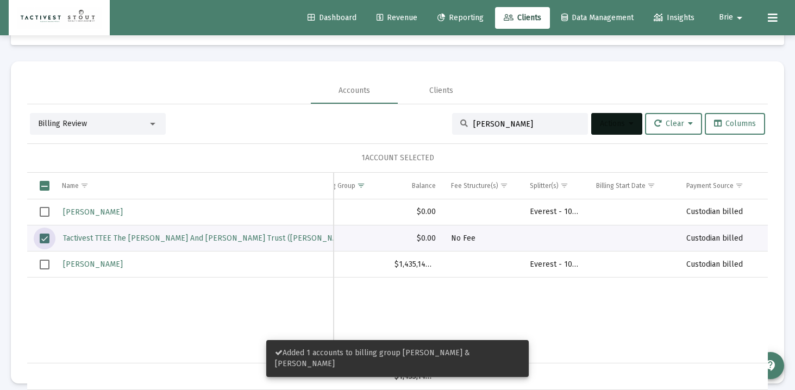
click at [629, 116] on button "Actions" at bounding box center [616, 124] width 51 height 22
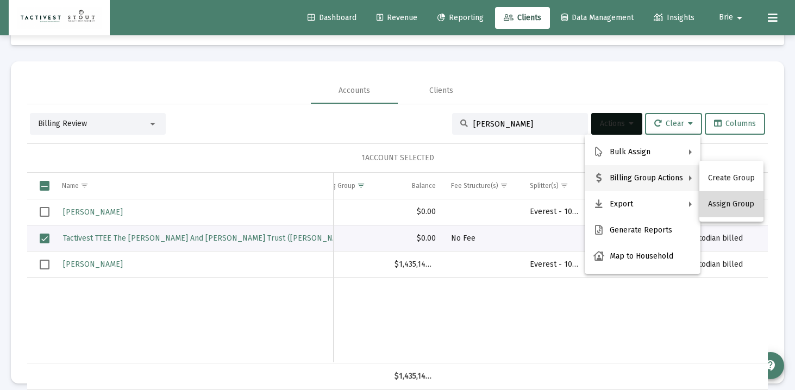
click at [743, 200] on button "Assign Group" at bounding box center [731, 204] width 64 height 26
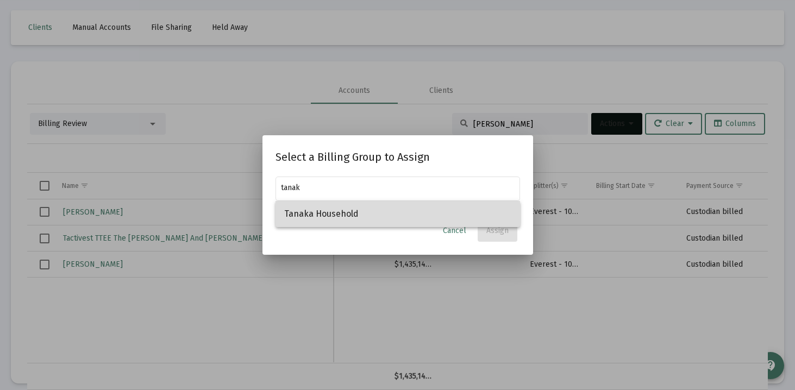
click at [487, 206] on span "Tanaka Household" at bounding box center [397, 214] width 227 height 26
type input "Tanaka Household"
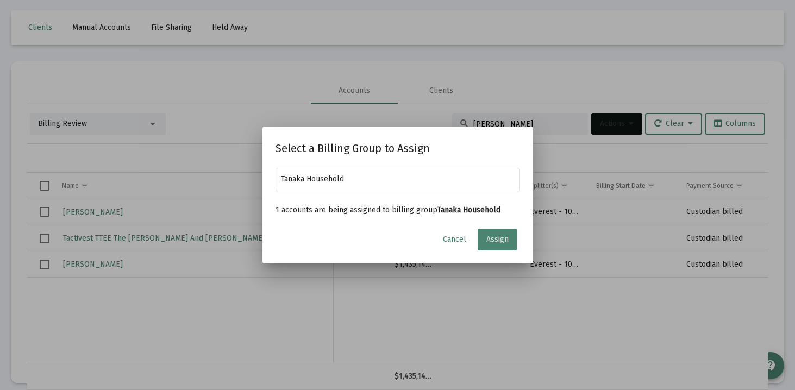
click at [506, 234] on button "Assign" at bounding box center [498, 240] width 40 height 22
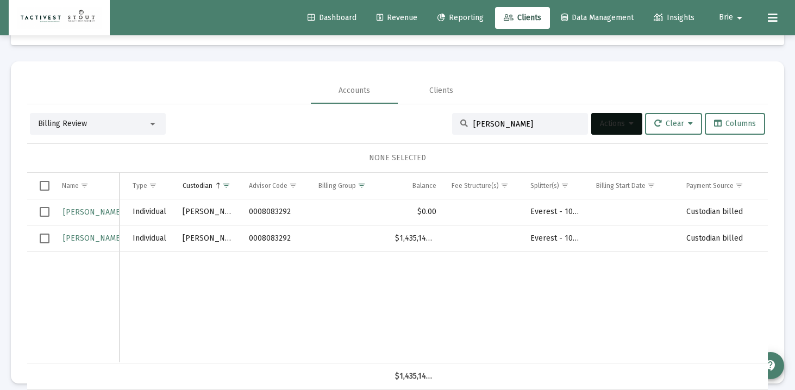
click at [137, 126] on div "Billing Review" at bounding box center [93, 123] width 110 height 11
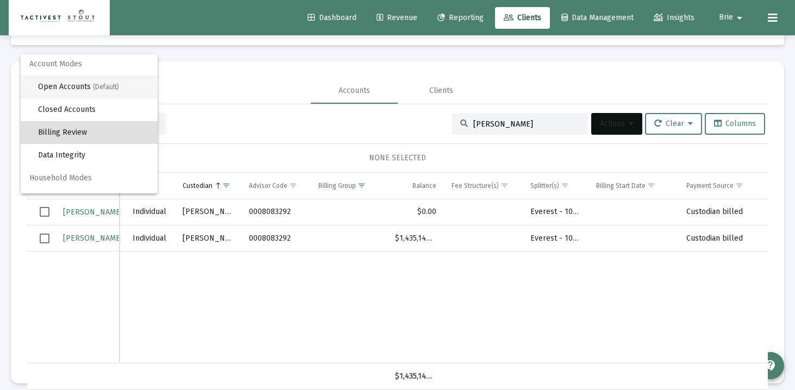
click at [73, 87] on span "Open Accounts (Default)" at bounding box center [93, 87] width 111 height 23
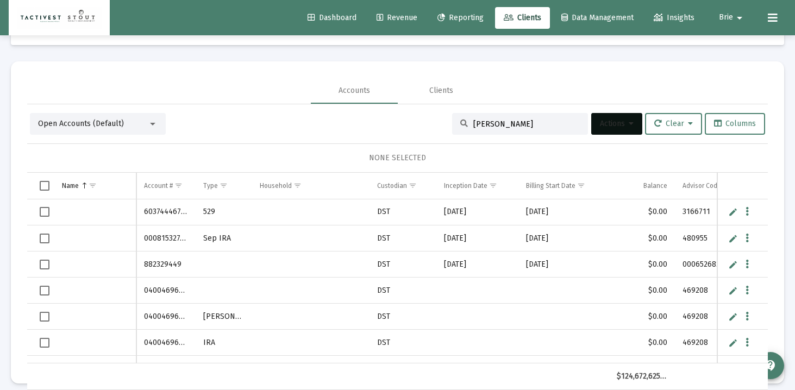
click at [506, 130] on div "[PERSON_NAME]" at bounding box center [520, 124] width 136 height 22
click at [504, 126] on input "[PERSON_NAME]" at bounding box center [526, 124] width 106 height 9
type input "[PERSON_NAME]"
